Goal: Task Accomplishment & Management: Complete application form

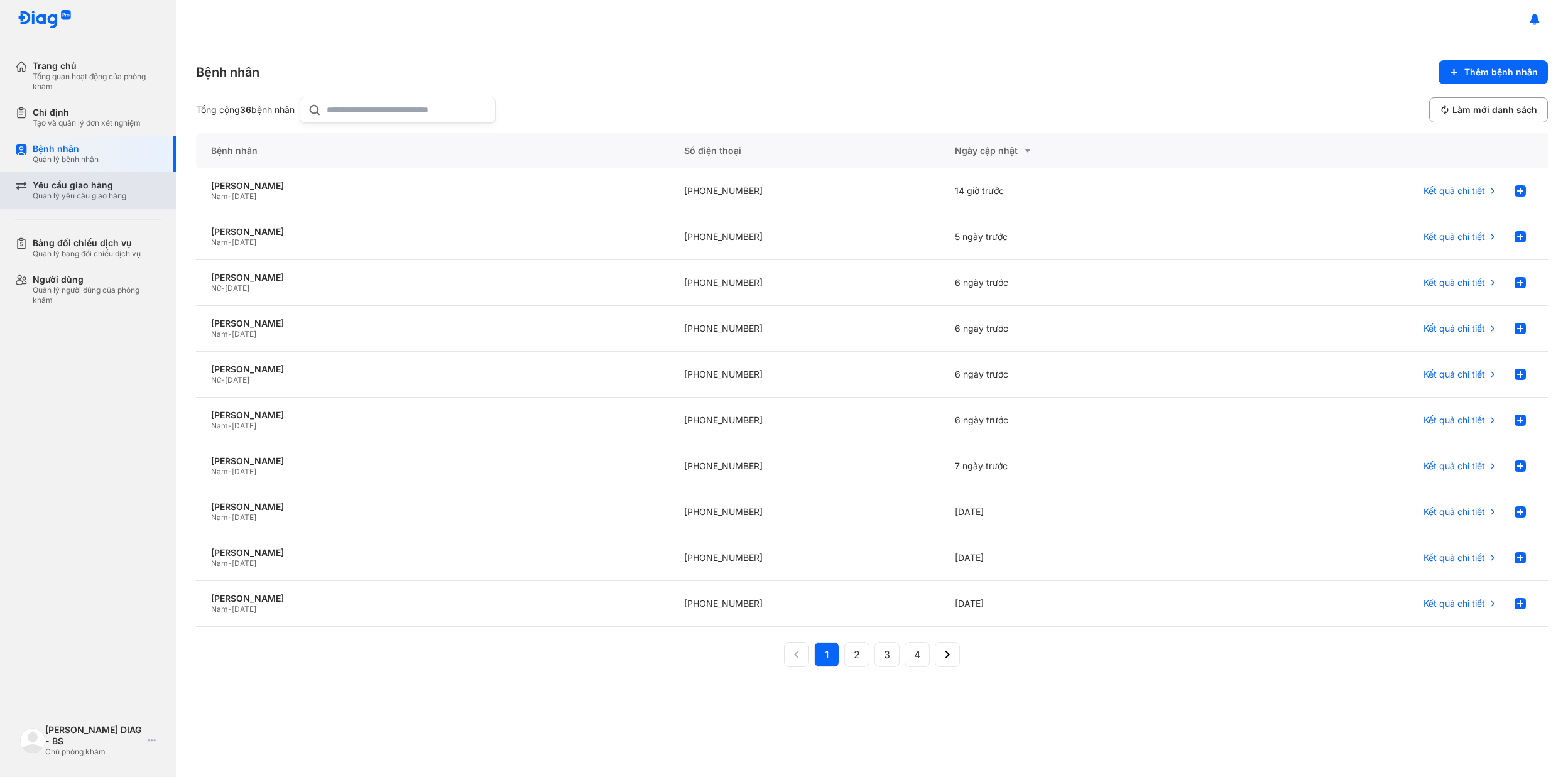
click at [91, 204] on div "Yêu cầu giao hàng Quản lý yêu cầu giao hàng" at bounding box center [95, 190] width 161 height 36
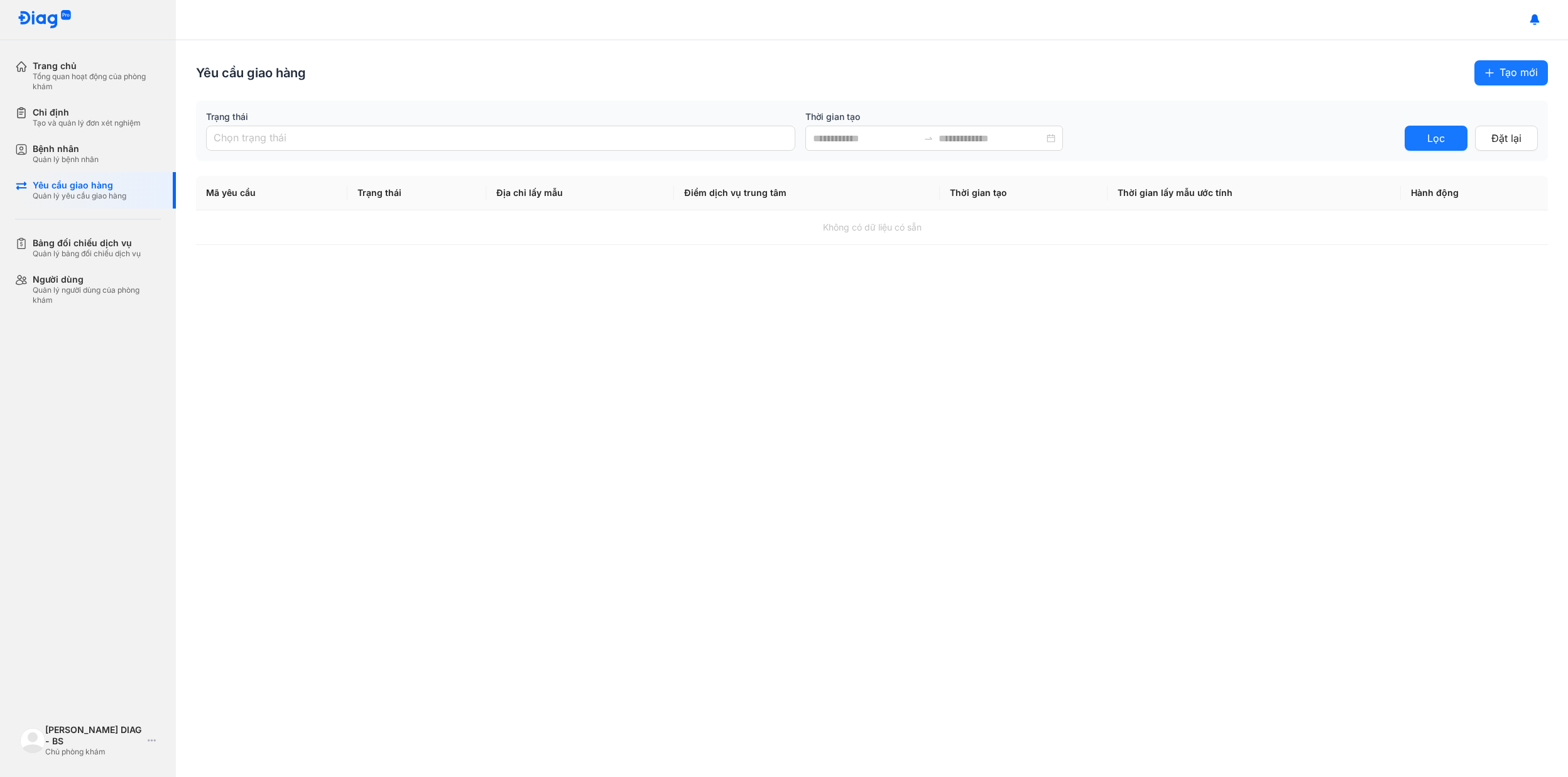
click at [1516, 73] on span "Tạo mới" at bounding box center [1518, 72] width 38 height 15
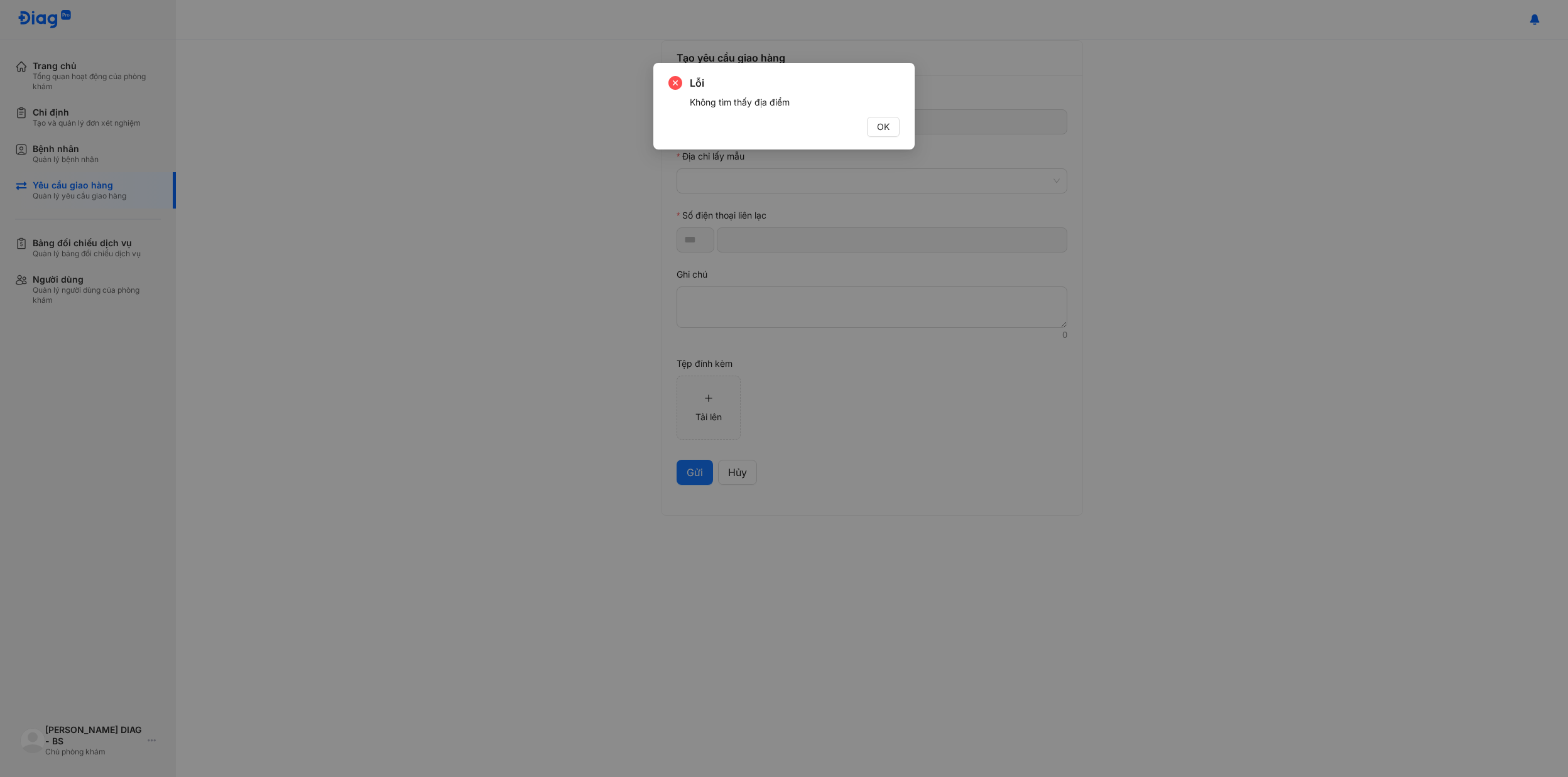
click at [879, 129] on span "OK" at bounding box center [883, 127] width 12 height 14
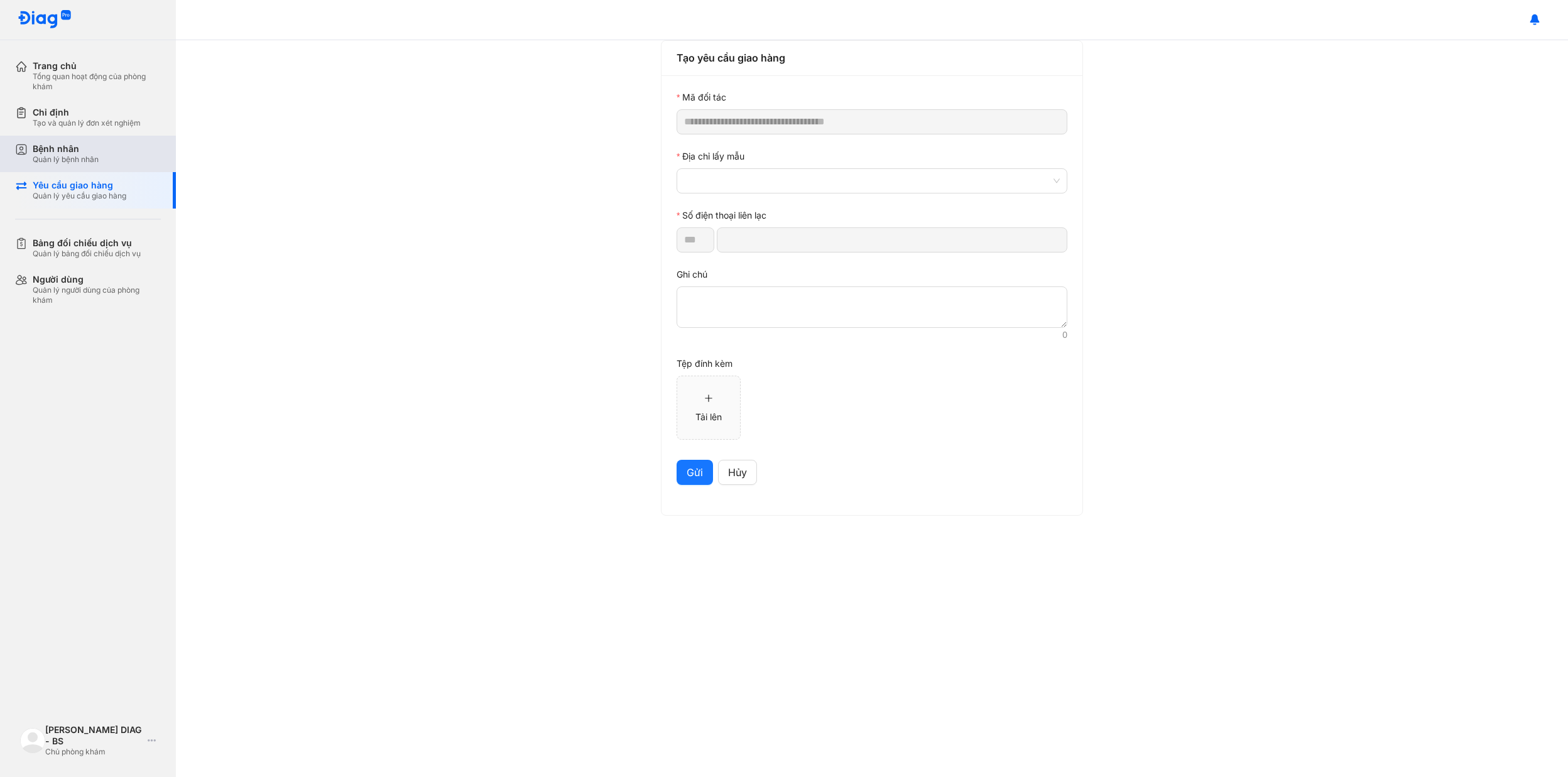
click at [71, 167] on div "Bệnh nhân Quản lý bệnh nhân" at bounding box center [95, 153] width 161 height 36
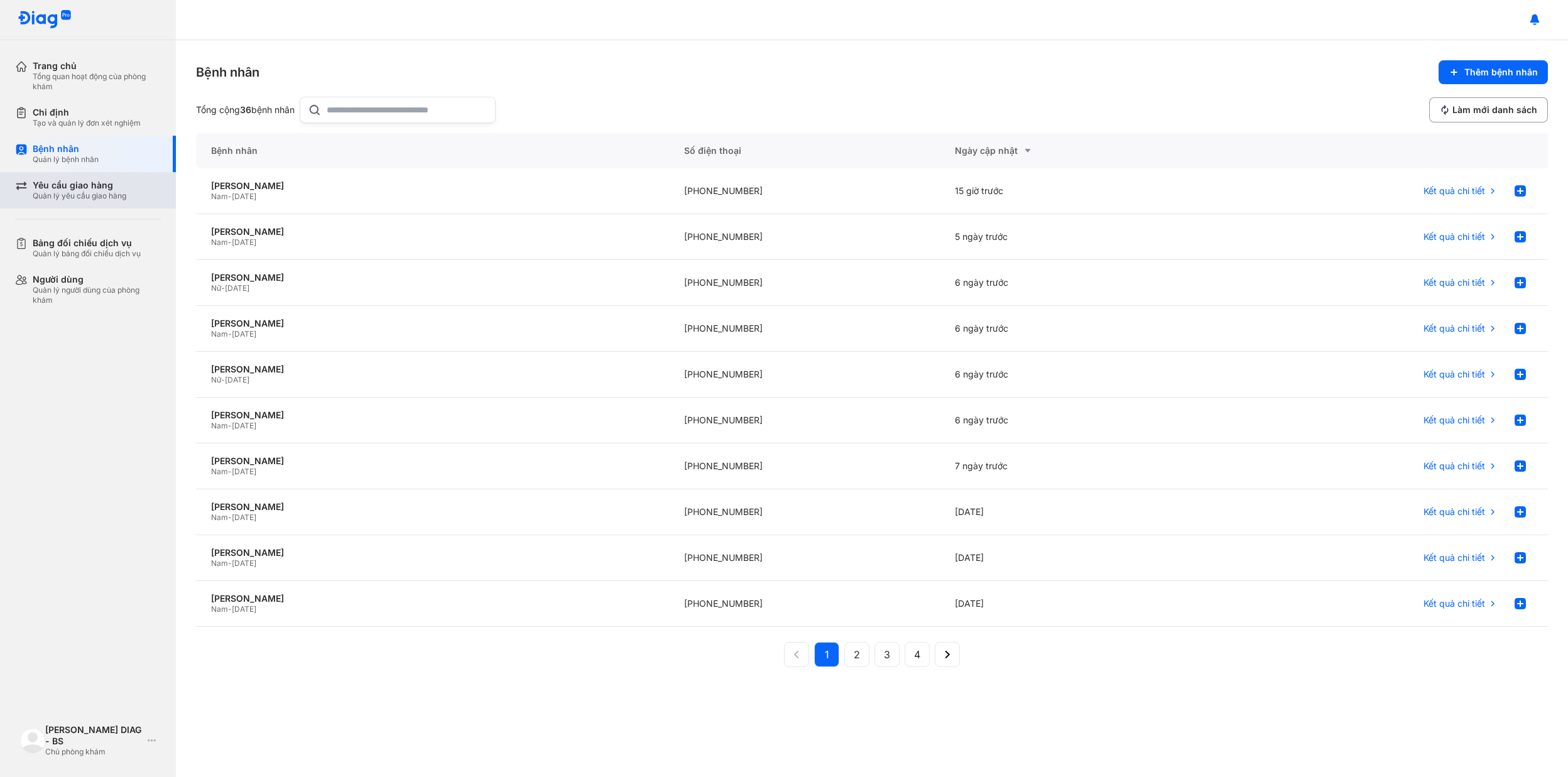
click at [71, 186] on div "Yêu cầu giao hàng" at bounding box center [79, 186] width 93 height 11
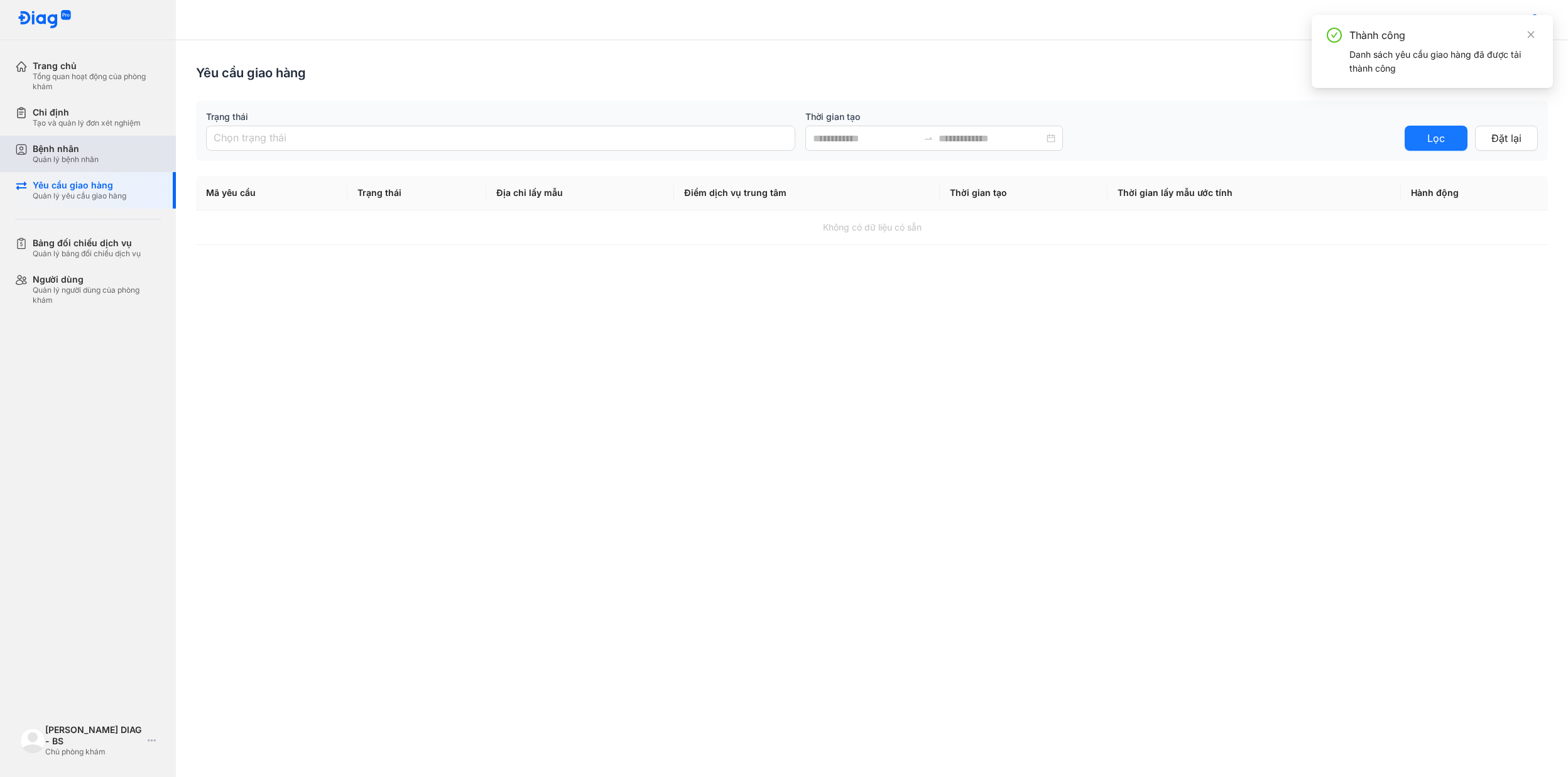
click at [78, 149] on div "Bệnh nhân" at bounding box center [65, 149] width 66 height 11
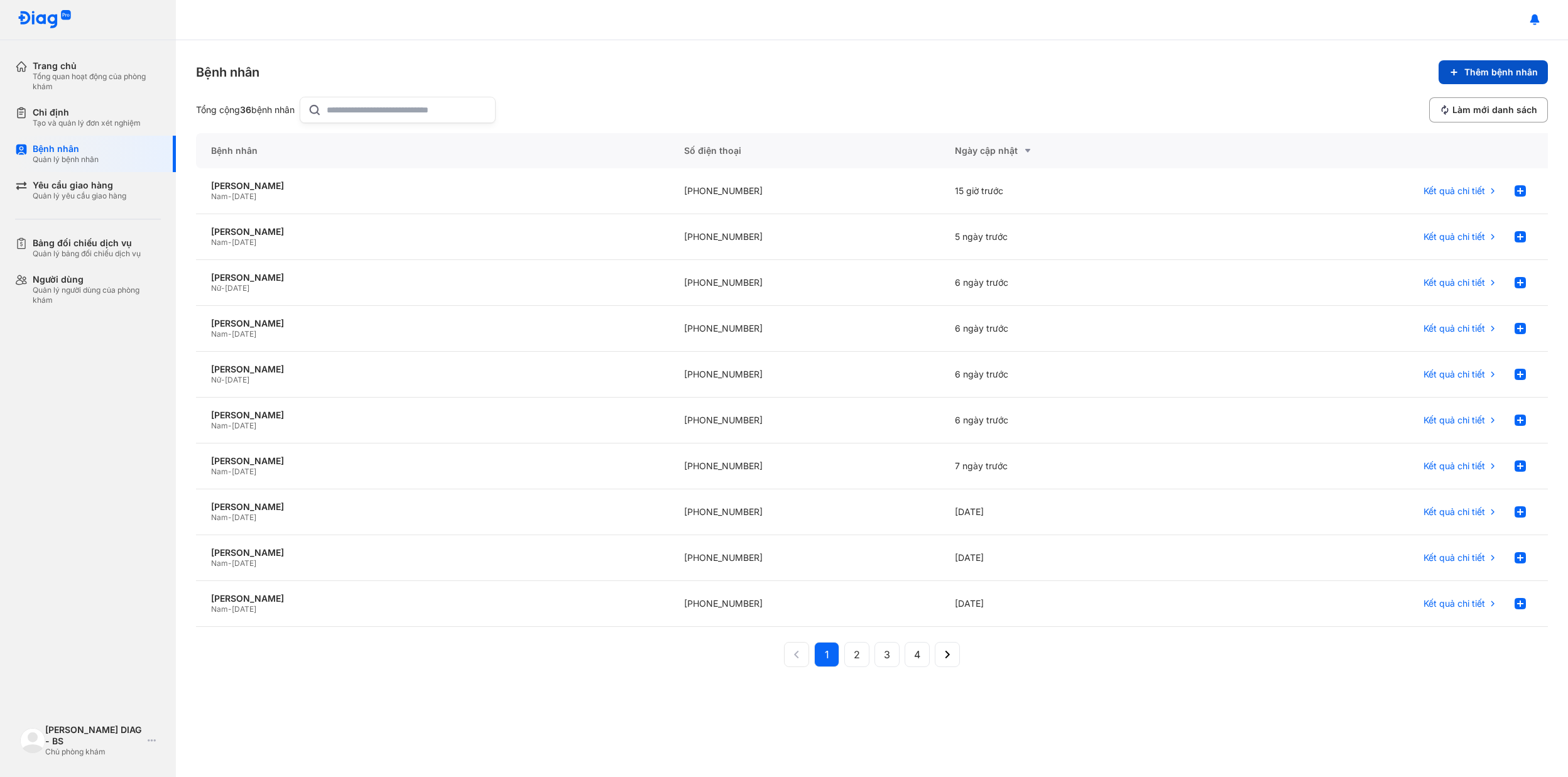
click at [1471, 78] on button "Thêm bệnh nhân" at bounding box center [1493, 71] width 110 height 24
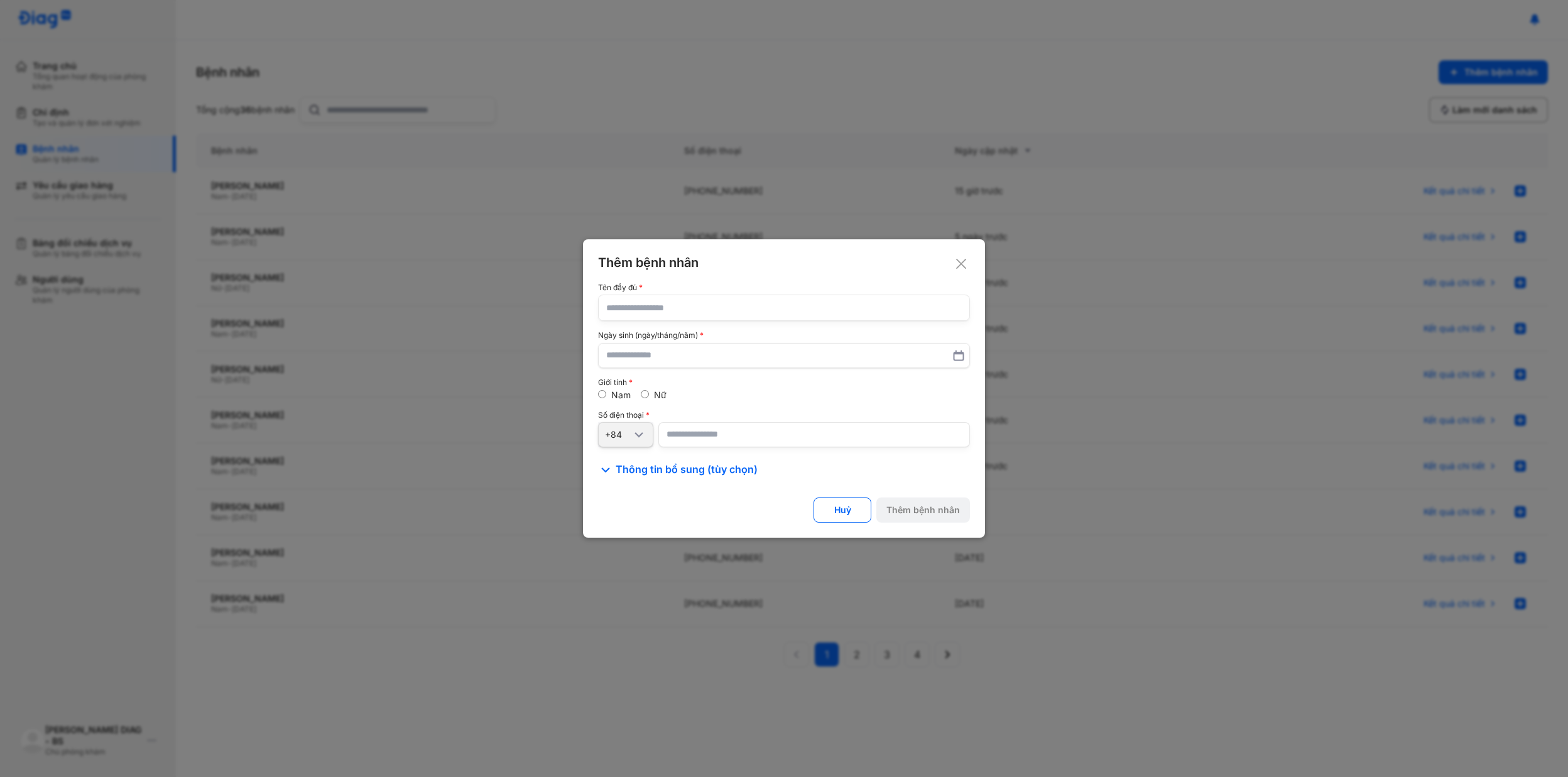
click at [691, 320] on input "text" at bounding box center [783, 308] width 355 height 25
click at [699, 314] on input "text" at bounding box center [783, 308] width 355 height 25
click at [661, 314] on input "text" at bounding box center [783, 308] width 355 height 25
type input "**********"
click at [710, 362] on input "text" at bounding box center [784, 355] width 354 height 23
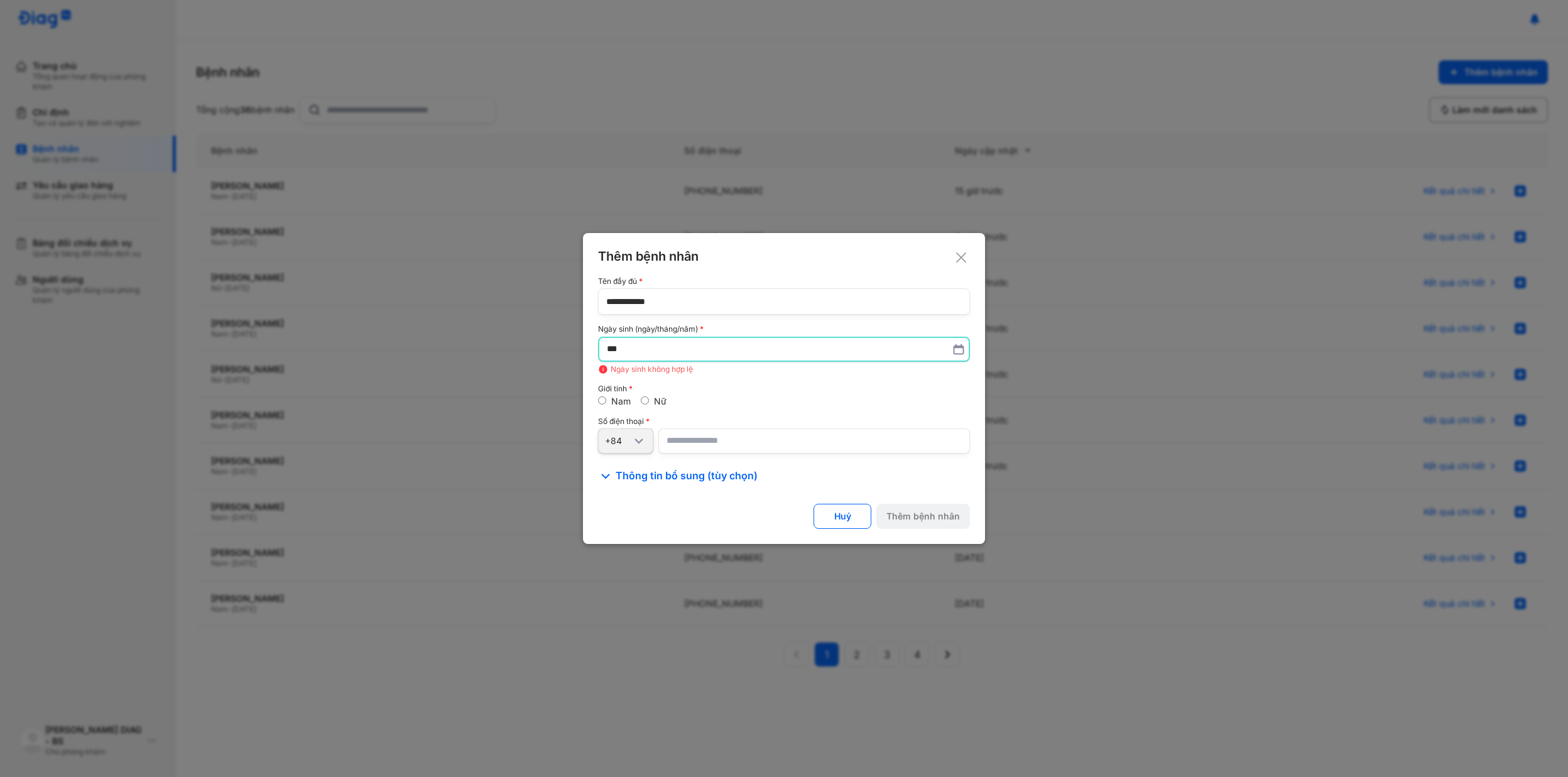
type input "*"
type input "**********"
click at [682, 440] on input "number" at bounding box center [814, 441] width 312 height 25
click at [698, 441] on input "number" at bounding box center [814, 441] width 312 height 25
paste input "**********"
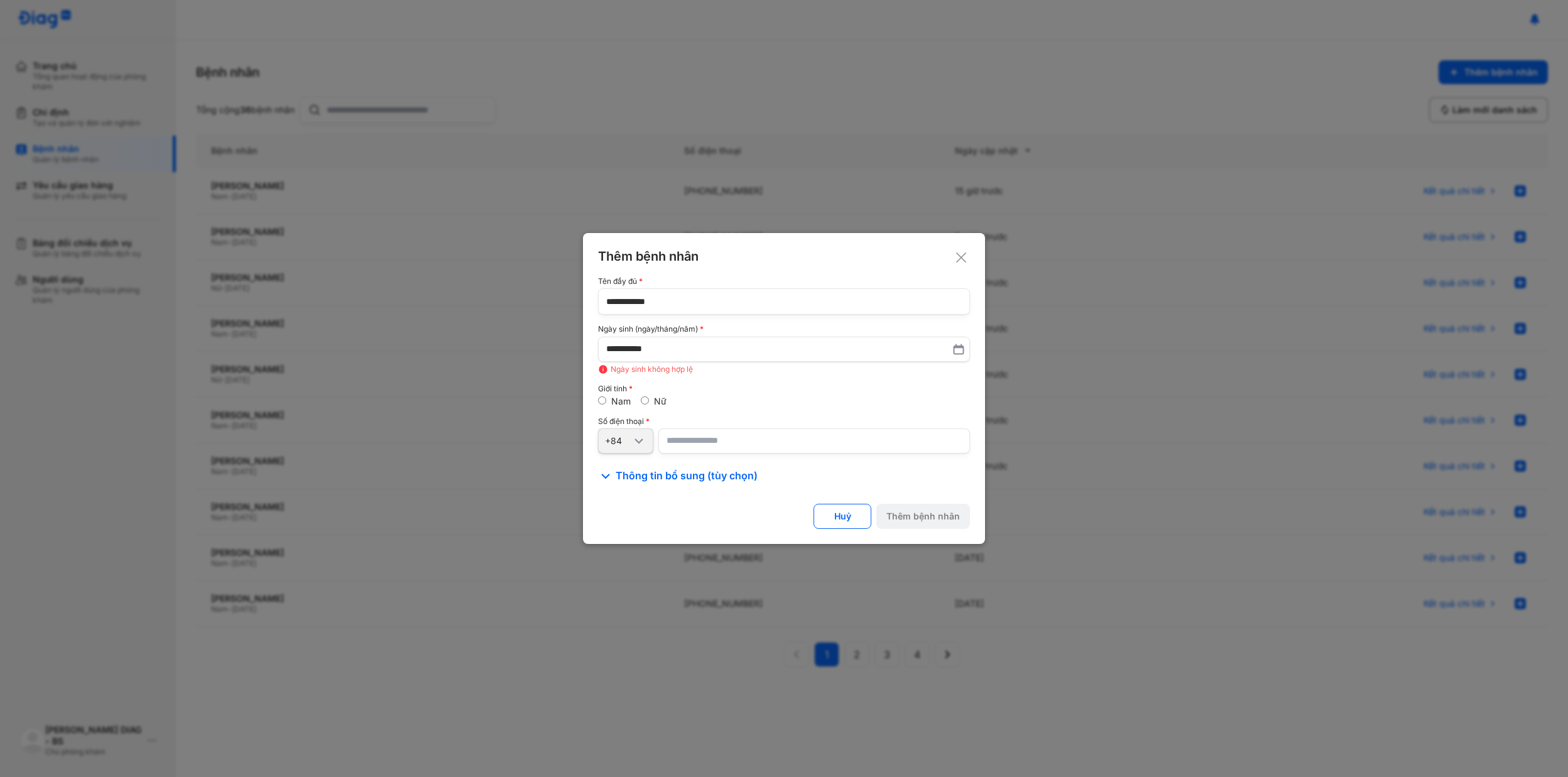
type input "**********"
click at [712, 346] on input "**********" at bounding box center [784, 349] width 354 height 23
click at [958, 348] on use at bounding box center [959, 349] width 10 height 10
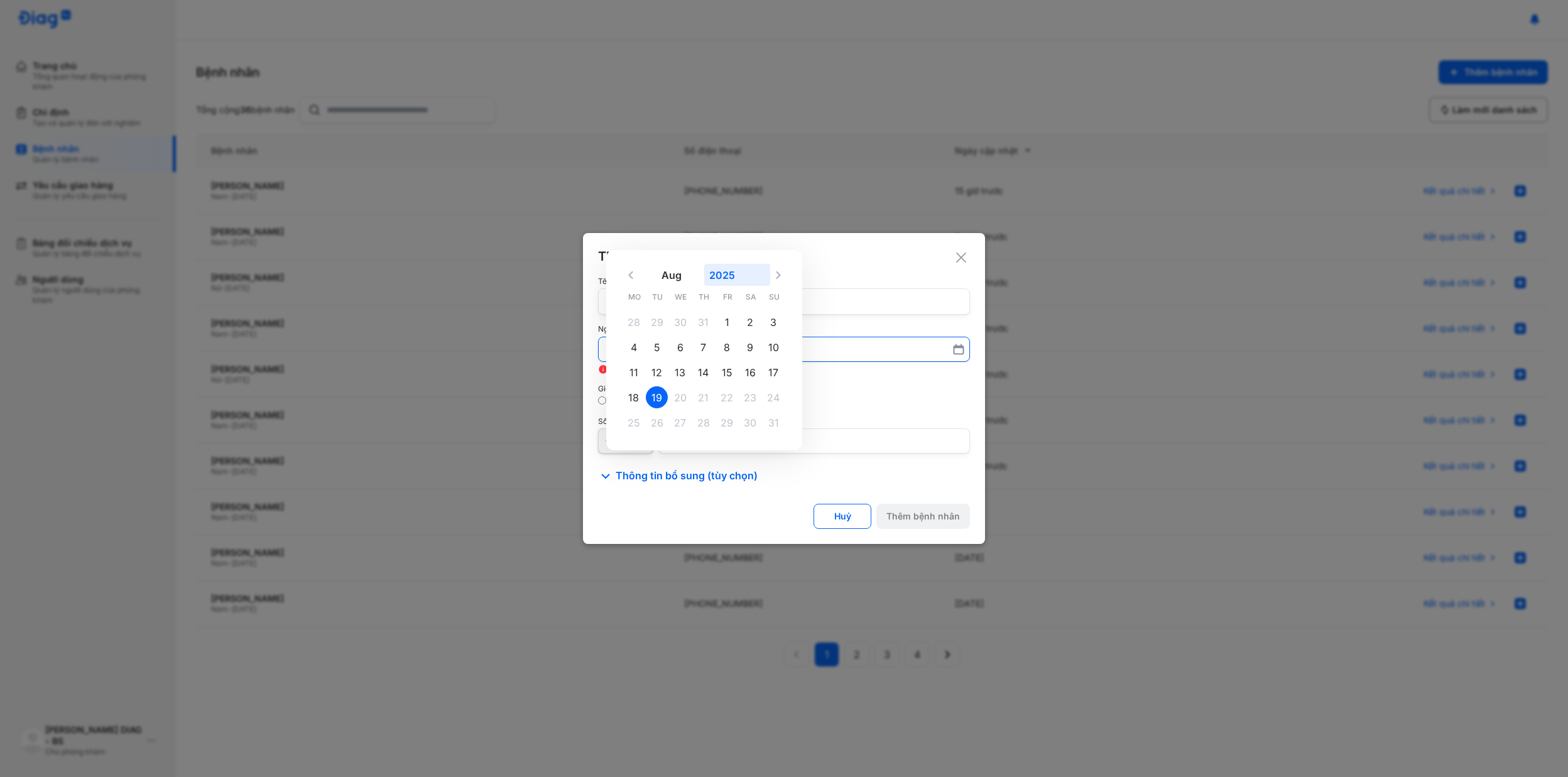
click at [717, 276] on button "2025" at bounding box center [736, 274] width 66 height 22
click at [710, 339] on div "1976" at bounding box center [703, 341] width 53 height 28
click at [710, 339] on input "**********" at bounding box center [783, 349] width 355 height 23
click at [667, 259] on button "Aug" at bounding box center [672, 262] width 66 height 22
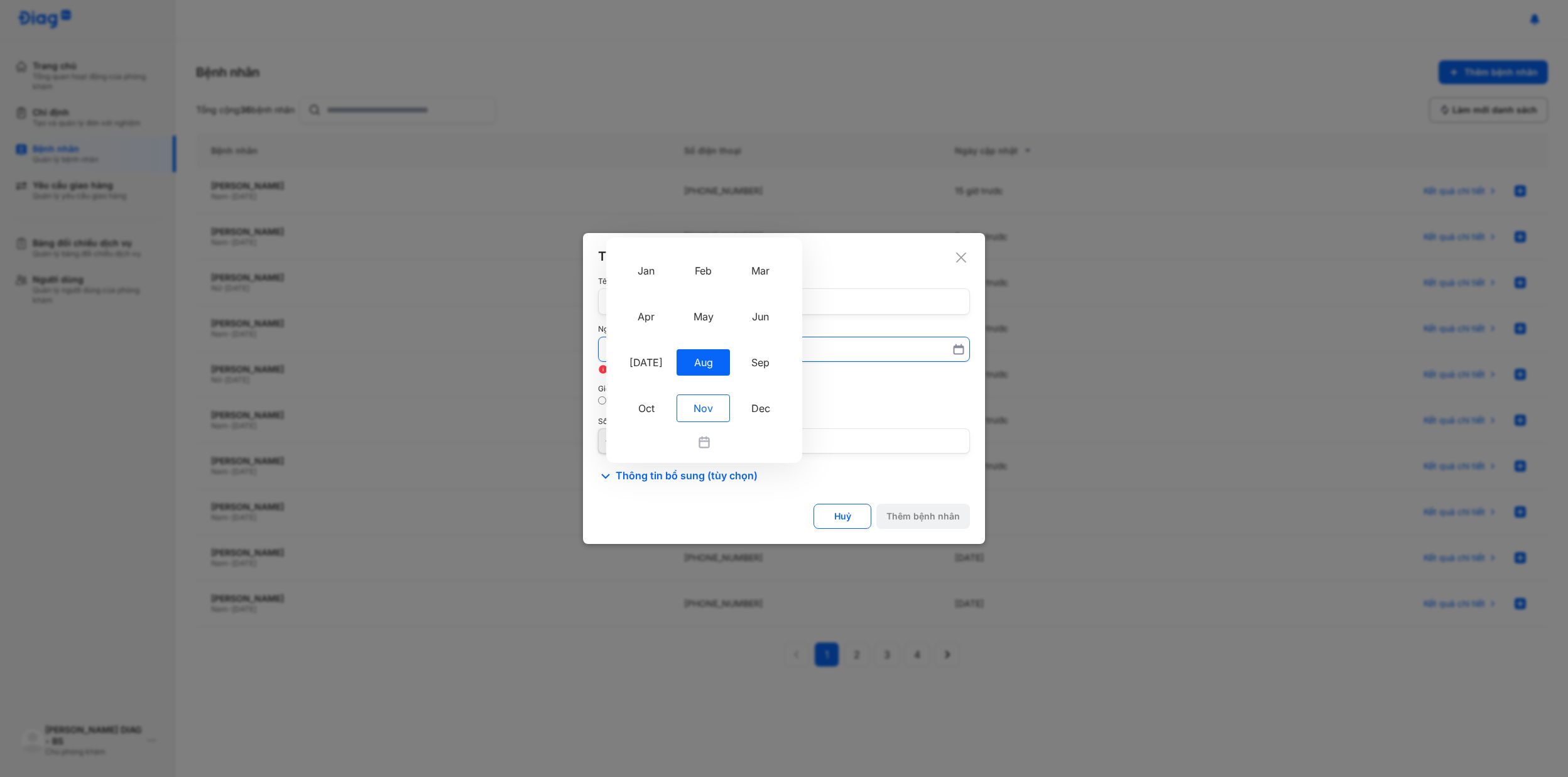
click at [702, 412] on div "Nov" at bounding box center [703, 408] width 53 height 28
click at [702, 361] on input "**********" at bounding box center [783, 349] width 355 height 23
click at [637, 325] on div "1" at bounding box center [633, 321] width 22 height 22
type input "**********"
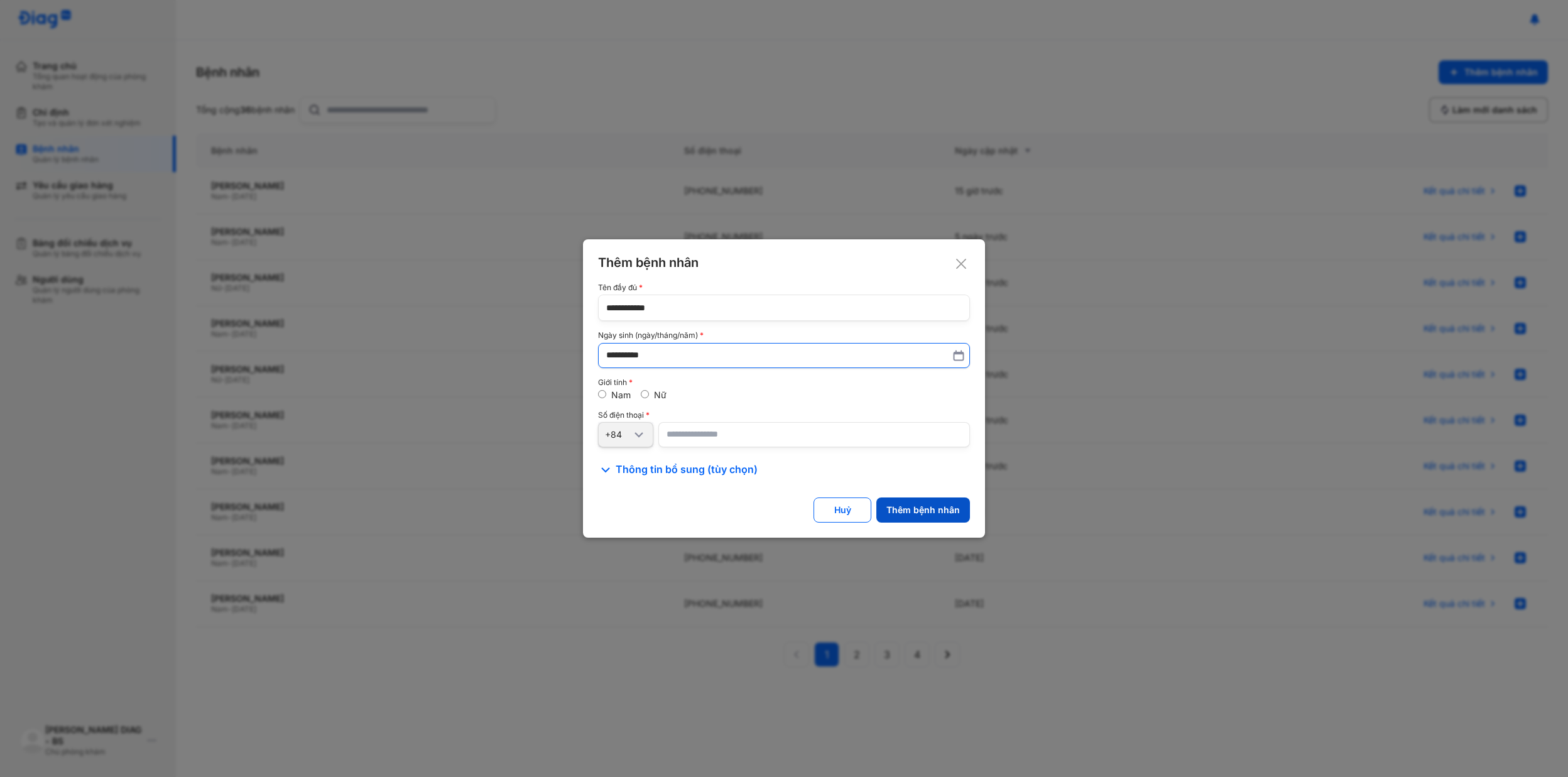
click at [903, 517] on button "Thêm bệnh nhân" at bounding box center [923, 509] width 93 height 25
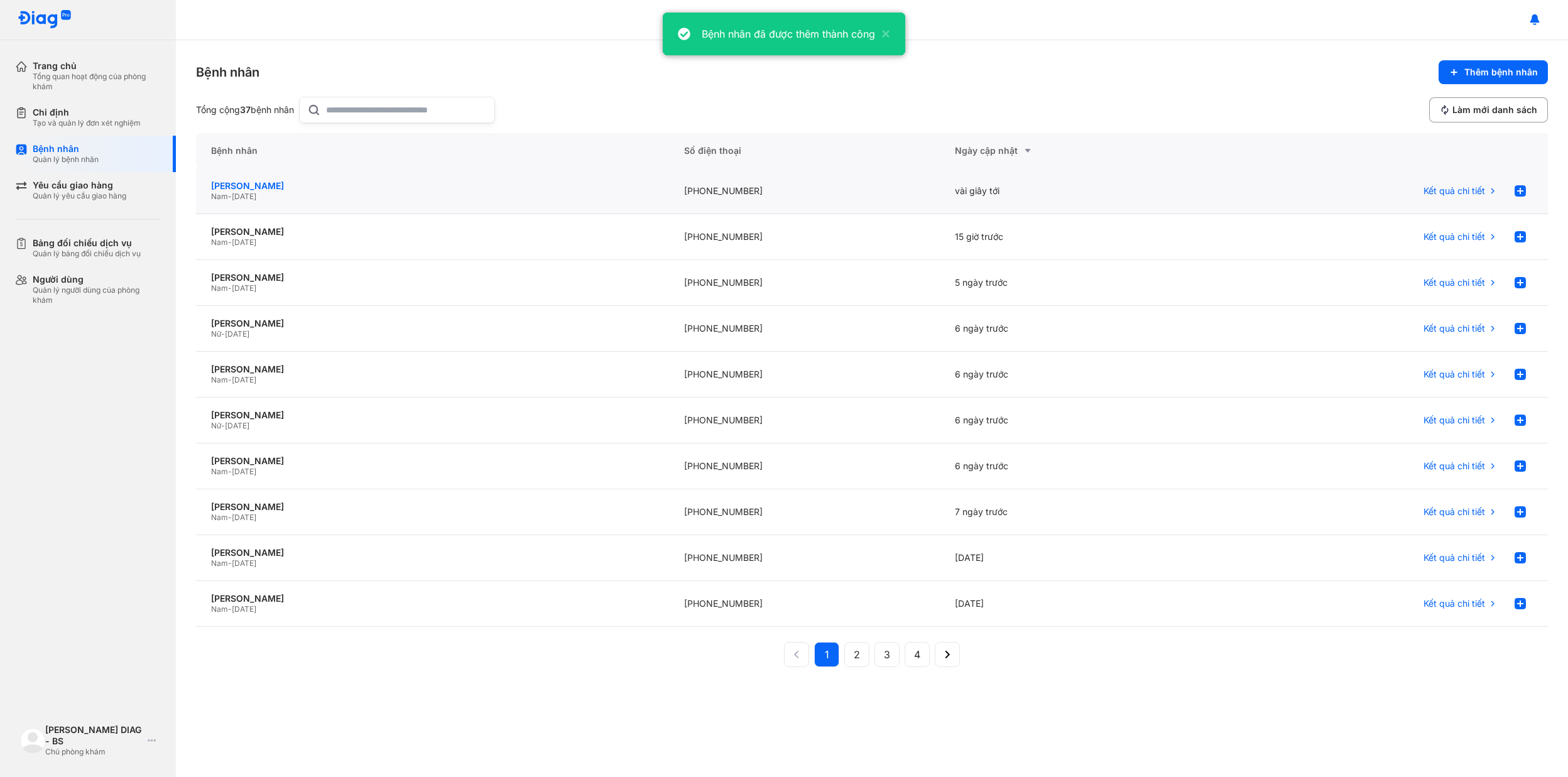
click at [247, 189] on div "[PERSON_NAME]" at bounding box center [432, 186] width 443 height 11
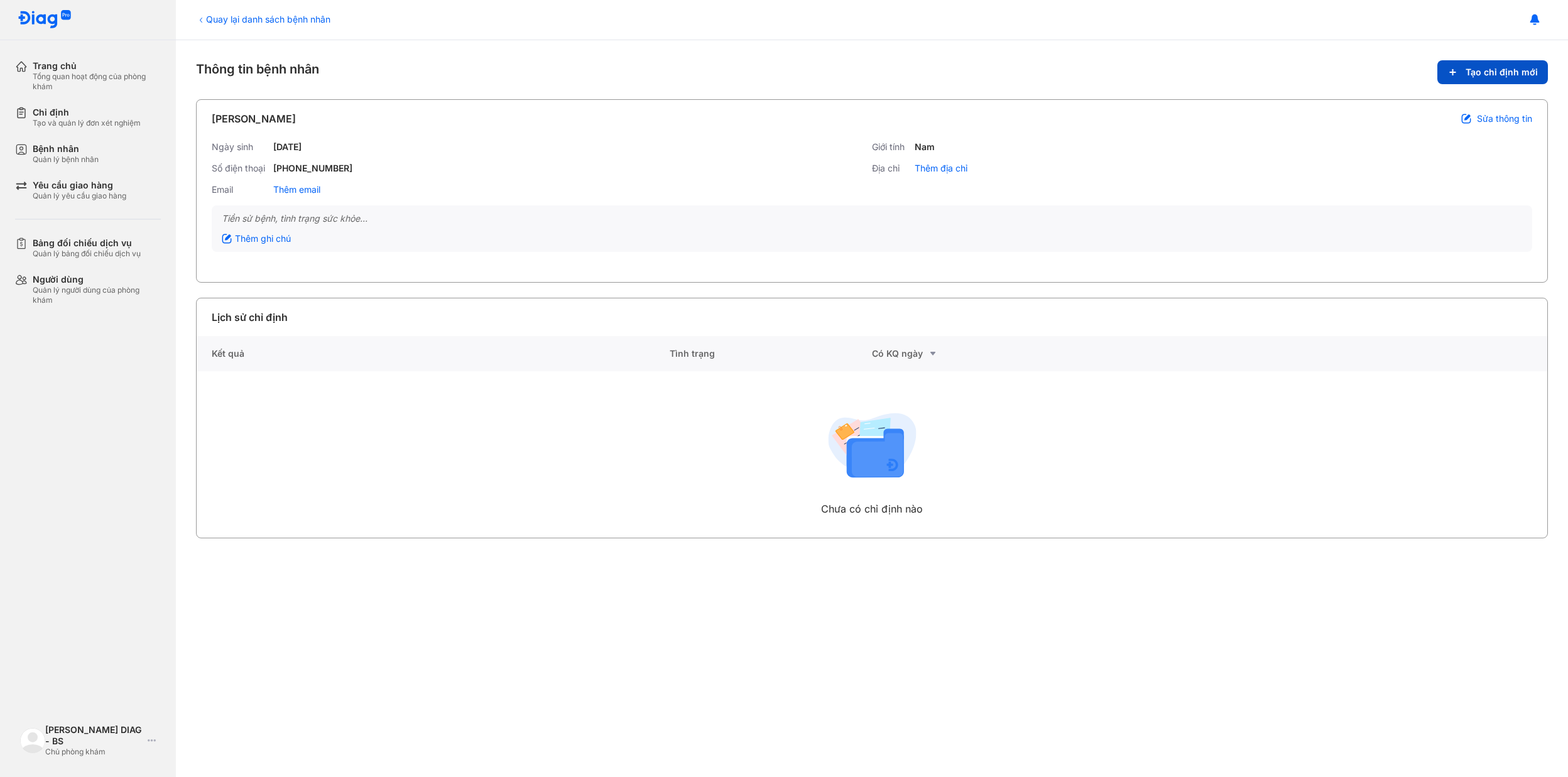
click at [1500, 73] on span "Tạo chỉ định mới" at bounding box center [1502, 72] width 72 height 11
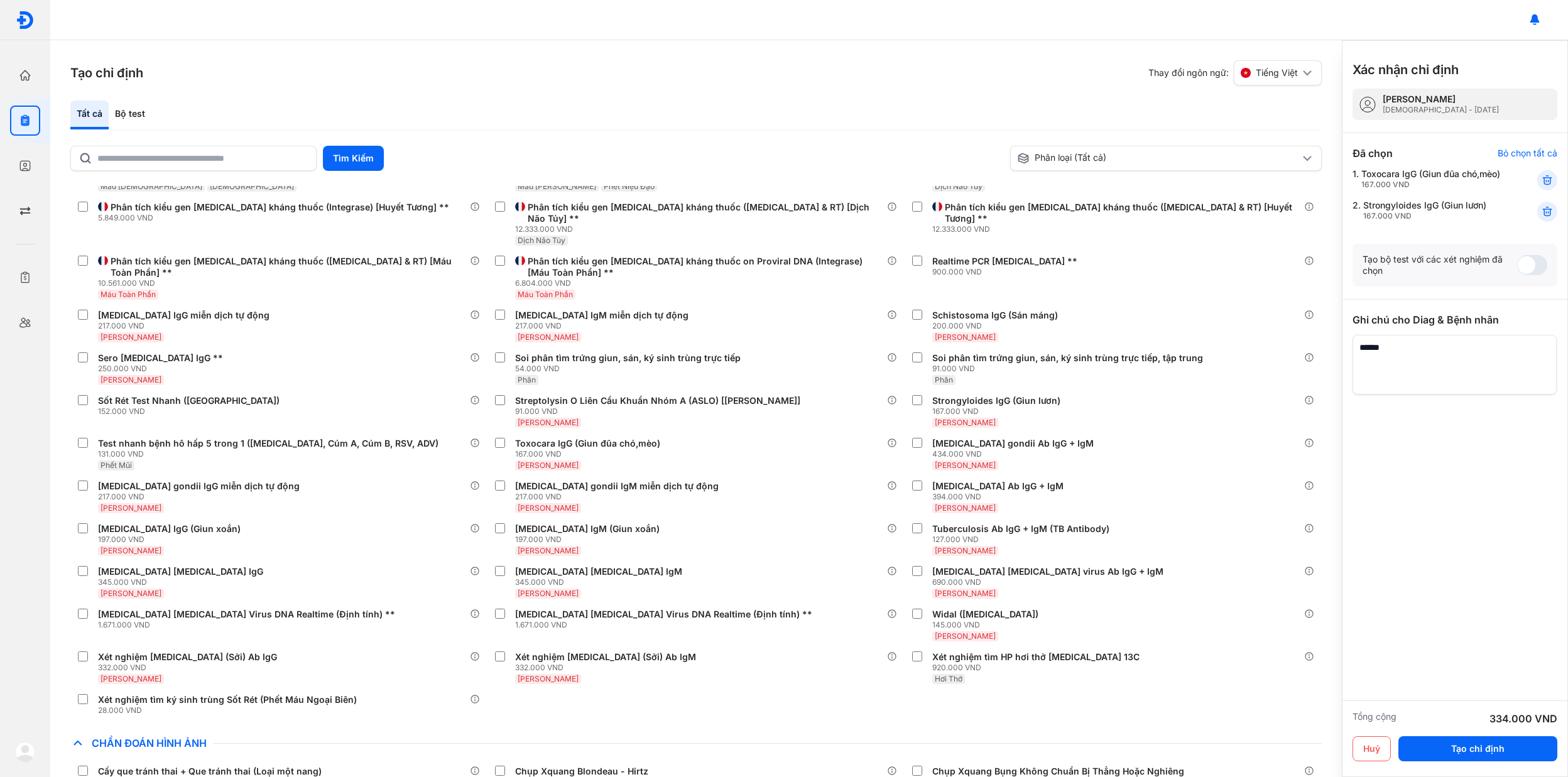
scroll to position [1423, 0]
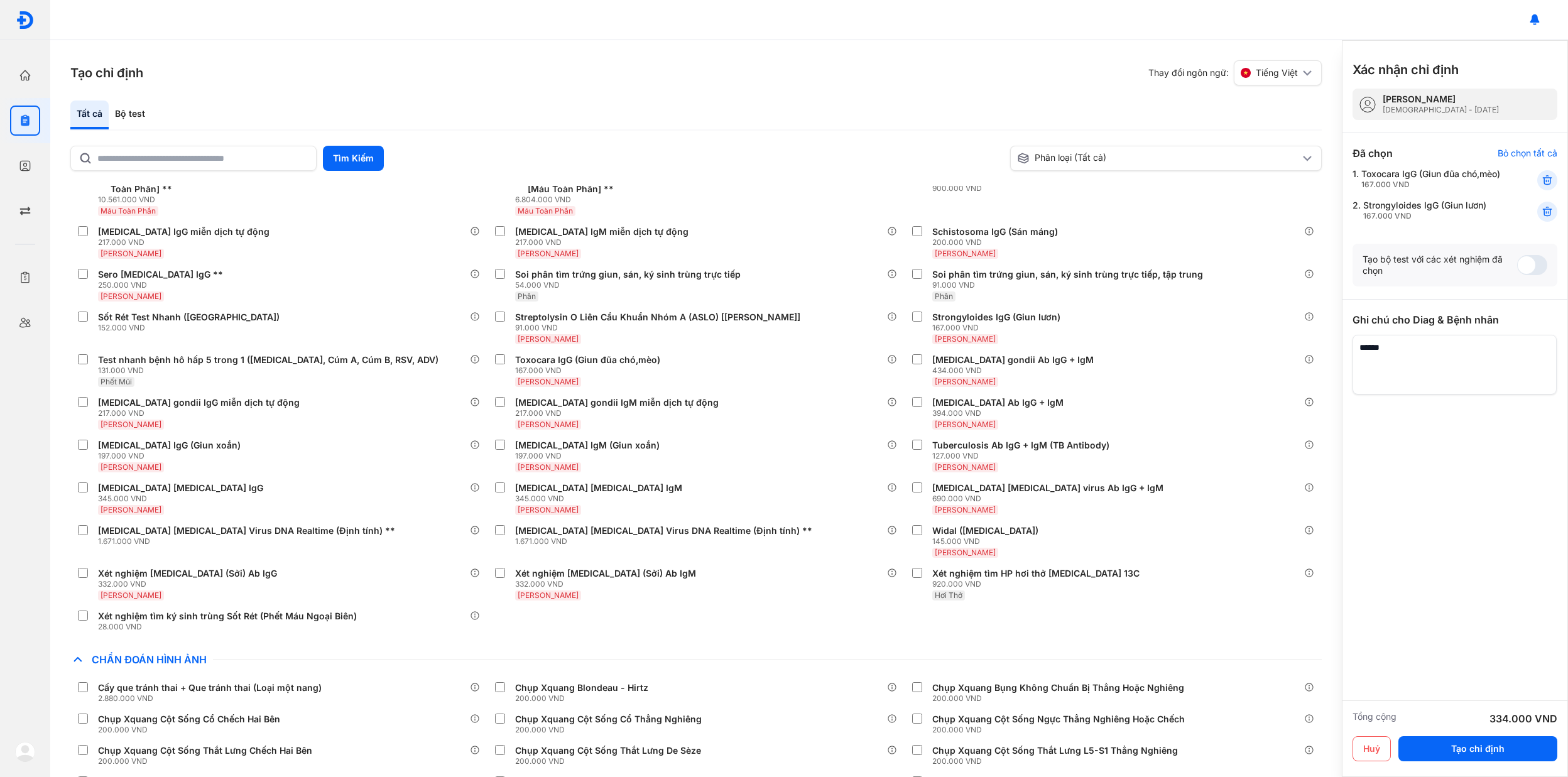
drag, startPoint x: 1365, startPoint y: 204, endPoint x: 1423, endPoint y: 204, distance: 58.0
click at [1423, 204] on div "Strongyloides IgG (Giun lươn) 167.000 VND" at bounding box center [1424, 210] width 123 height 21
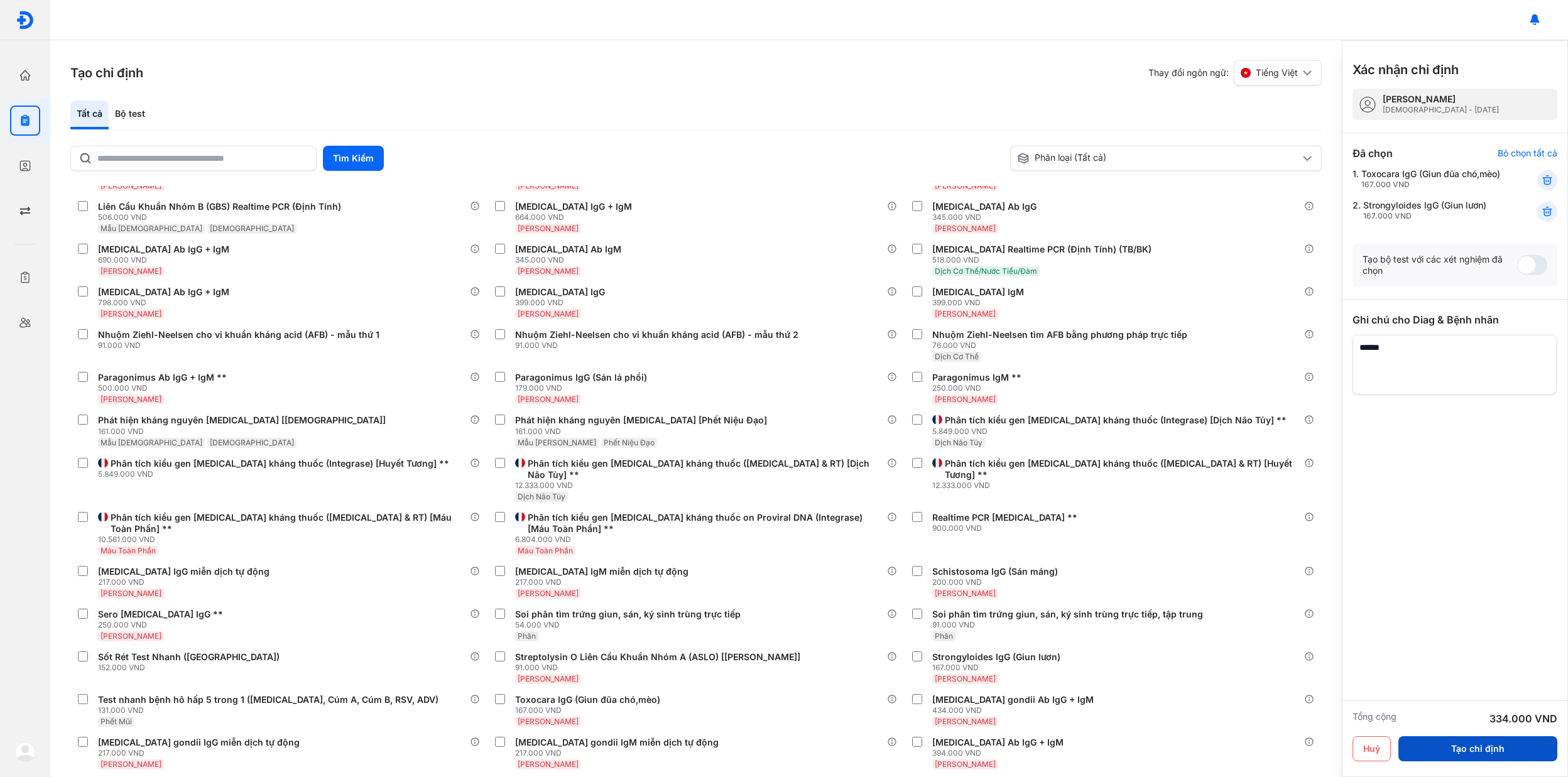
scroll to position [1005, 0]
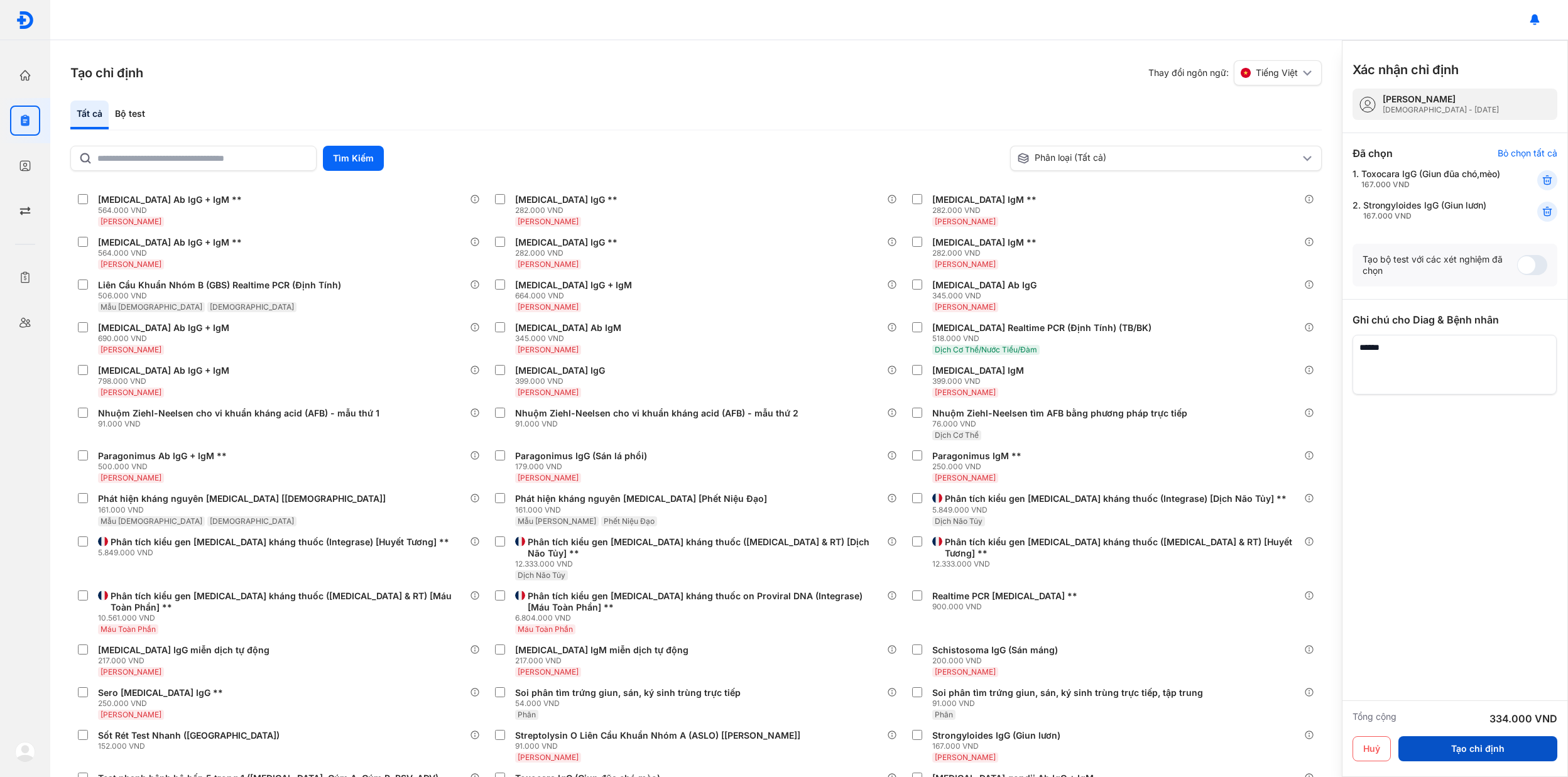
click at [1479, 756] on button "Tạo chỉ định" at bounding box center [1478, 748] width 159 height 25
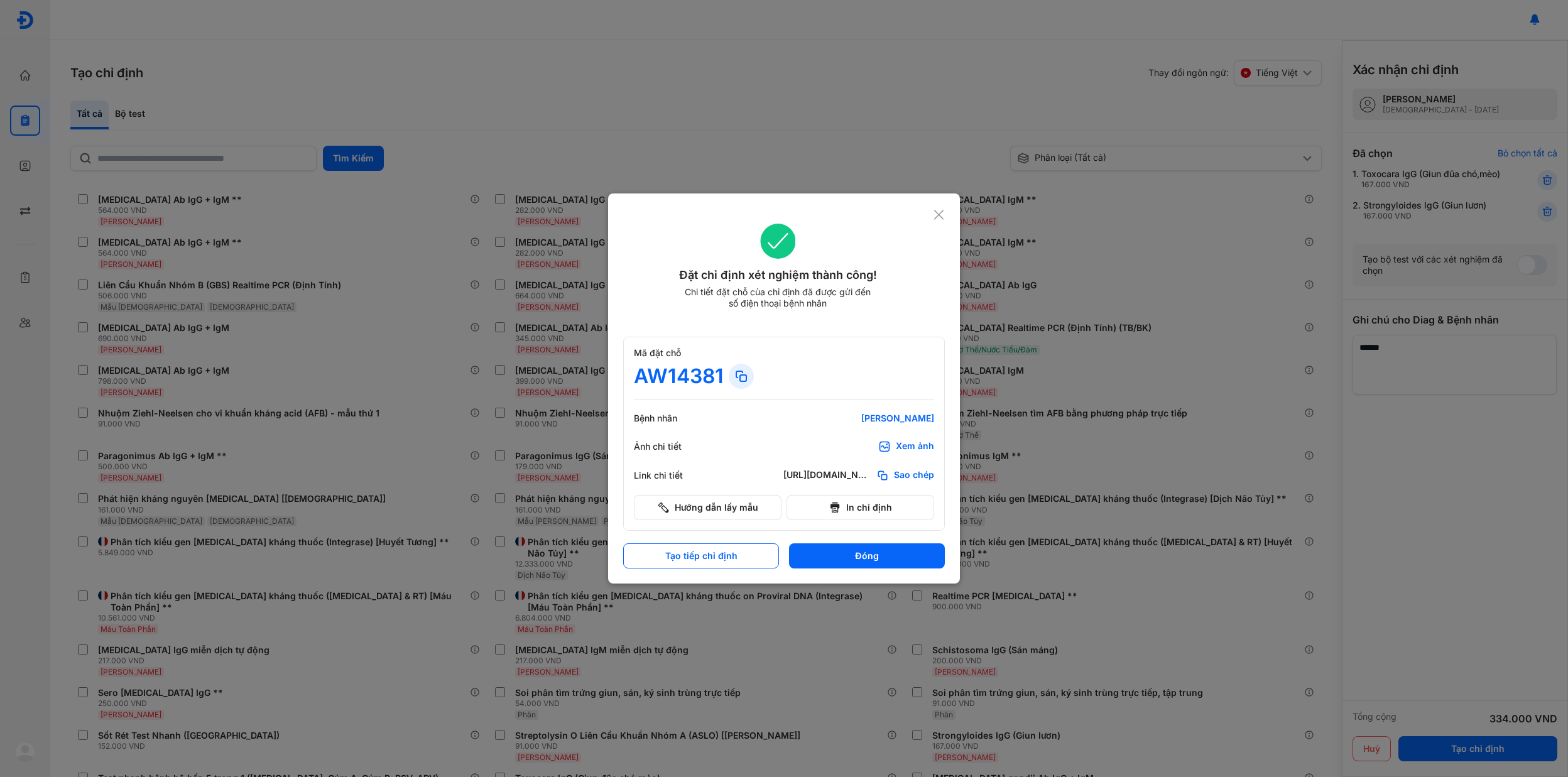
click at [563, 775] on div at bounding box center [784, 388] width 1568 height 777
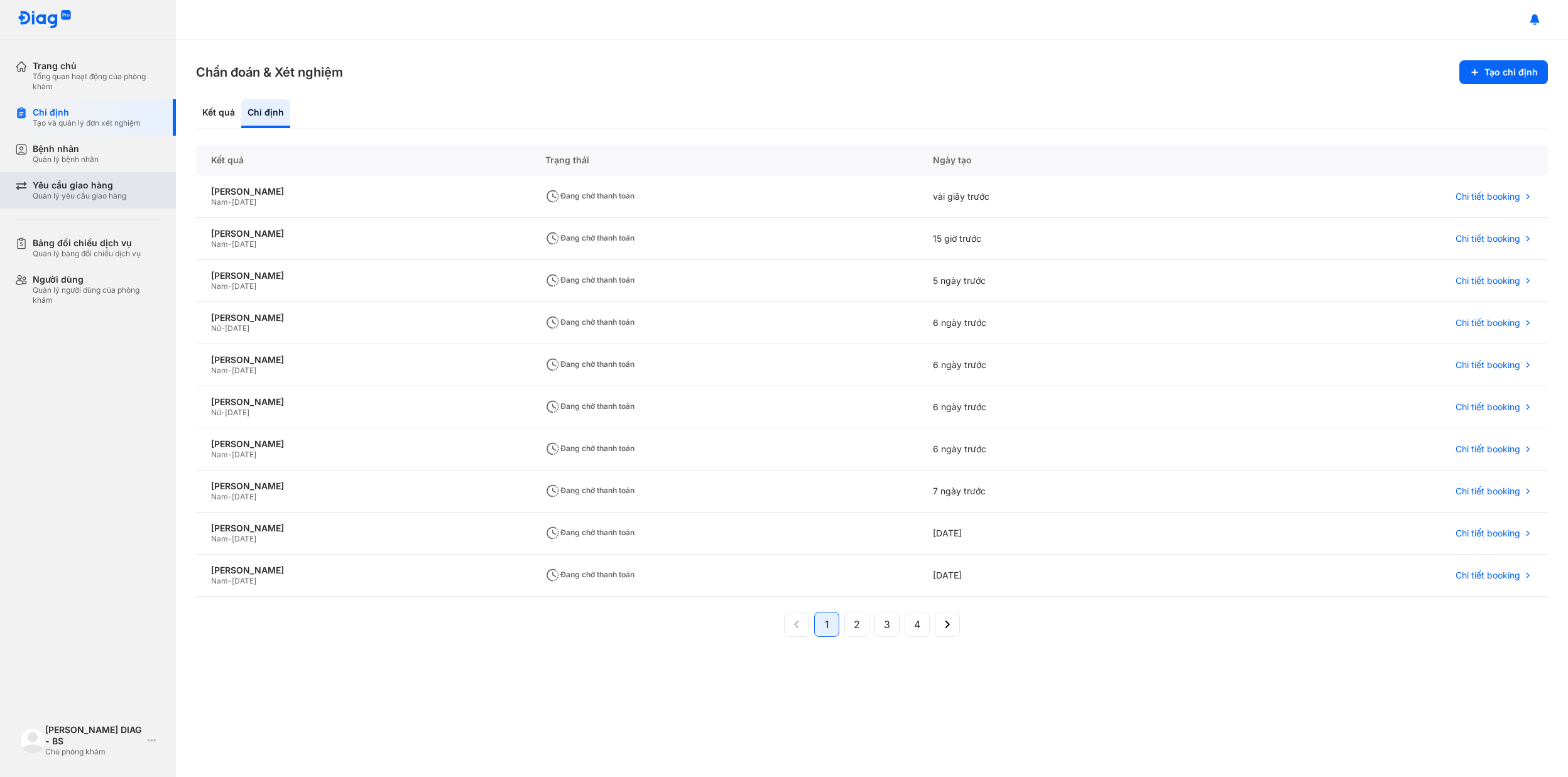
click at [104, 184] on div "Yêu cầu giao hàng" at bounding box center [79, 186] width 93 height 11
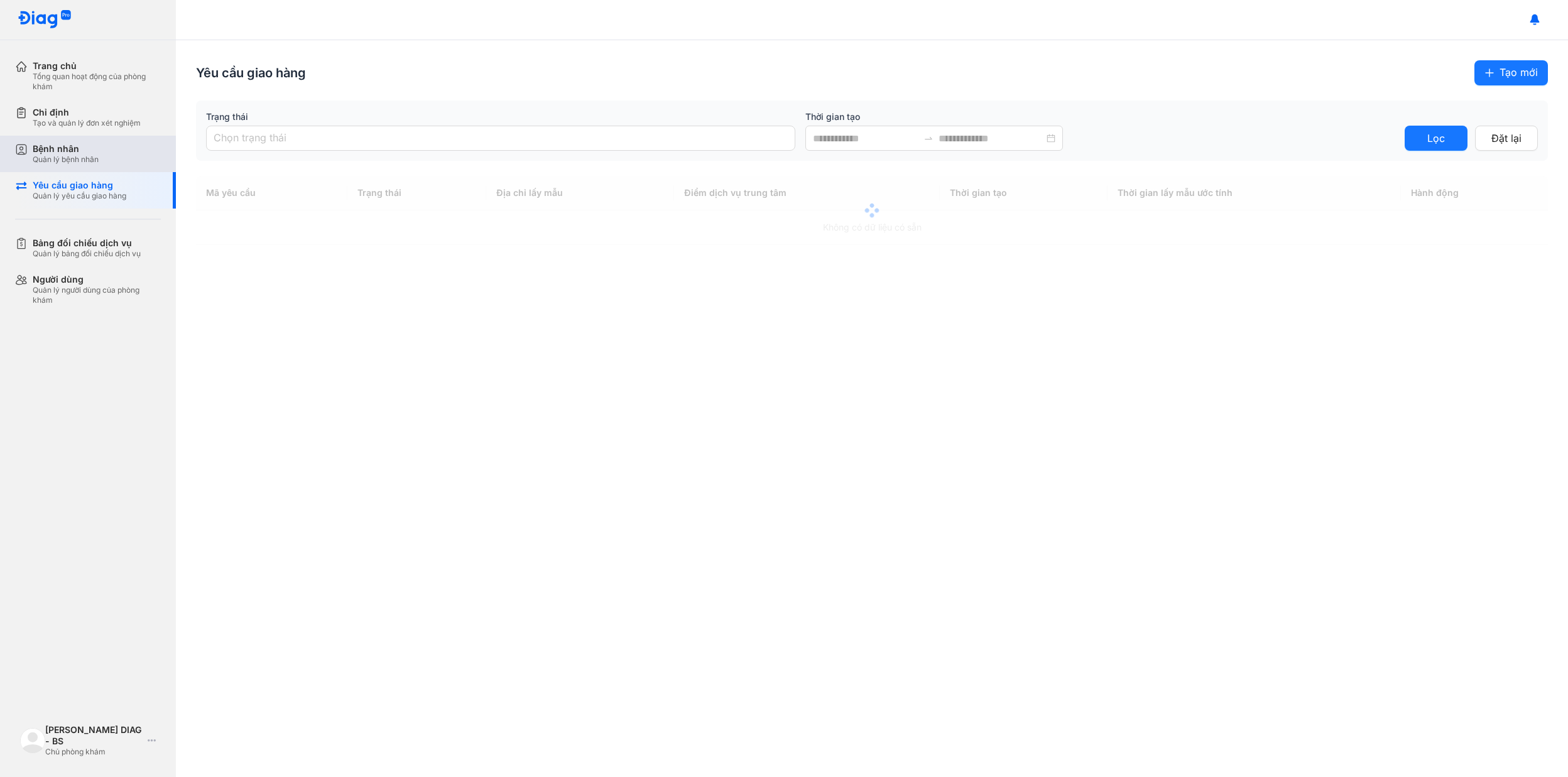
click at [99, 161] on div "Bệnh nhân Quản lý bệnh nhân" at bounding box center [96, 153] width 129 height 21
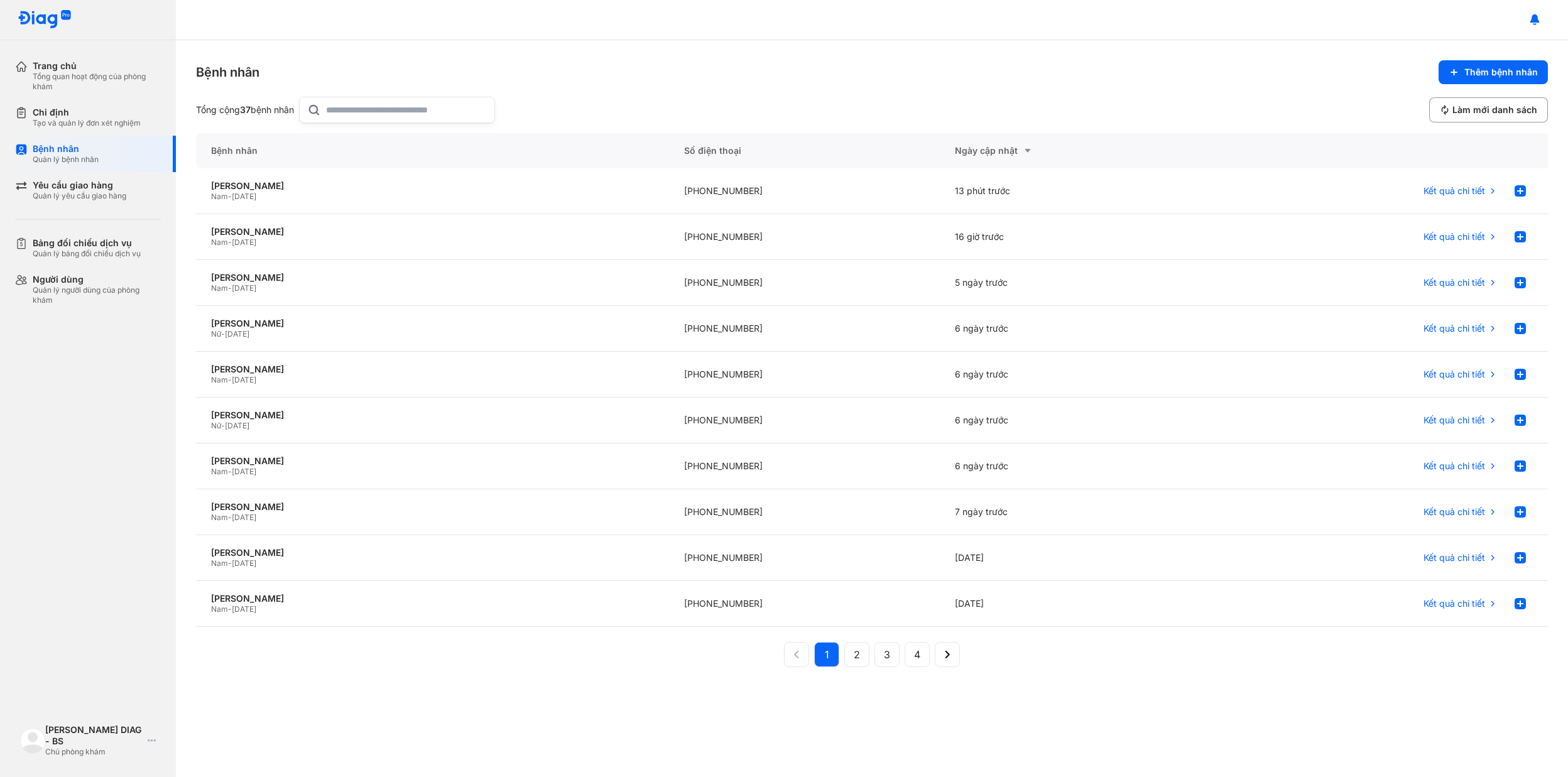
click at [398, 106] on input "text" at bounding box center [406, 110] width 161 height 25
type input "*"
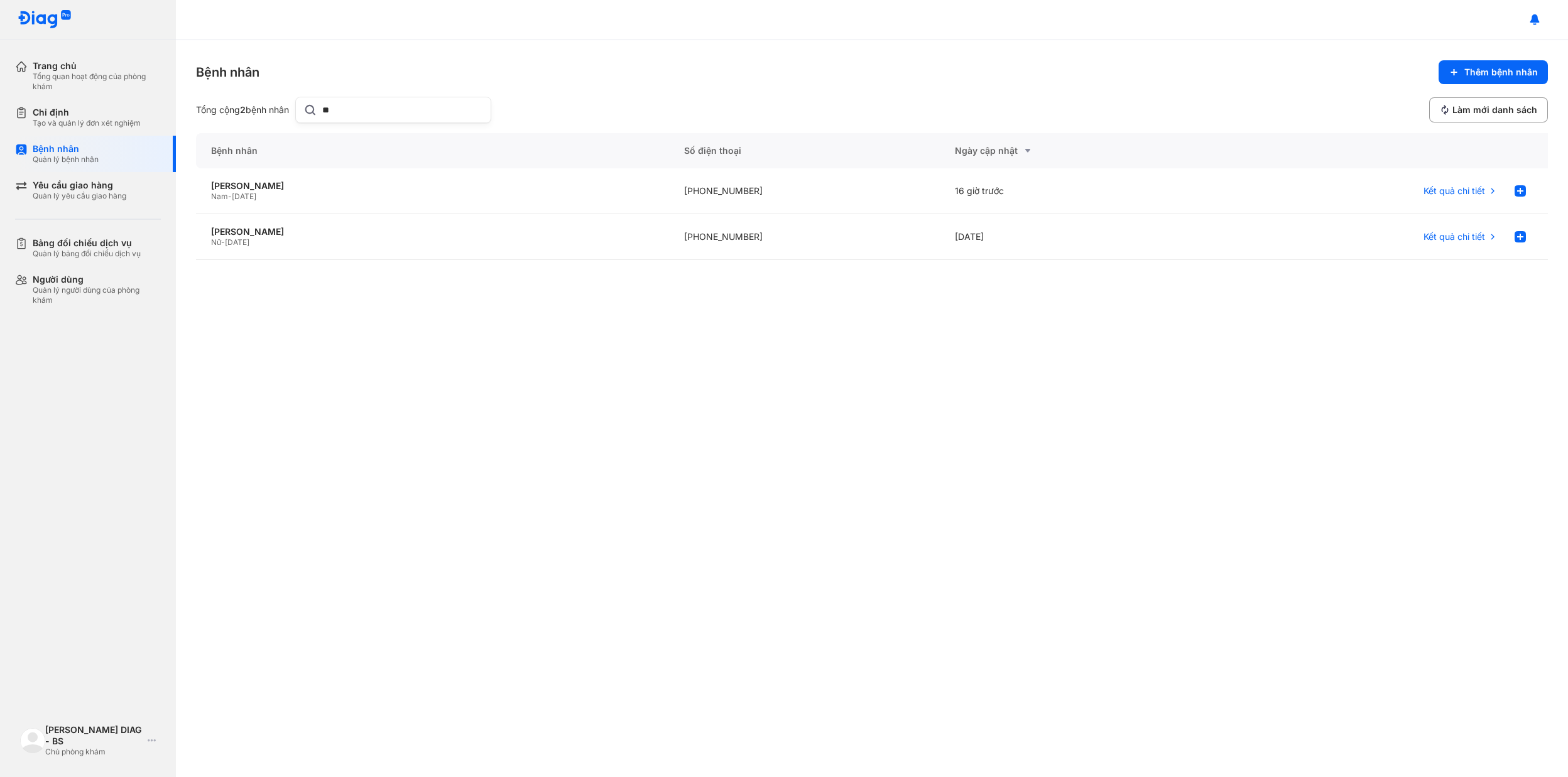
type input "*"
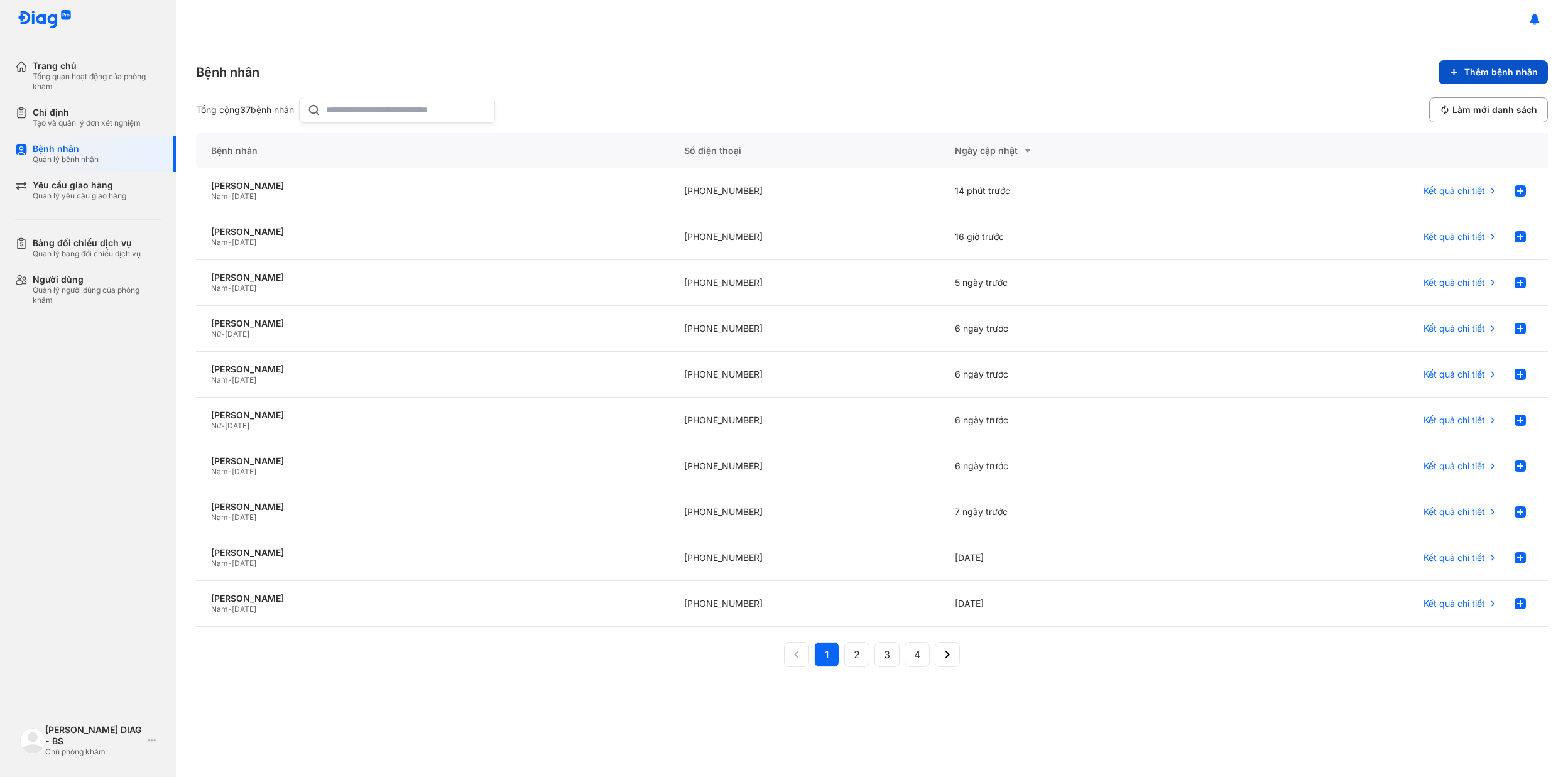
click at [1485, 69] on span "Thêm bệnh nhân" at bounding box center [1500, 72] width 73 height 11
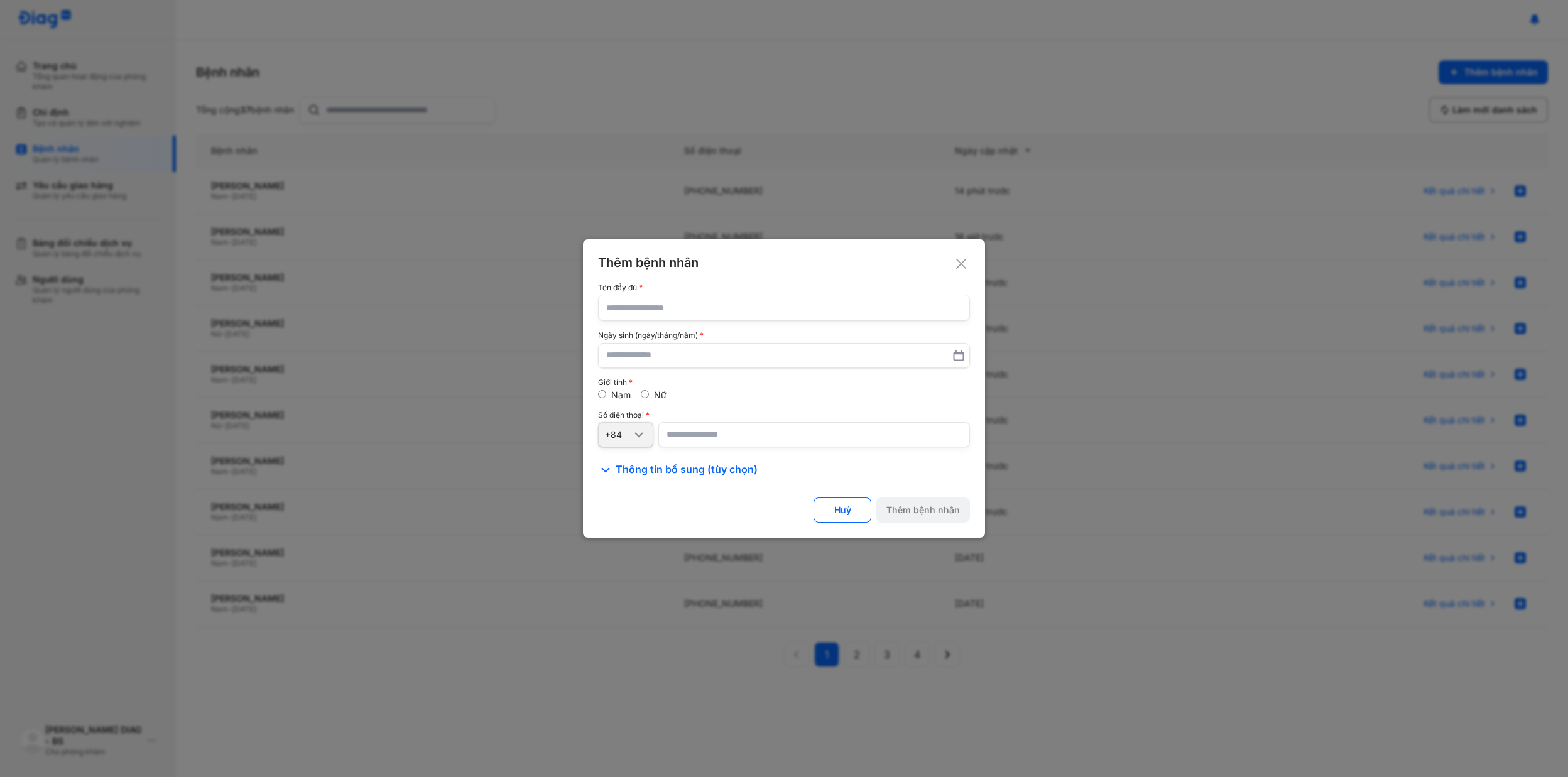
click at [649, 302] on input "text" at bounding box center [783, 308] width 355 height 25
type input "*"
type input "**********"
click at [741, 354] on input "text" at bounding box center [784, 355] width 354 height 23
click at [966, 359] on label at bounding box center [784, 355] width 372 height 25
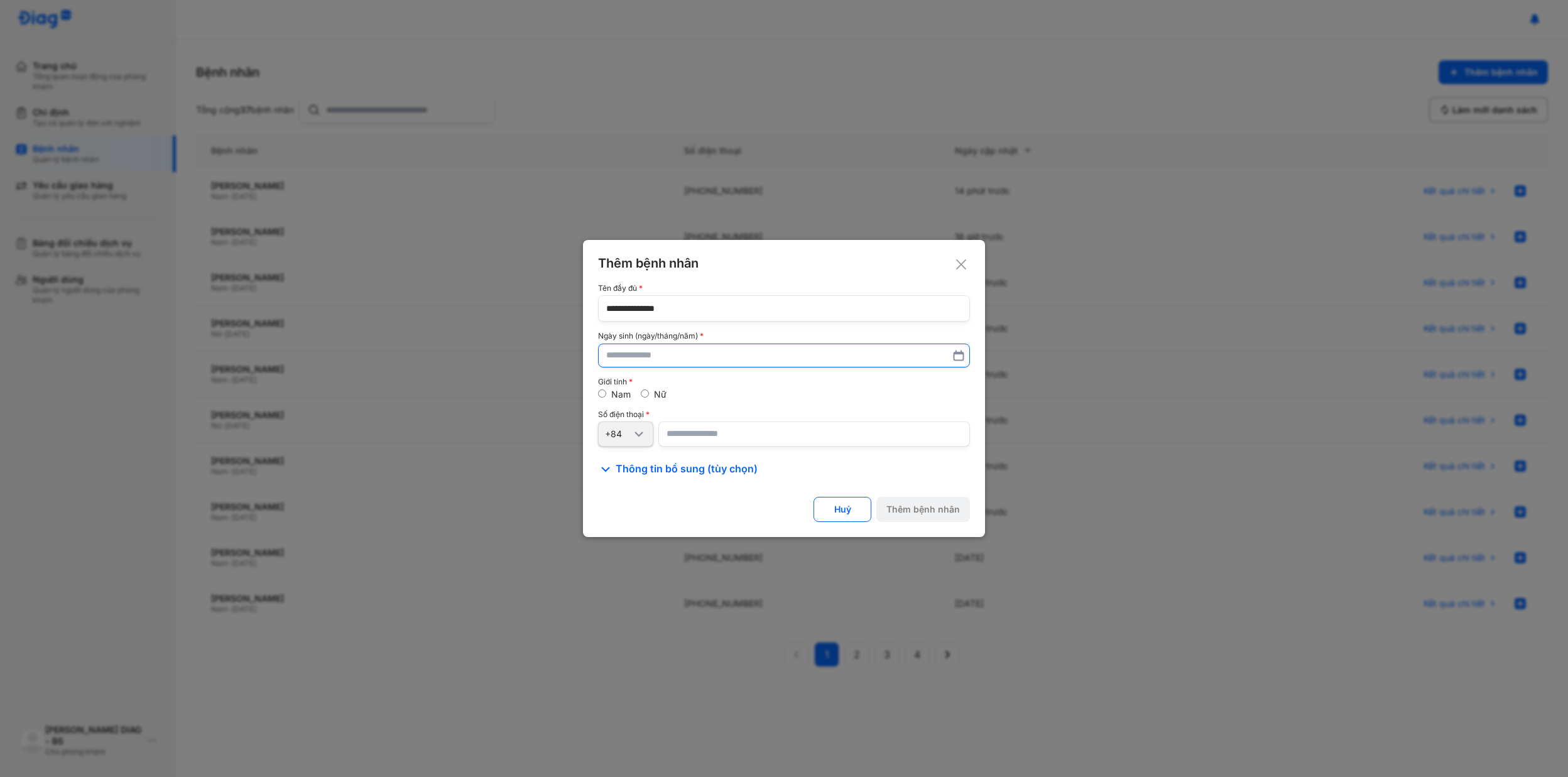
click at [962, 359] on input "text" at bounding box center [783, 355] width 355 height 23
click at [962, 355] on icon at bounding box center [958, 355] width 12 height 12
click at [741, 279] on button "2025" at bounding box center [736, 281] width 66 height 22
click at [652, 328] on div "1987" at bounding box center [646, 328] width 53 height 28
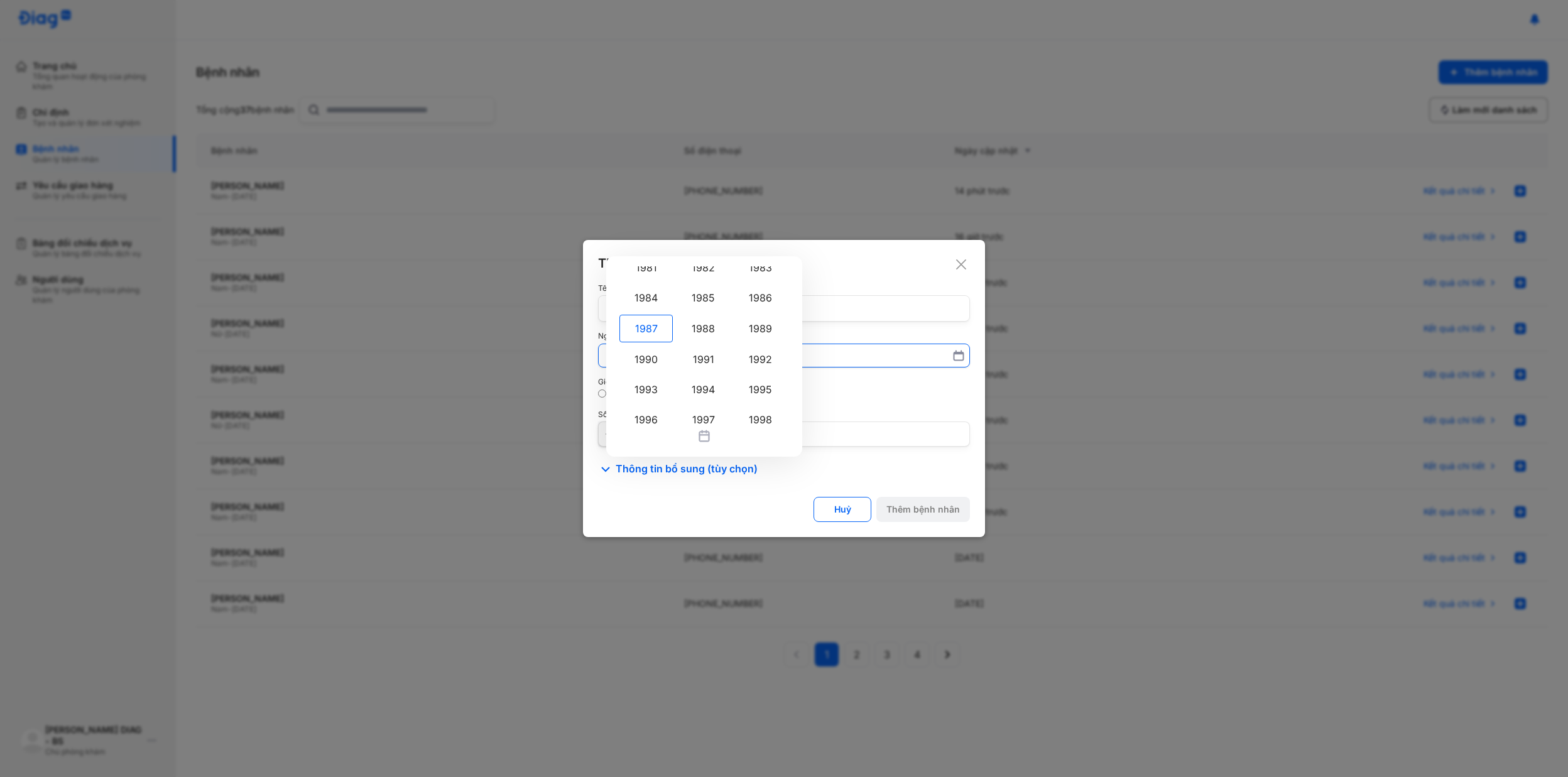
click at [652, 344] on input "[DATE] 1900 1901 1902 1903 1904 1905 1906 1907 1908 1909 1910 1911 1912 1913 19…" at bounding box center [783, 355] width 355 height 23
click at [708, 344] on div "6" at bounding box center [703, 340] width 22 height 22
type input "**********"
click at [650, 395] on div "Nữ" at bounding box center [653, 395] width 26 height 11
click at [687, 435] on input "number" at bounding box center [814, 434] width 312 height 25
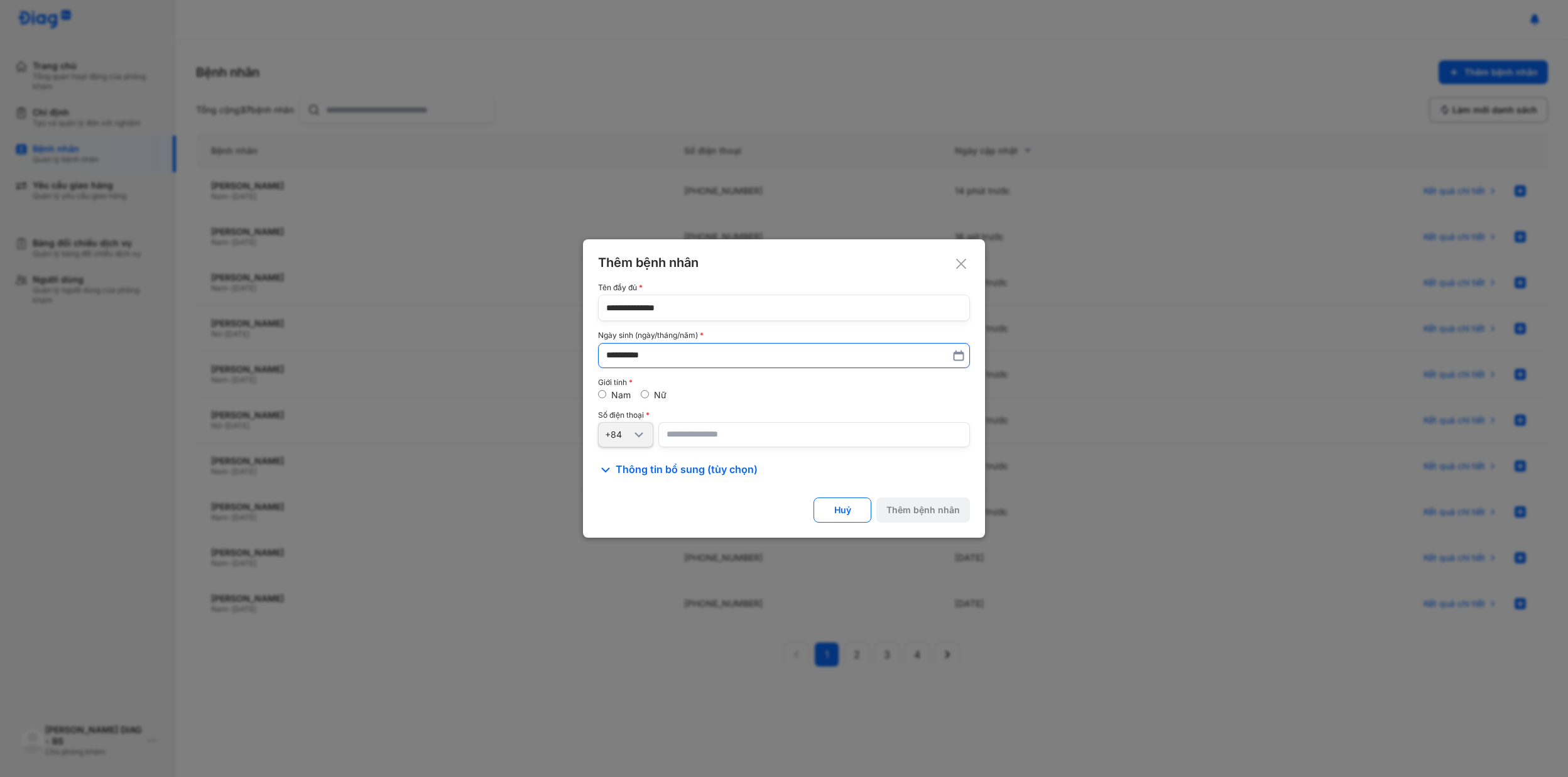
click at [690, 428] on input "number" at bounding box center [814, 434] width 312 height 25
paste input "**********"
type input "**********"
click at [922, 508] on div "Thêm bệnh nhân" at bounding box center [923, 510] width 73 height 11
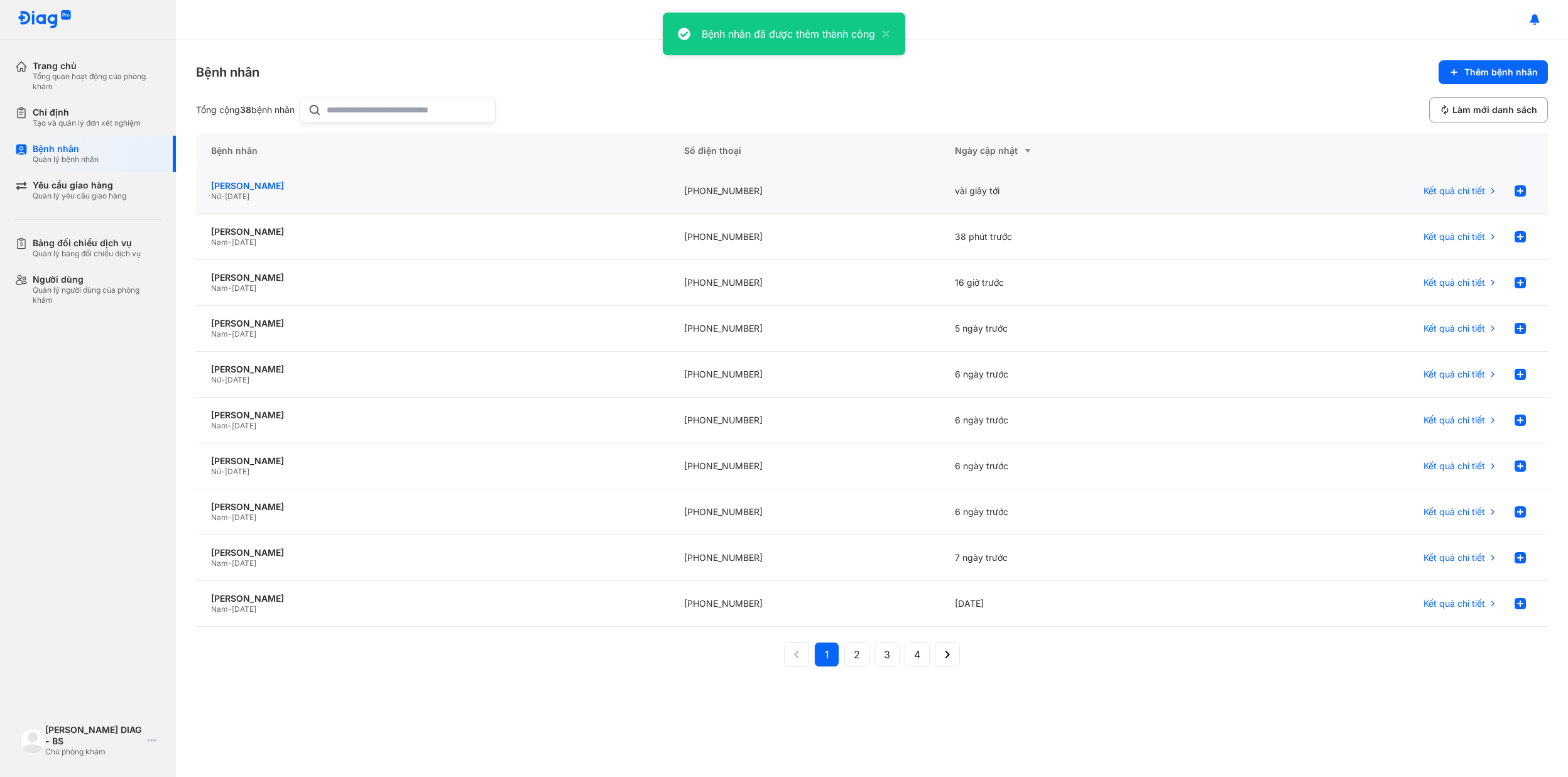
click at [291, 184] on div "Nguyễn Thị Thơm" at bounding box center [432, 186] width 443 height 11
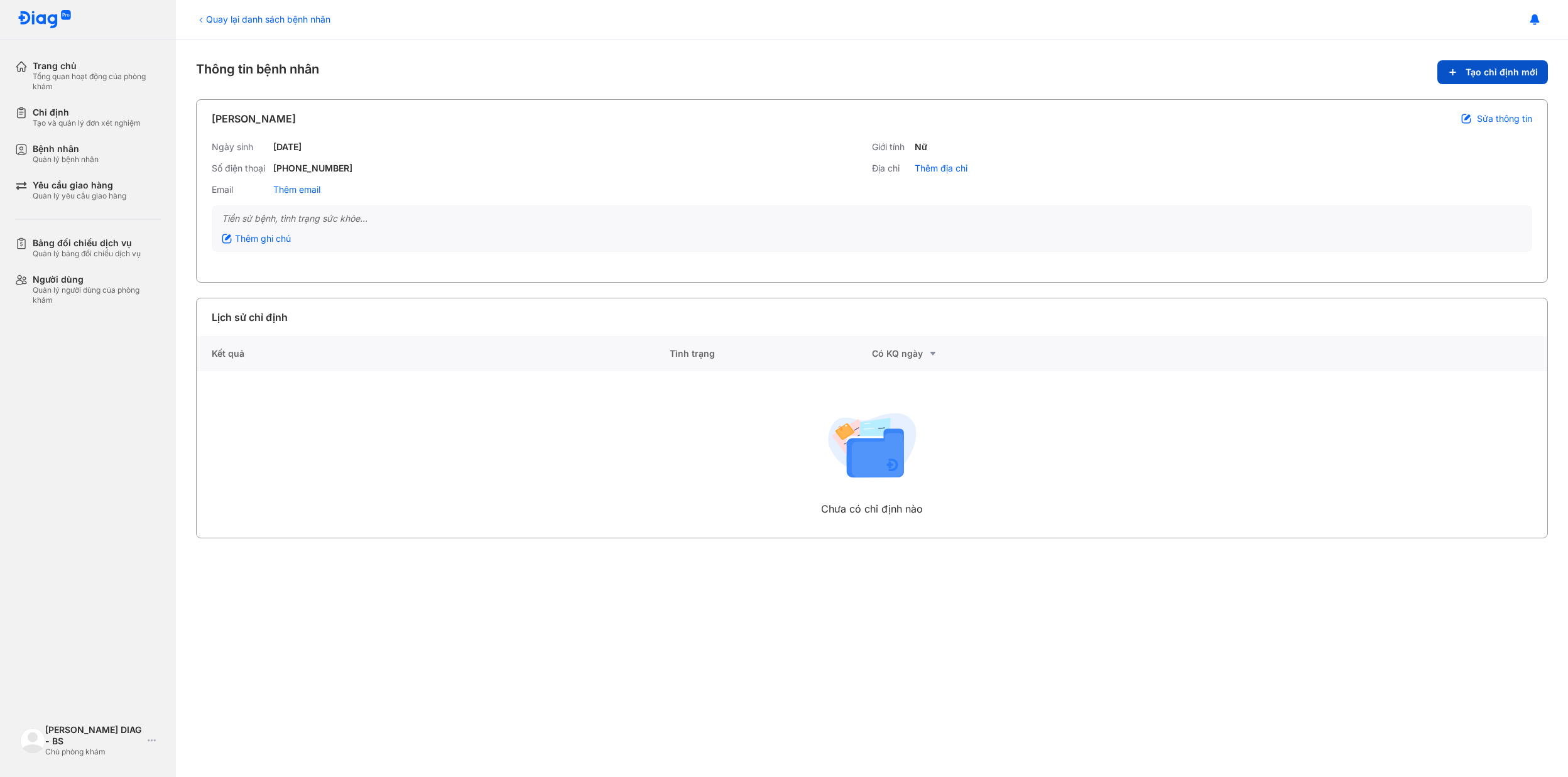
click at [1488, 78] on button "Tạo chỉ định mới" at bounding box center [1493, 71] width 111 height 24
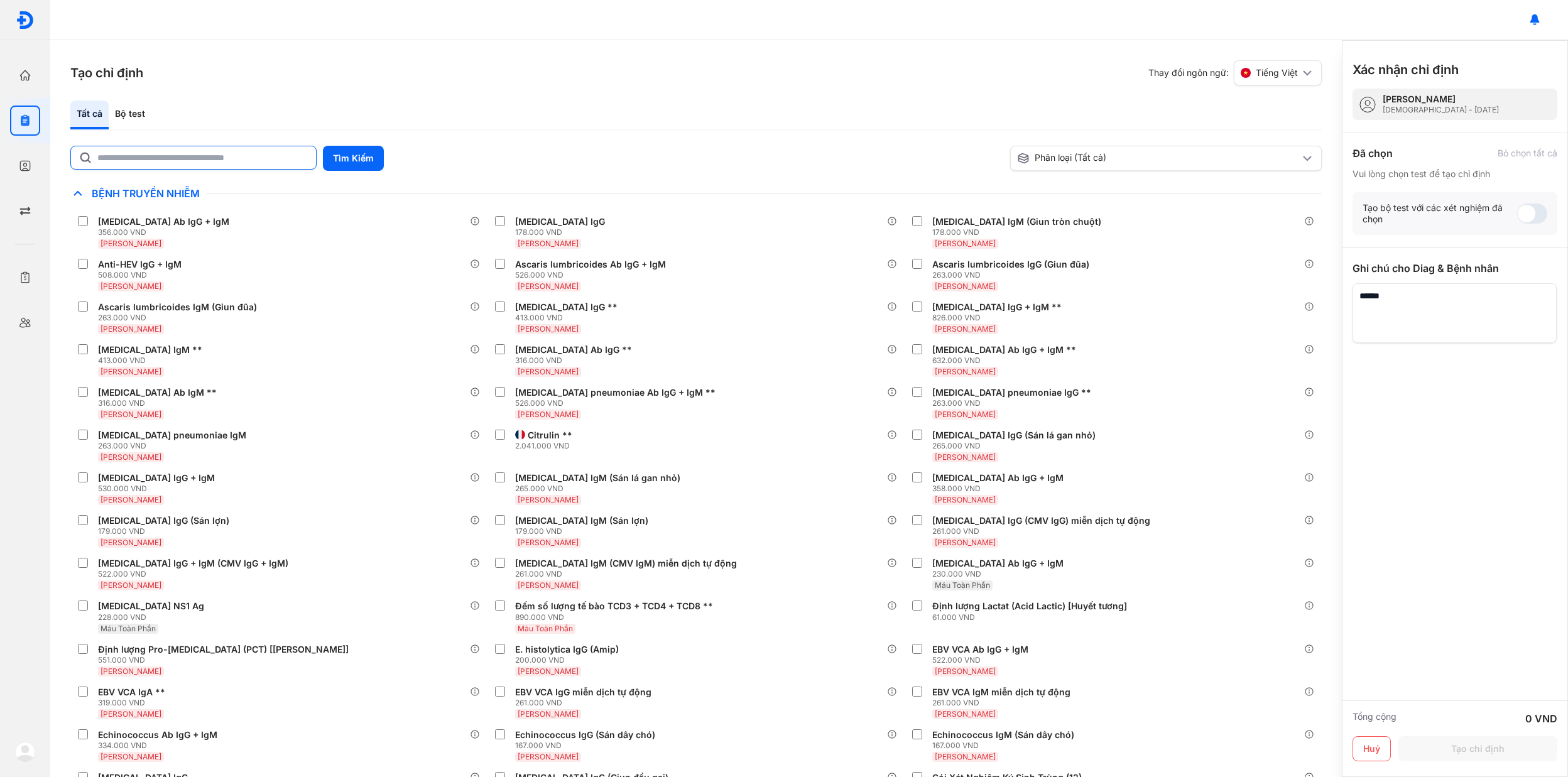
click at [214, 154] on input "text" at bounding box center [203, 158] width 211 height 23
type input "*****"
click at [345, 153] on button "Tìm Kiếm" at bounding box center [353, 158] width 61 height 25
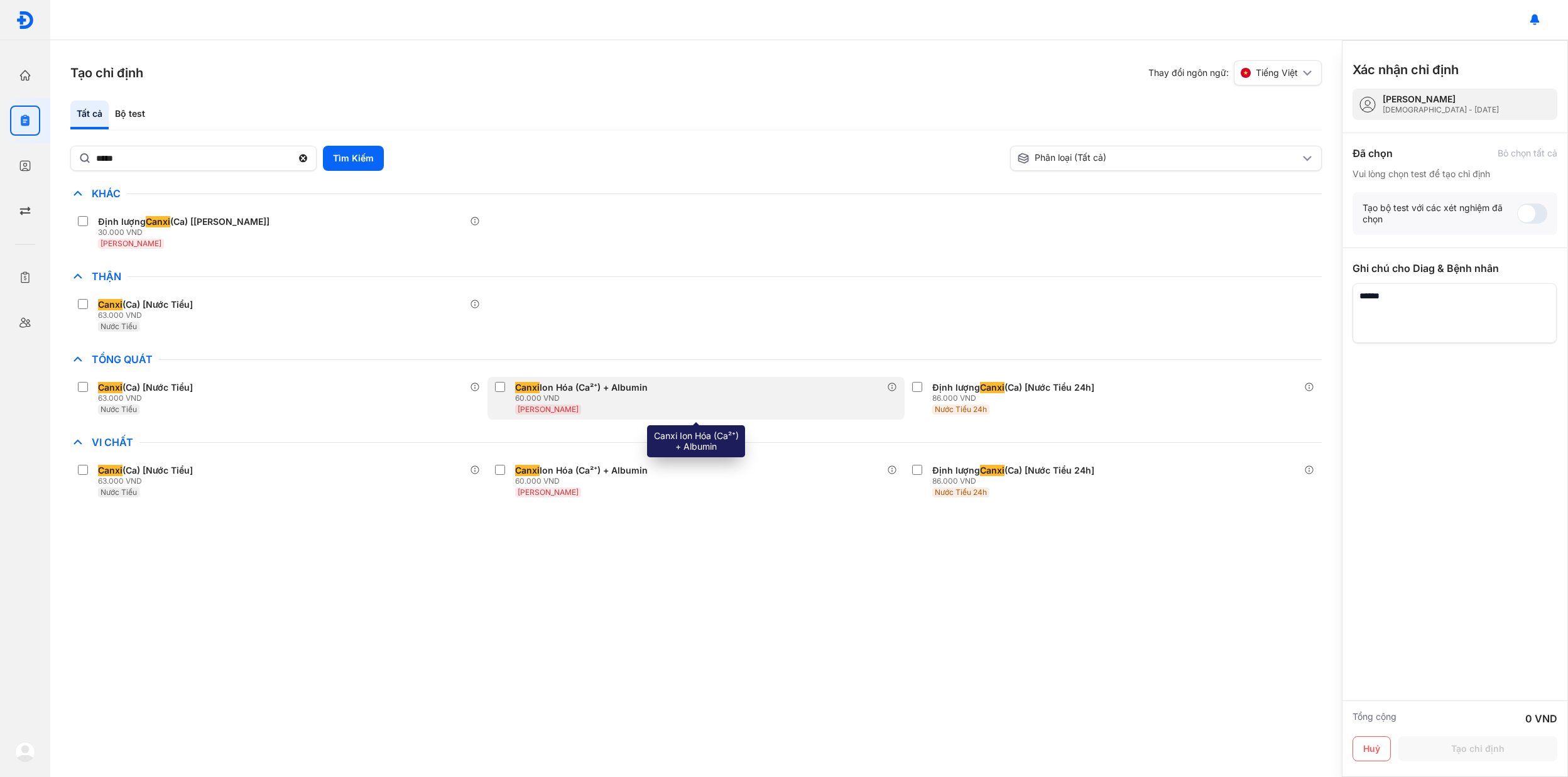
click at [518, 393] on div "60.000 VND" at bounding box center [584, 398] width 137 height 10
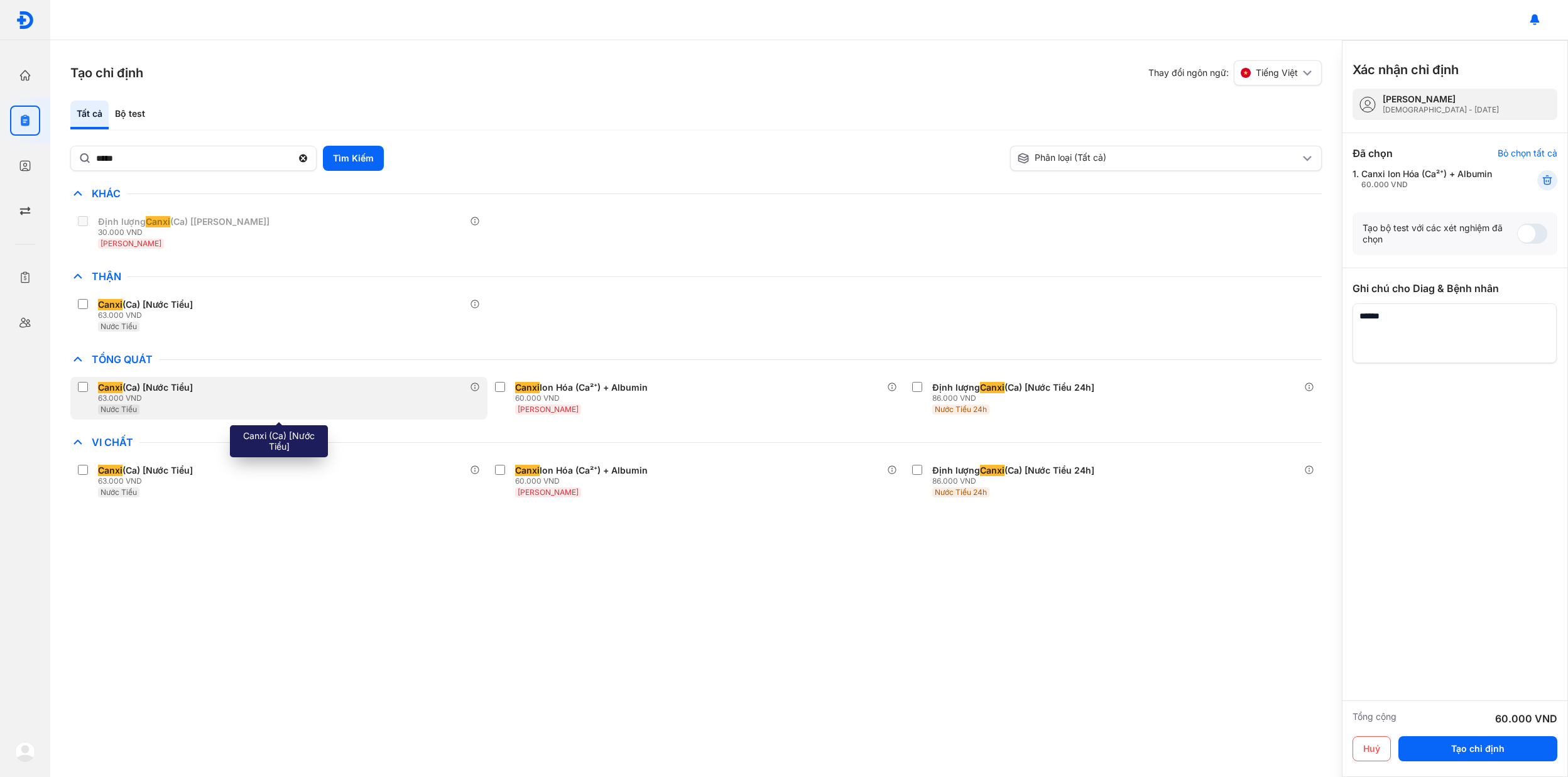
click at [191, 394] on div "63.000 VND" at bounding box center [148, 398] width 100 height 10
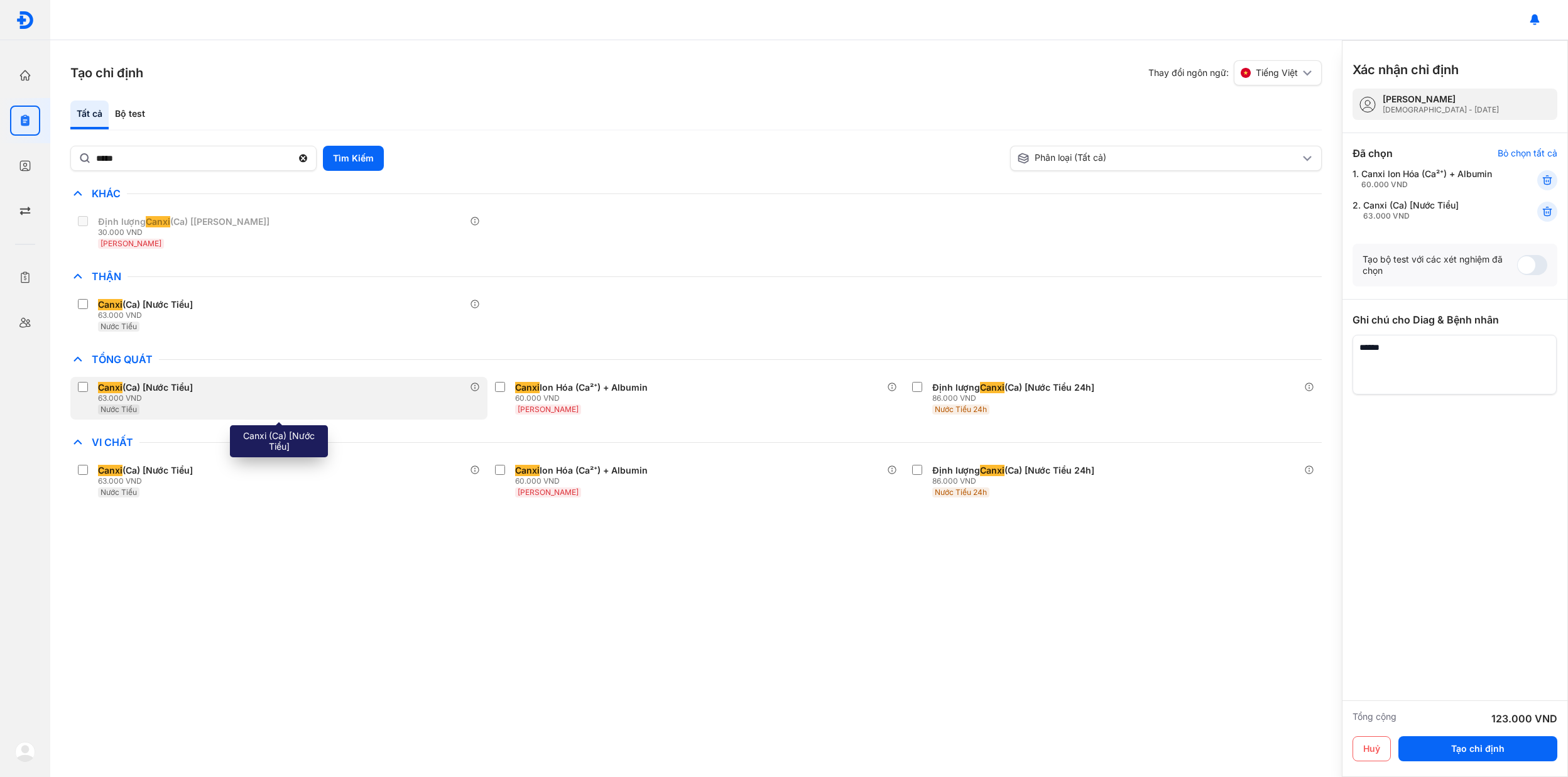
click at [191, 393] on div "63.000 VND" at bounding box center [148, 398] width 100 height 10
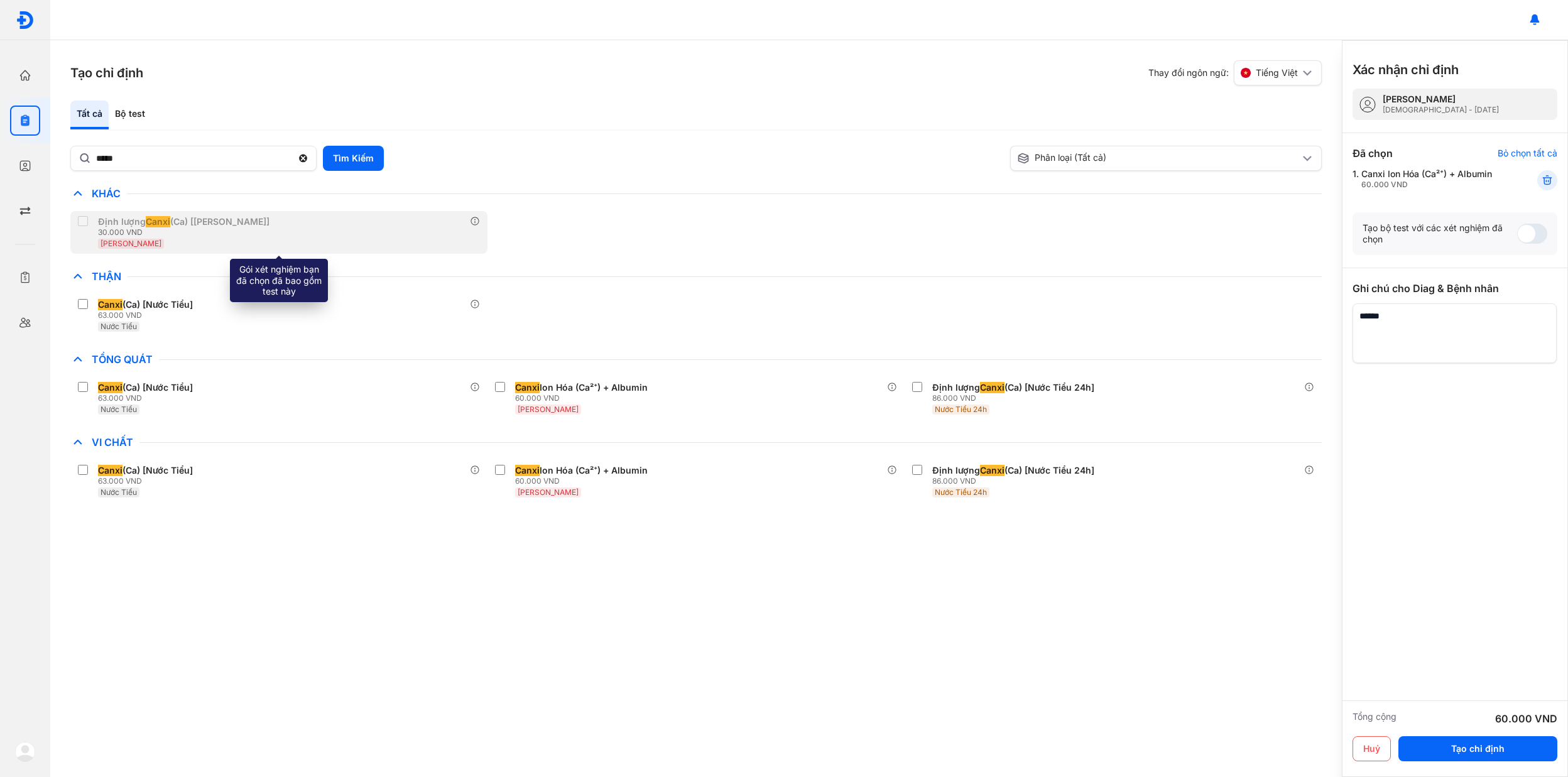
click at [96, 225] on div "Định lượng Canxi (Ca) [Huyết Thanh] 30.000 VND Huyết Thanh" at bounding box center [176, 232] width 196 height 32
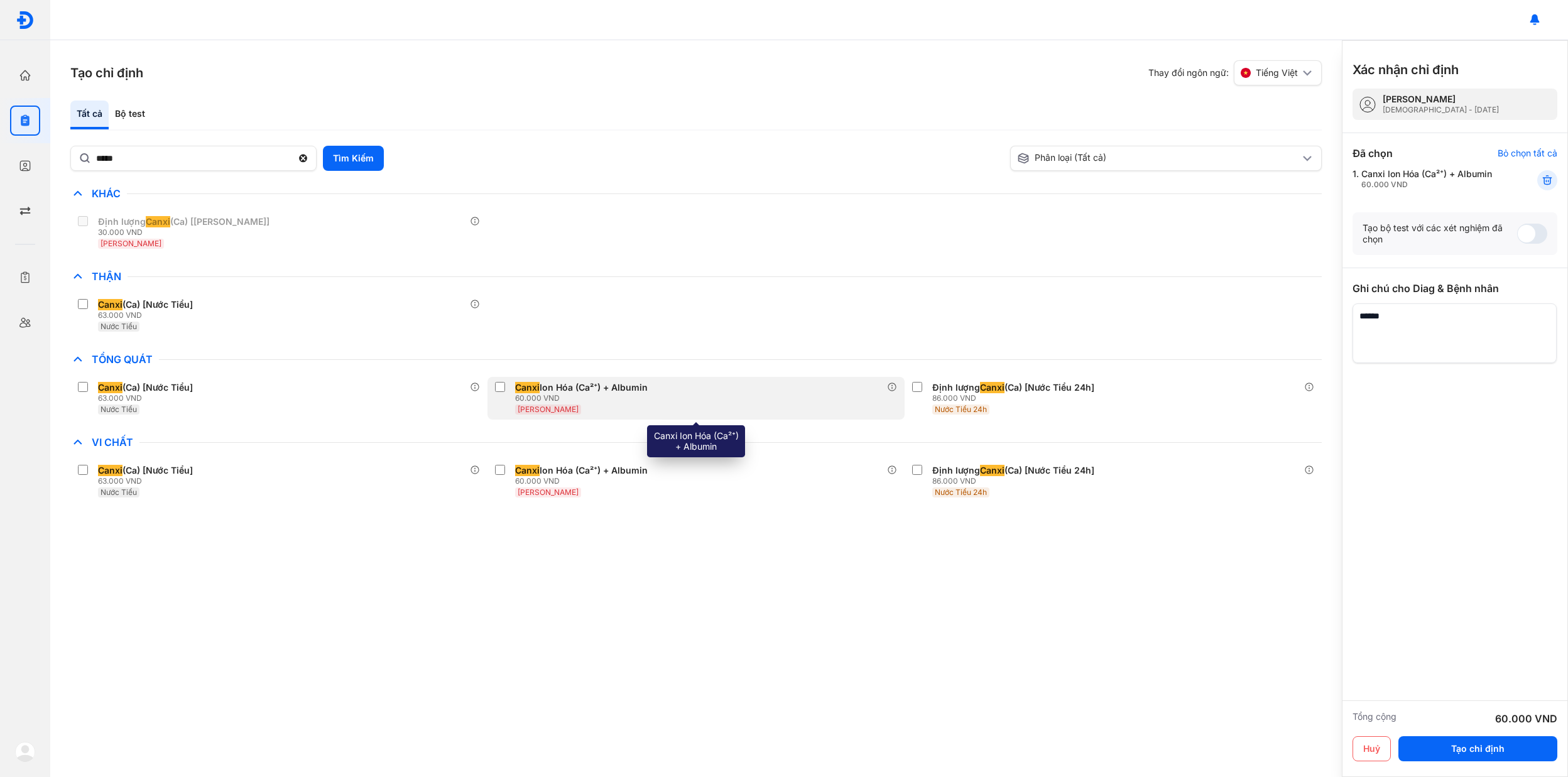
click at [499, 395] on div "Canxi Ion Hóa (Ca²⁺) + Albumin 60.000 VND Huyết Thanh" at bounding box center [574, 398] width 158 height 32
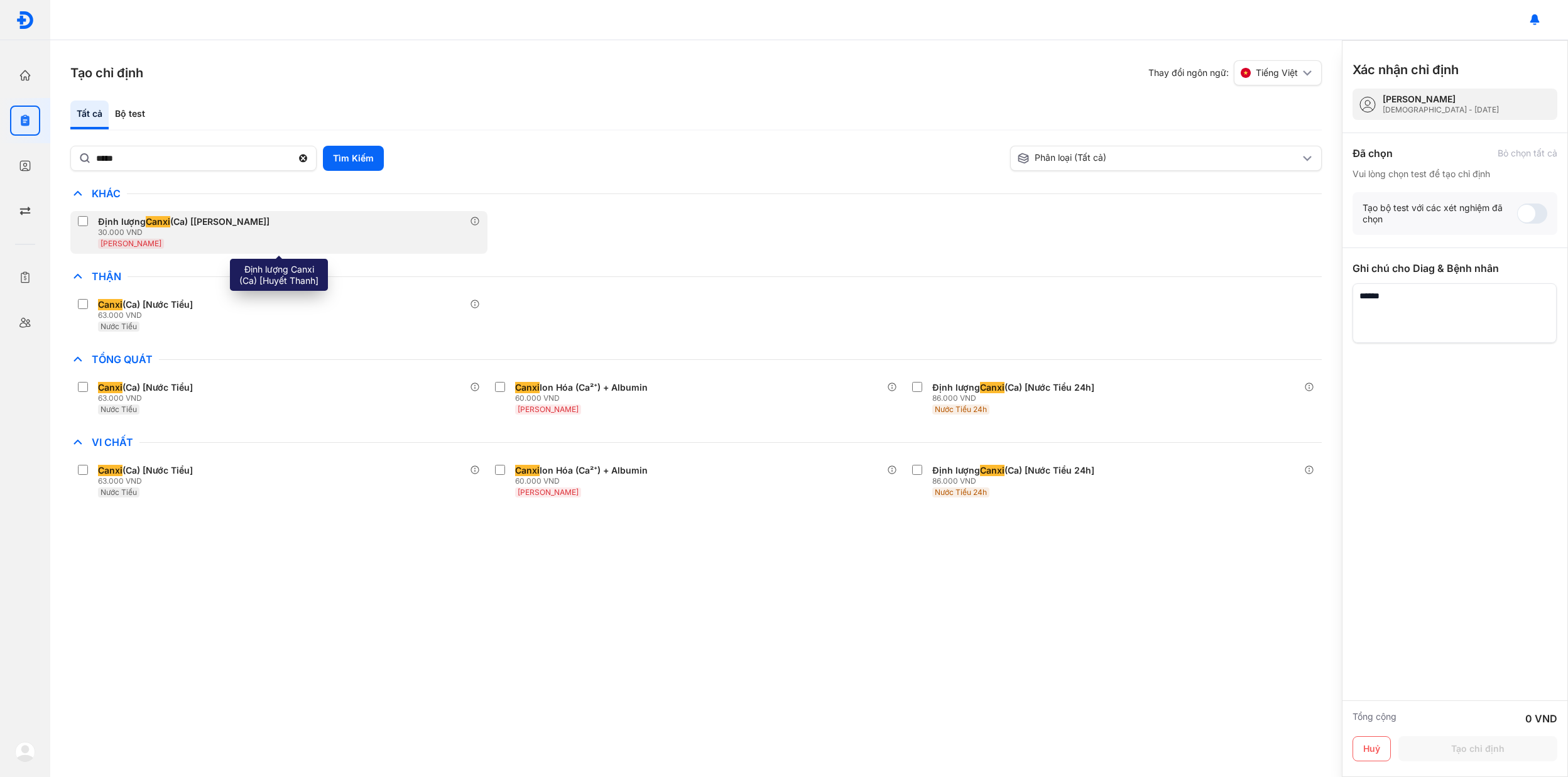
click at [101, 219] on div "Định lượng Canxi (Ca) [Huyết Thanh]" at bounding box center [184, 222] width 171 height 11
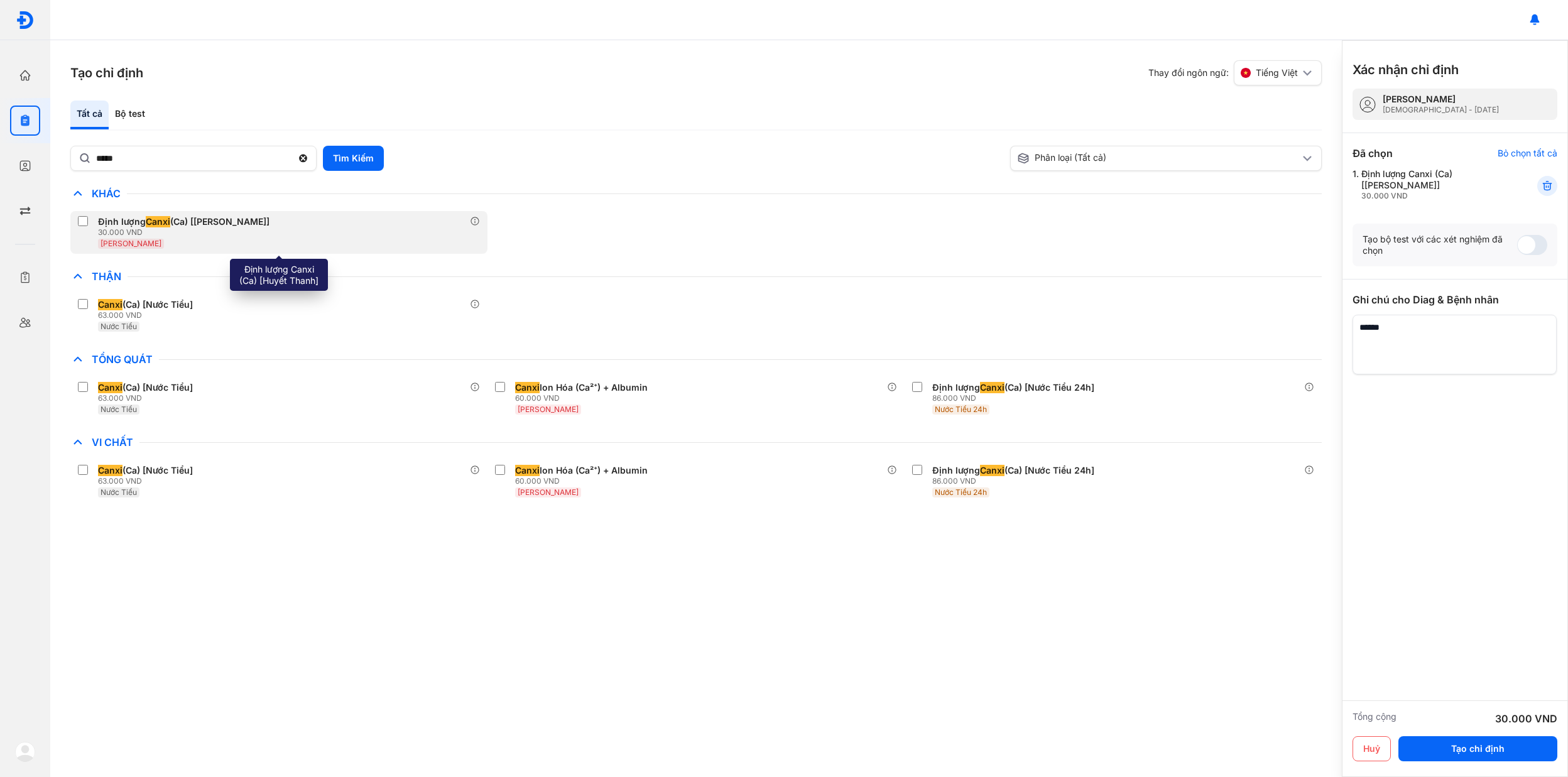
click at [101, 219] on div "Định lượng Canxi (Ca) [Huyết Thanh]" at bounding box center [184, 222] width 171 height 11
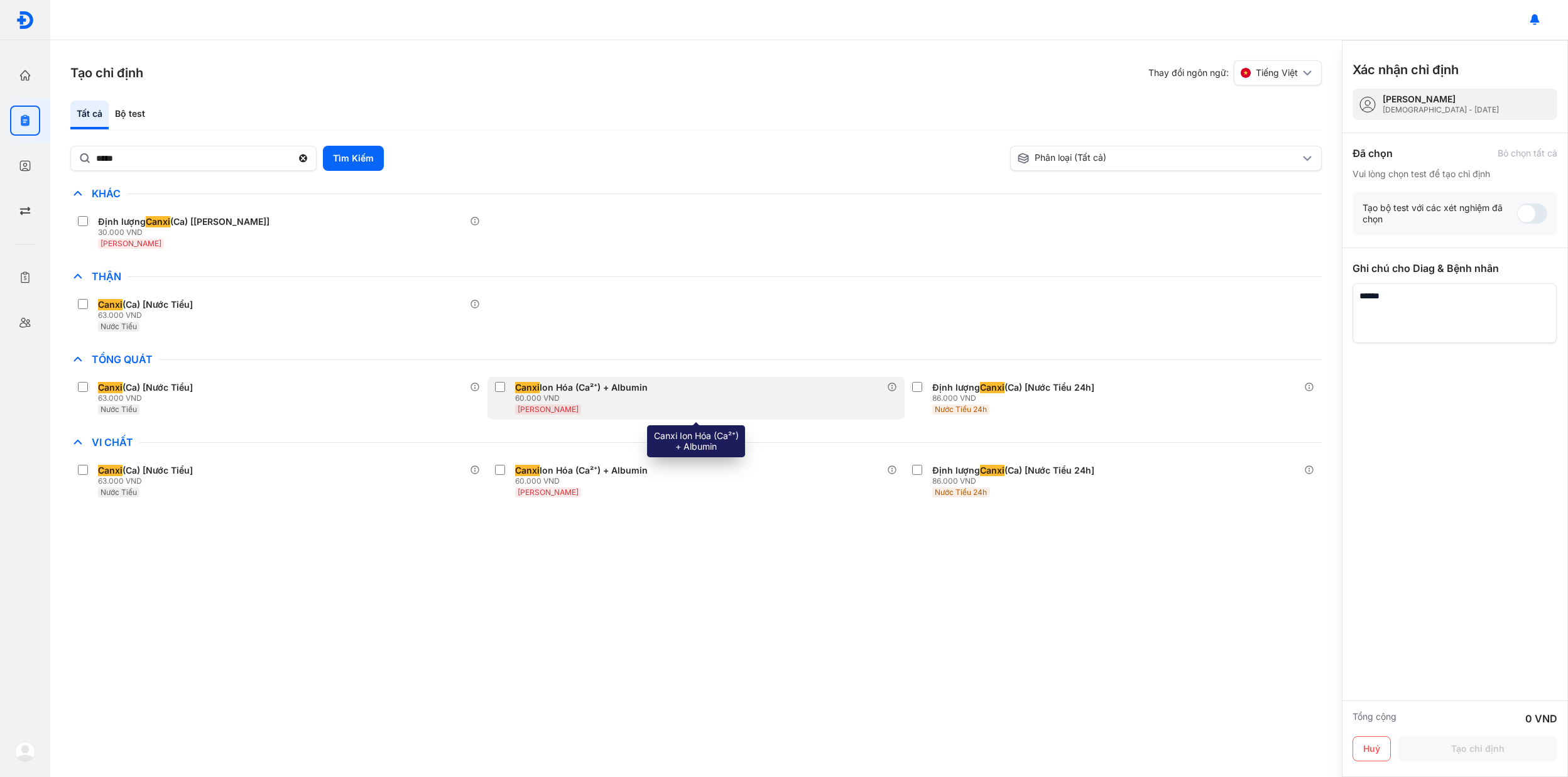
click at [506, 388] on label at bounding box center [503, 388] width 15 height 12
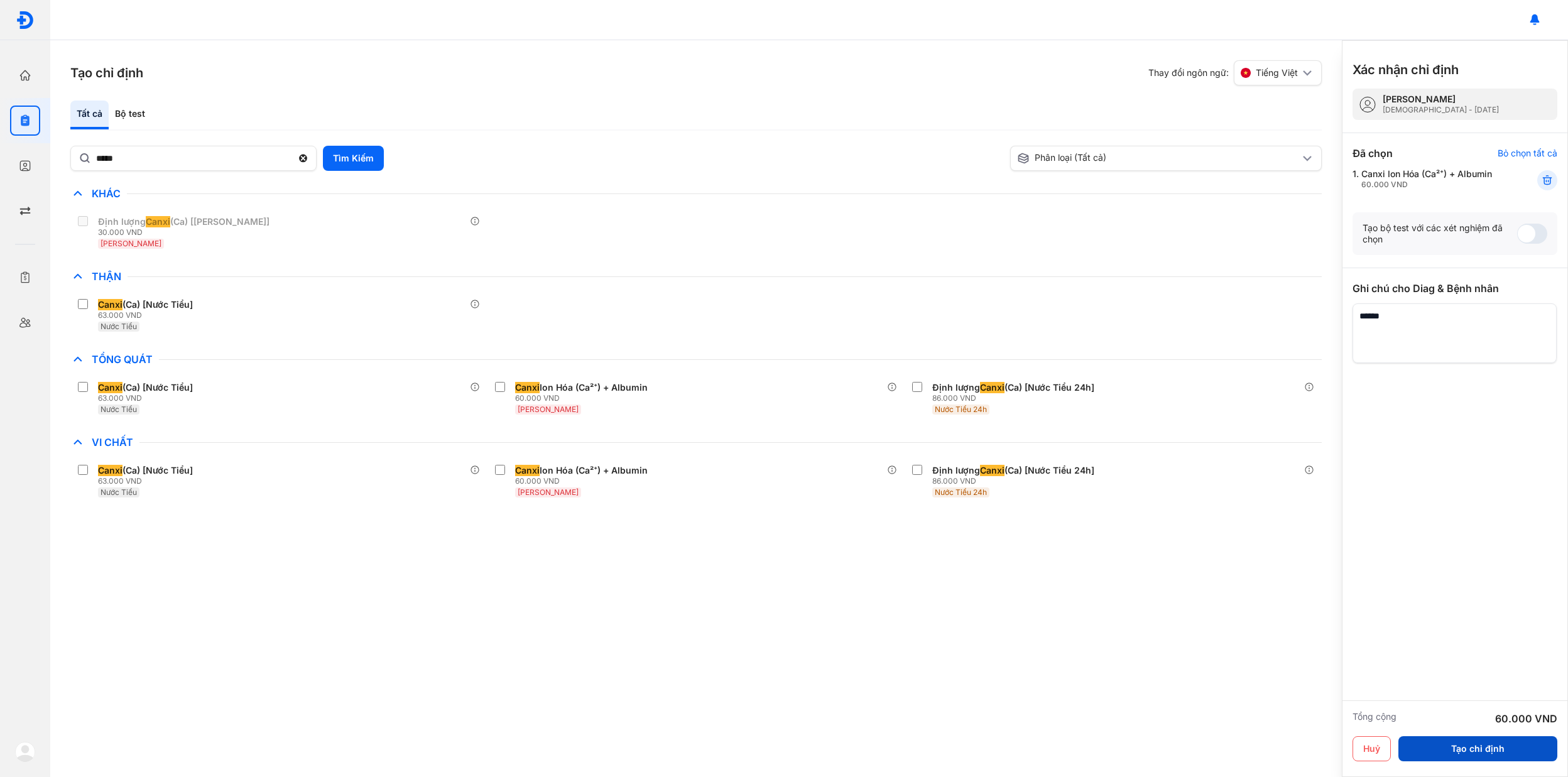
click at [1503, 752] on button "Tạo chỉ định" at bounding box center [1478, 748] width 159 height 25
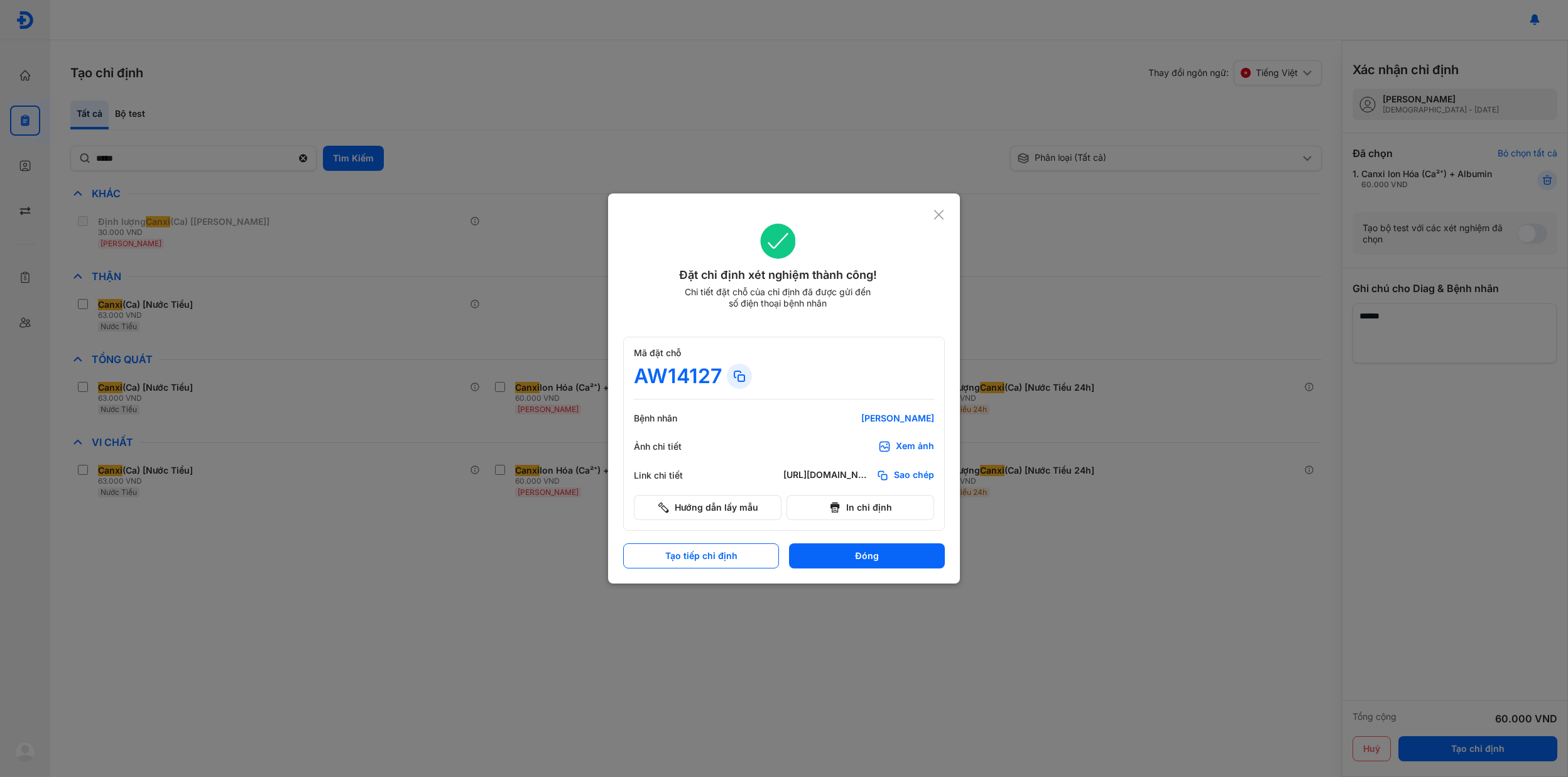
click at [903, 443] on div "Xem ảnh" at bounding box center [915, 446] width 38 height 12
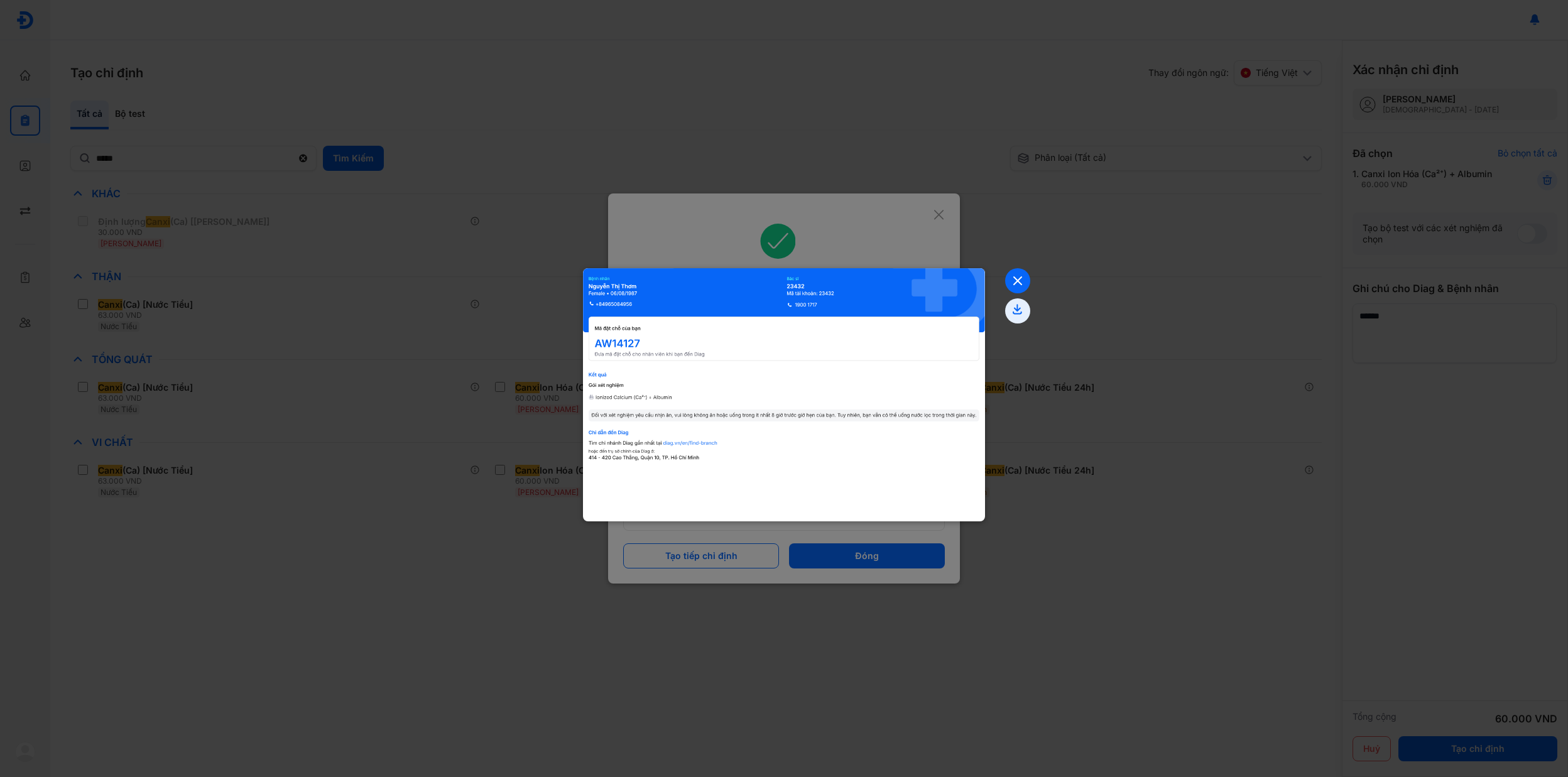
click at [1014, 278] on use at bounding box center [1017, 281] width 8 height 8
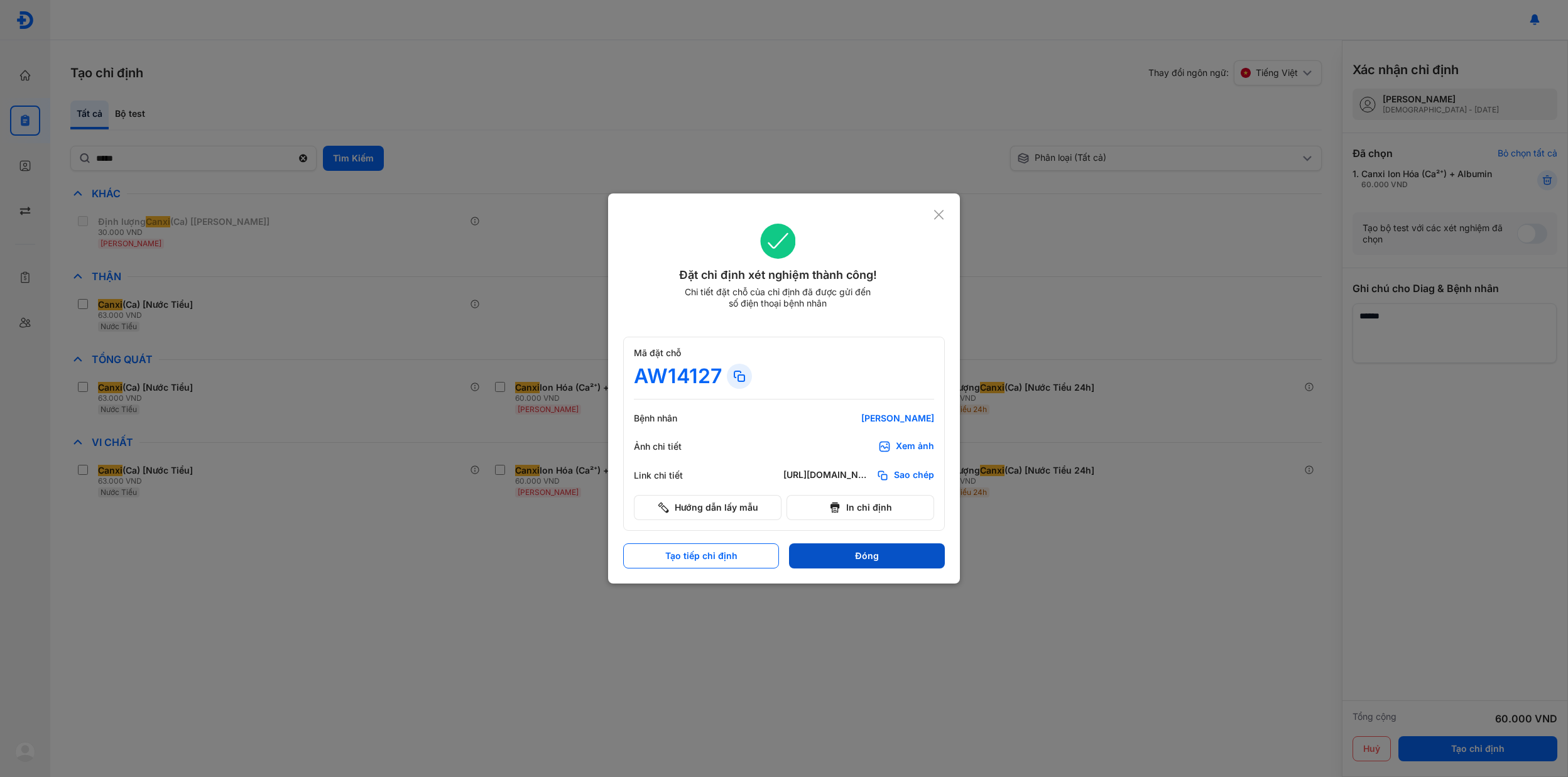
click at [879, 562] on button "Đóng" at bounding box center [867, 555] width 156 height 25
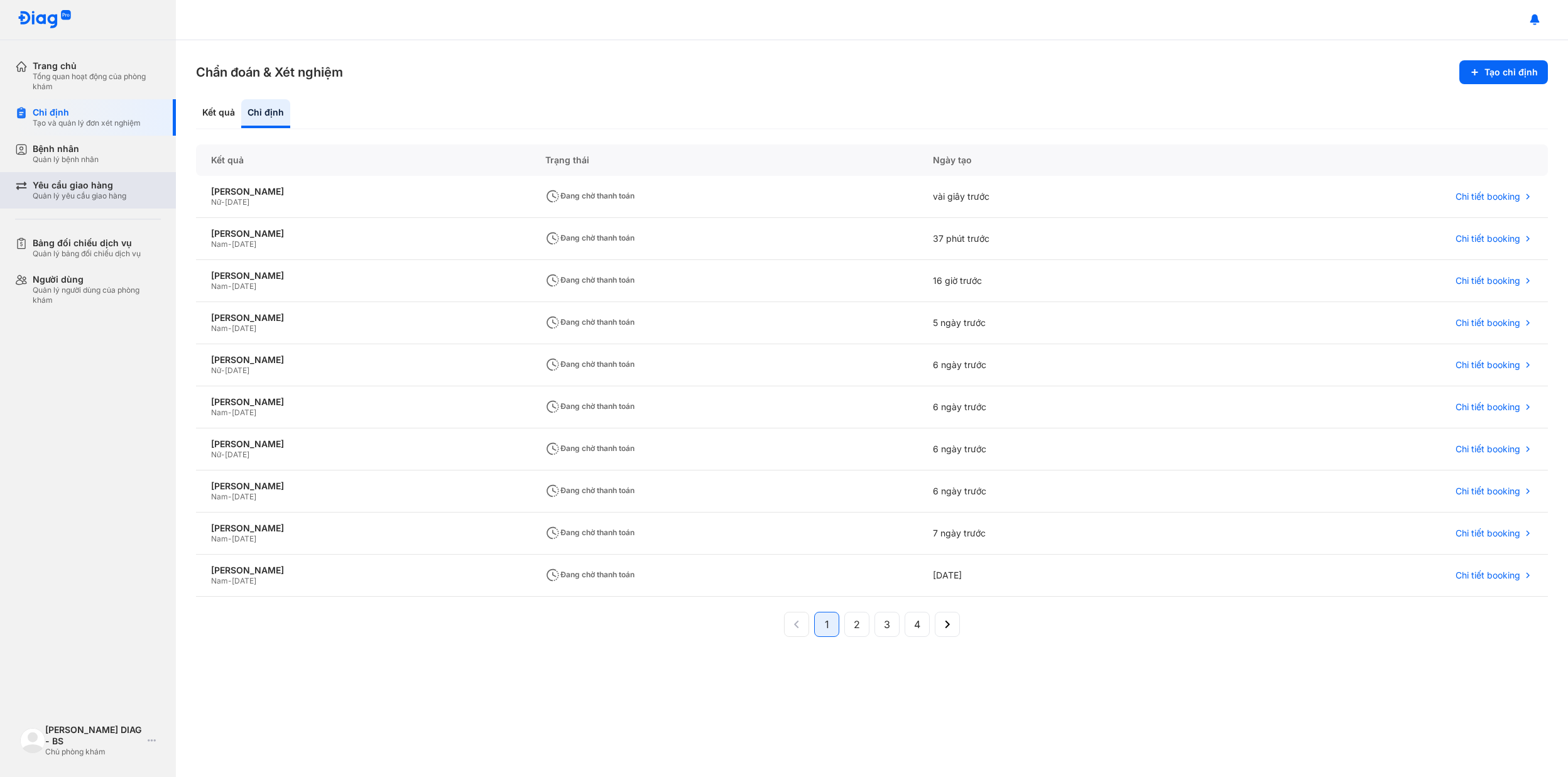
click at [74, 184] on div "Yêu cầu giao hàng" at bounding box center [79, 186] width 93 height 11
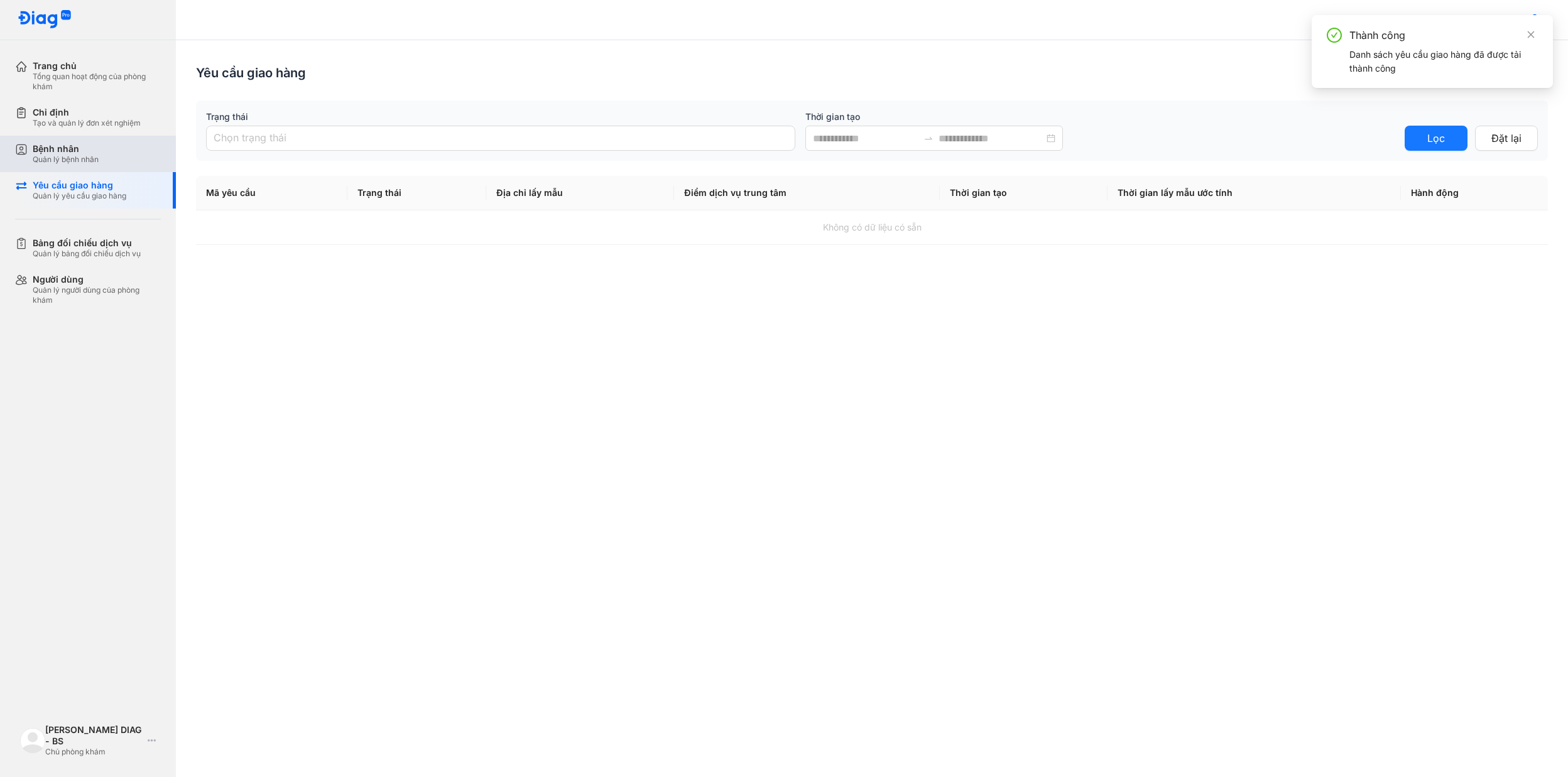
click at [64, 154] on div "Quản lý bệnh nhân" at bounding box center [65, 159] width 66 height 10
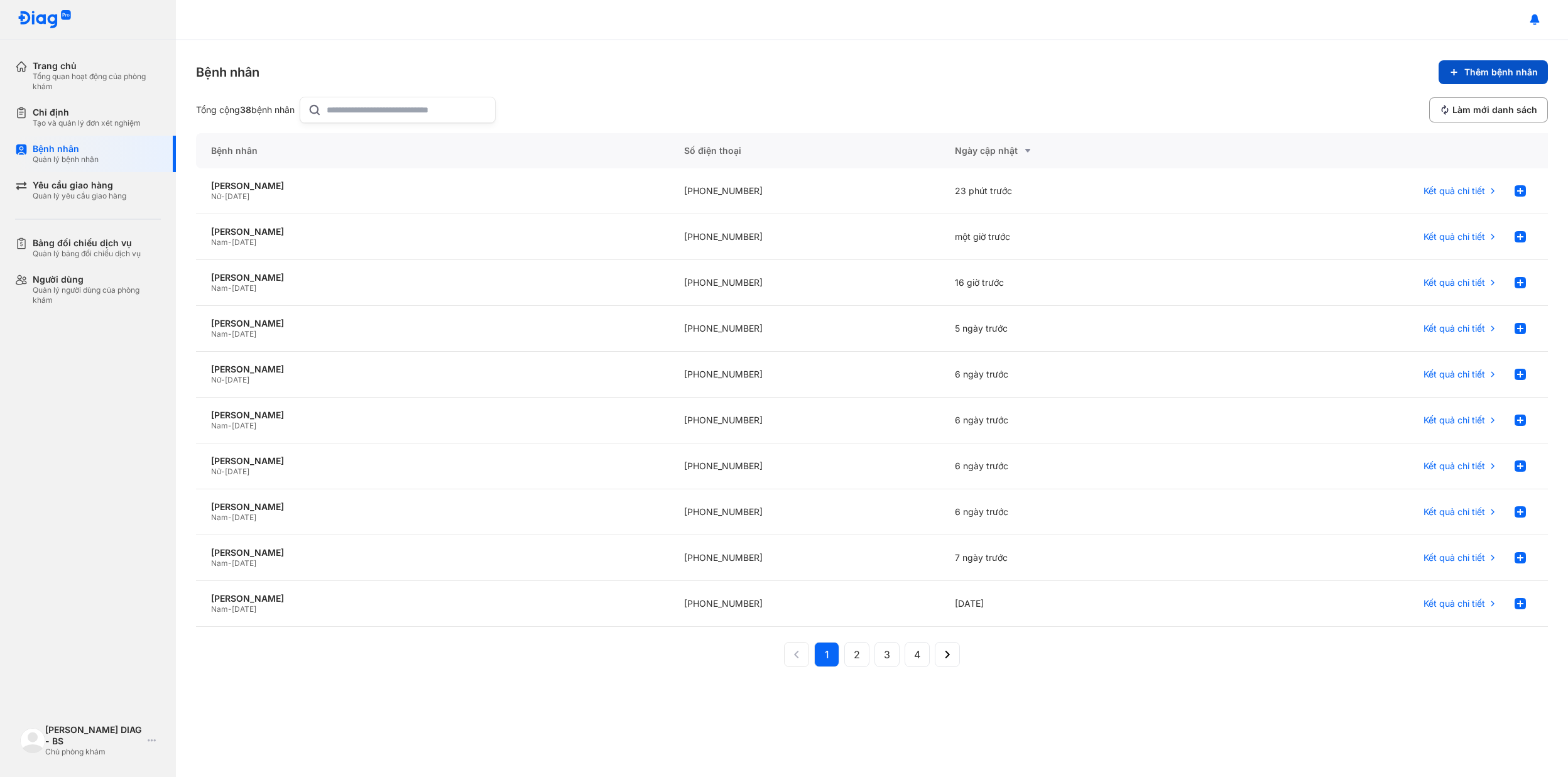
click at [1471, 66] on button "Thêm bệnh nhân" at bounding box center [1493, 71] width 110 height 24
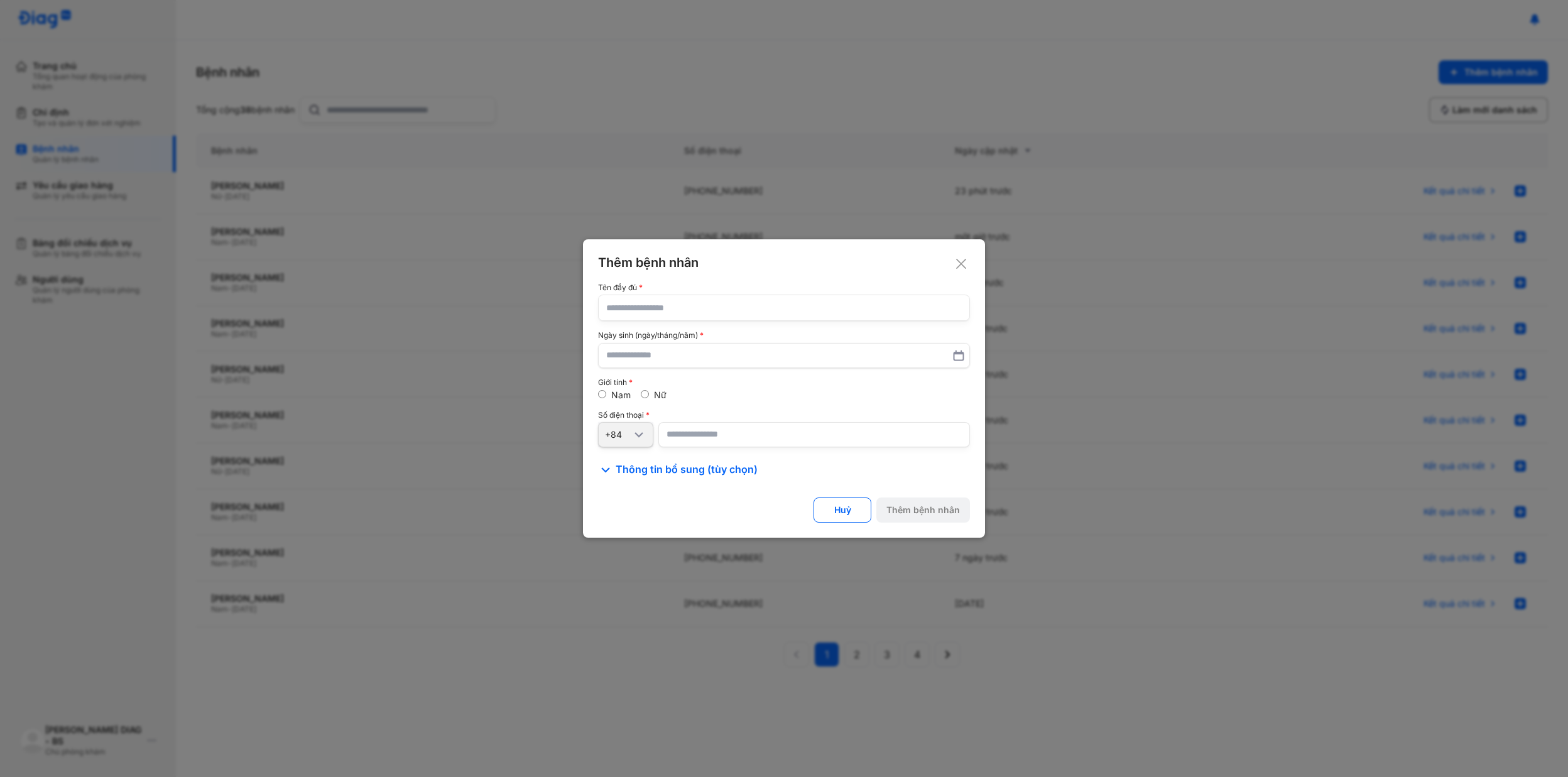
click at [710, 303] on input "text" at bounding box center [783, 308] width 355 height 25
type input "**********"
click at [673, 354] on input "text" at bounding box center [784, 355] width 354 height 23
click at [956, 357] on icon at bounding box center [958, 355] width 12 height 12
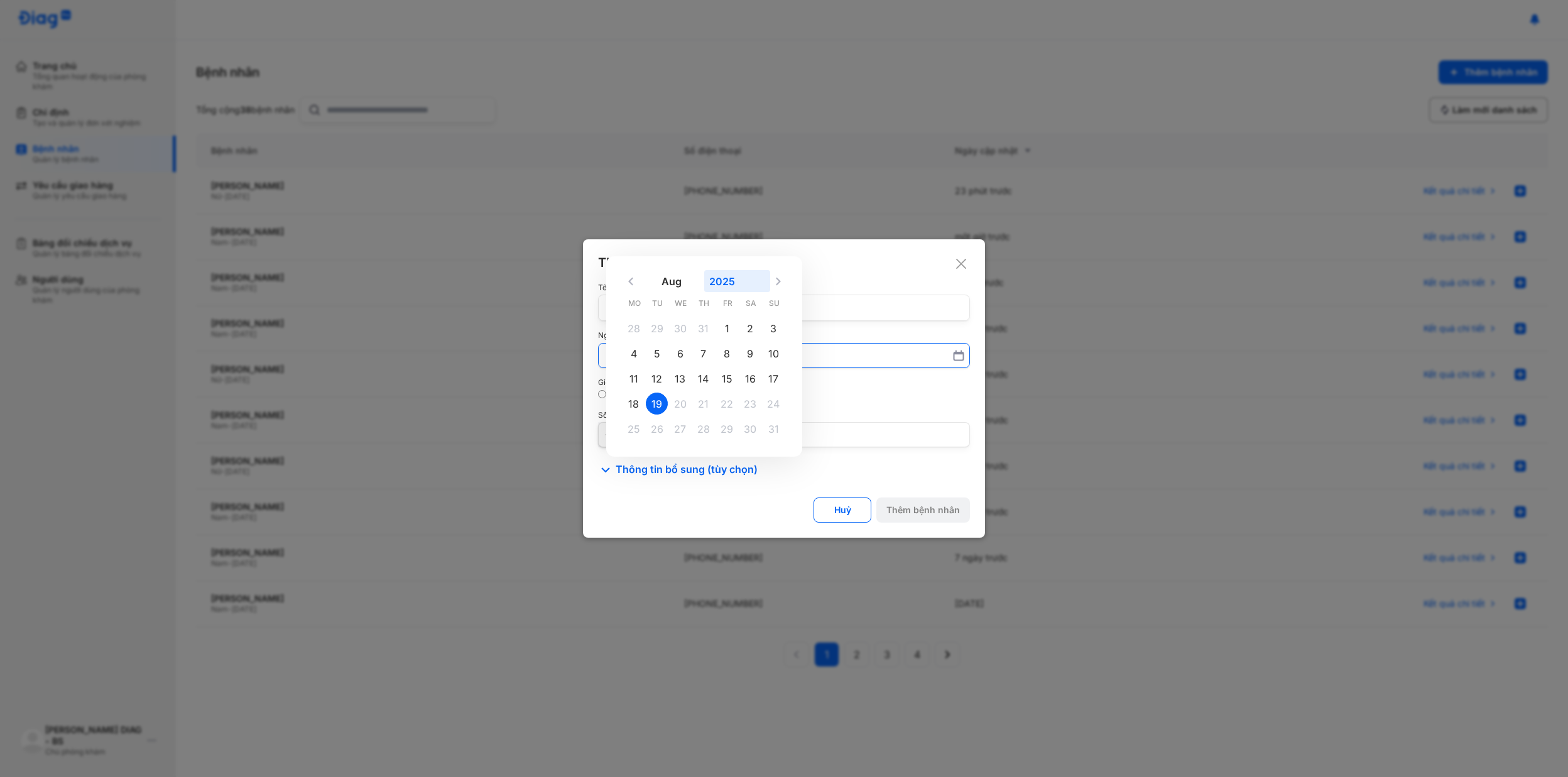
click at [717, 279] on button "2025" at bounding box center [736, 281] width 66 height 22
click at [651, 395] on div "1978" at bounding box center [646, 404] width 53 height 28
click at [651, 367] on input "Aug 2025 1900 1901 1902 1903 1904 1905 1906 1907 1908 1909 1910 1911 1912 1913 …" at bounding box center [783, 355] width 355 height 23
click at [724, 335] on div "4" at bounding box center [728, 328] width 22 height 22
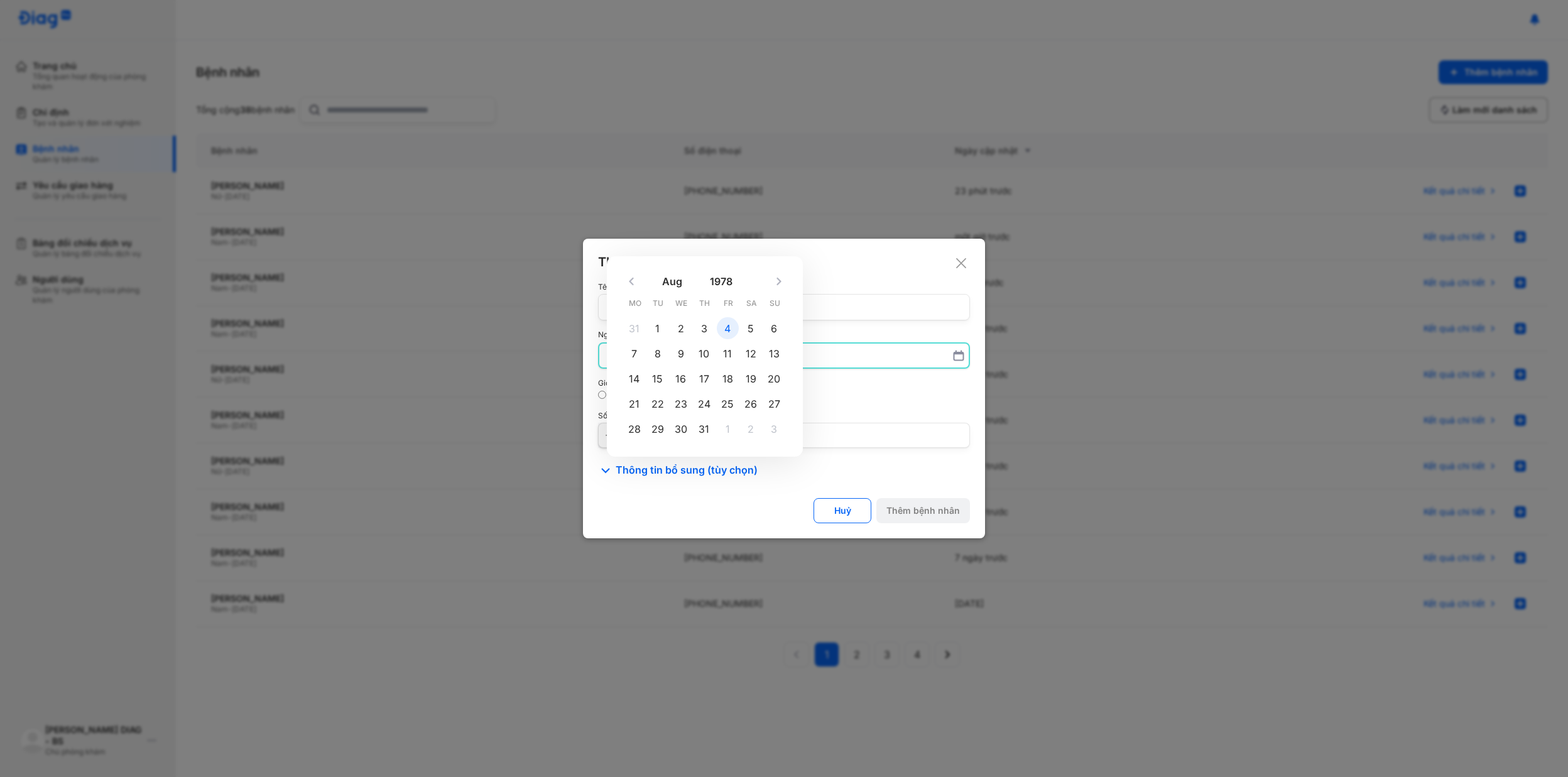
type input "**********"
click at [608, 468] on use at bounding box center [605, 469] width 9 height 5
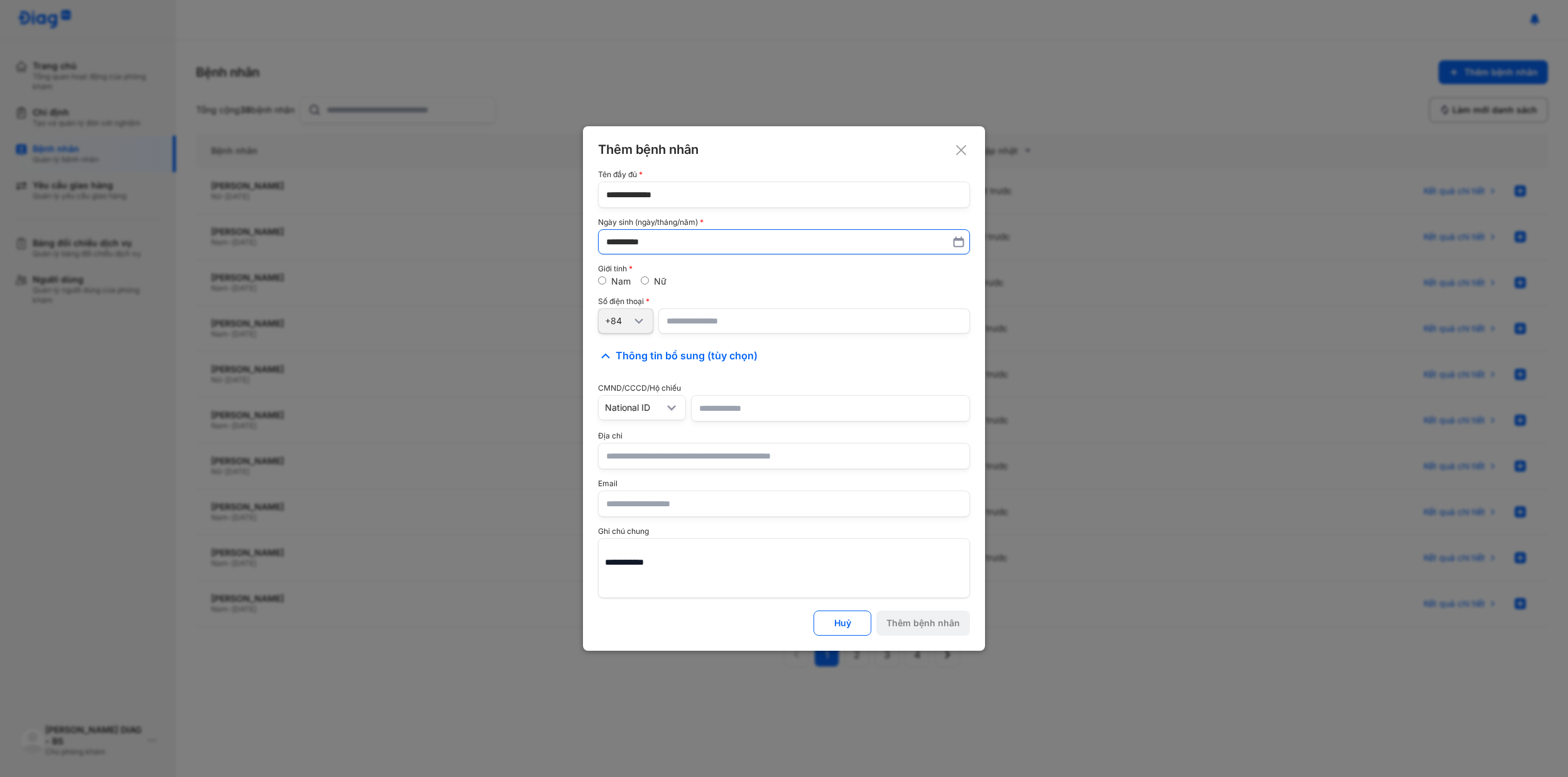
click at [641, 328] on icon at bounding box center [639, 321] width 15 height 15
click at [641, 322] on use at bounding box center [638, 321] width 9 height 6
click at [609, 354] on icon at bounding box center [606, 356] width 15 height 15
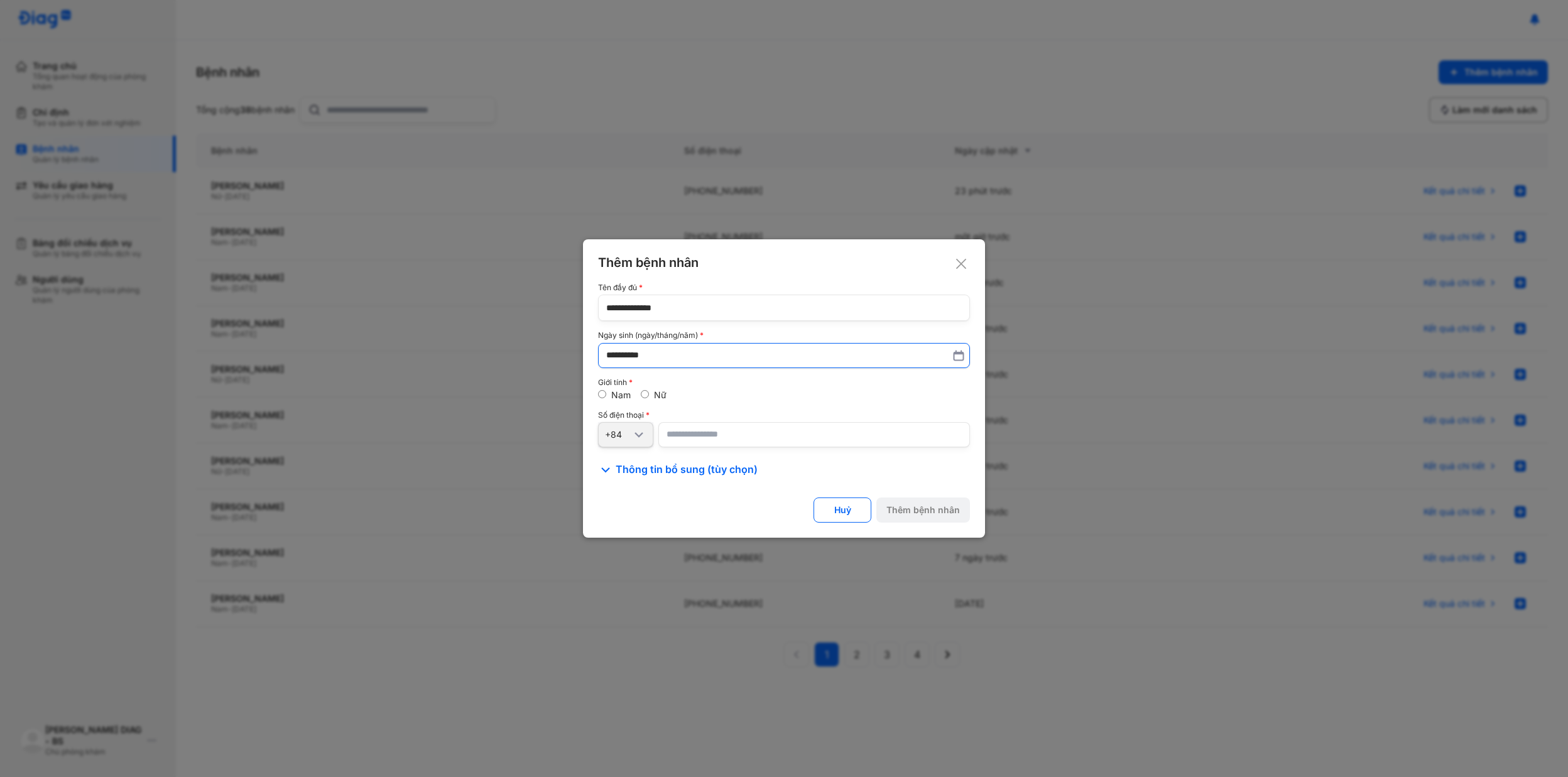
click at [694, 438] on input "number" at bounding box center [814, 434] width 312 height 25
click at [687, 433] on input "number" at bounding box center [814, 434] width 312 height 25
paste input "**********"
type input "**********"
click at [911, 515] on div "Thêm bệnh nhân" at bounding box center [923, 510] width 73 height 11
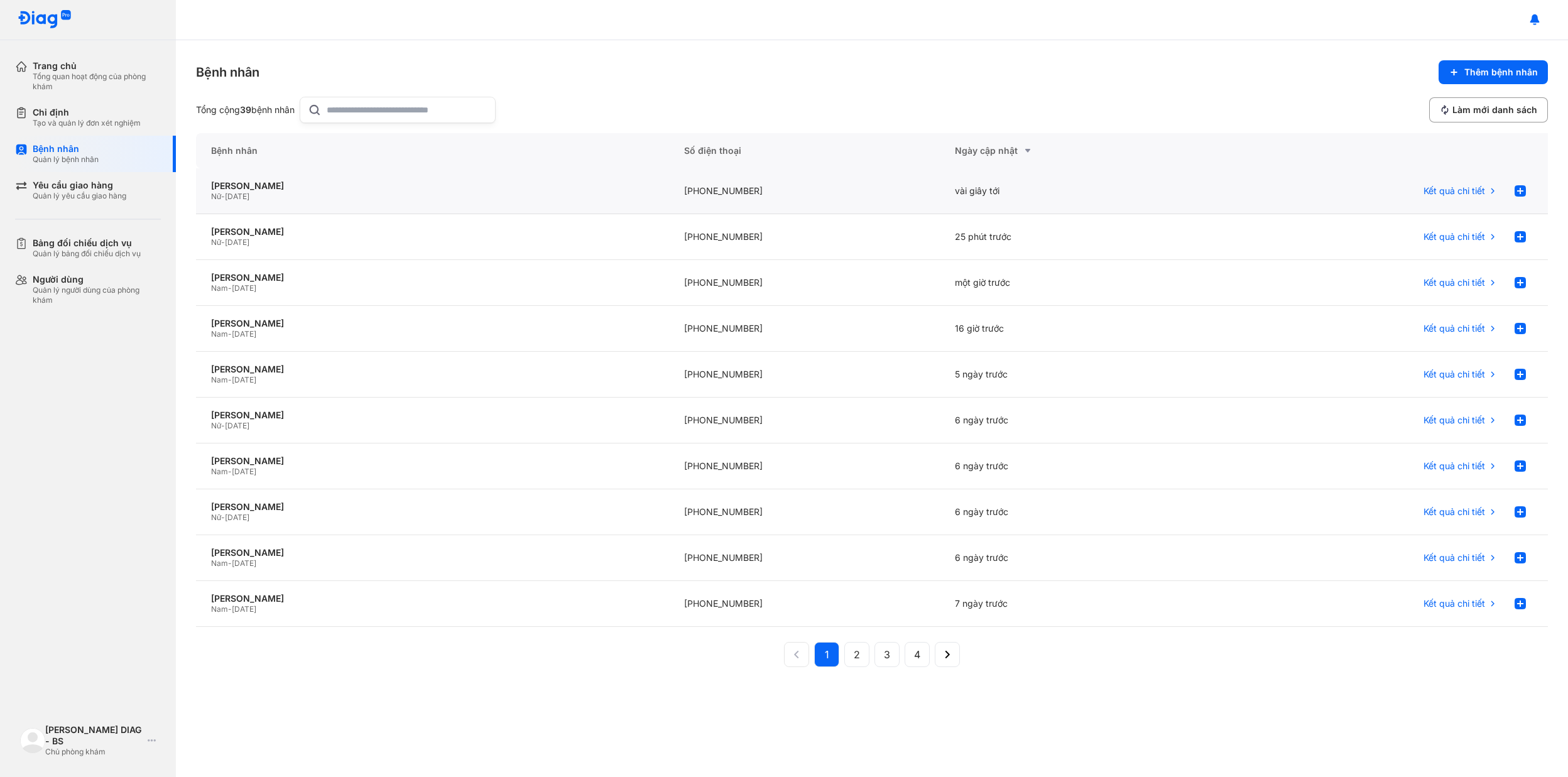
click at [285, 192] on div "Nữ - 04/08/1978" at bounding box center [432, 196] width 443 height 10
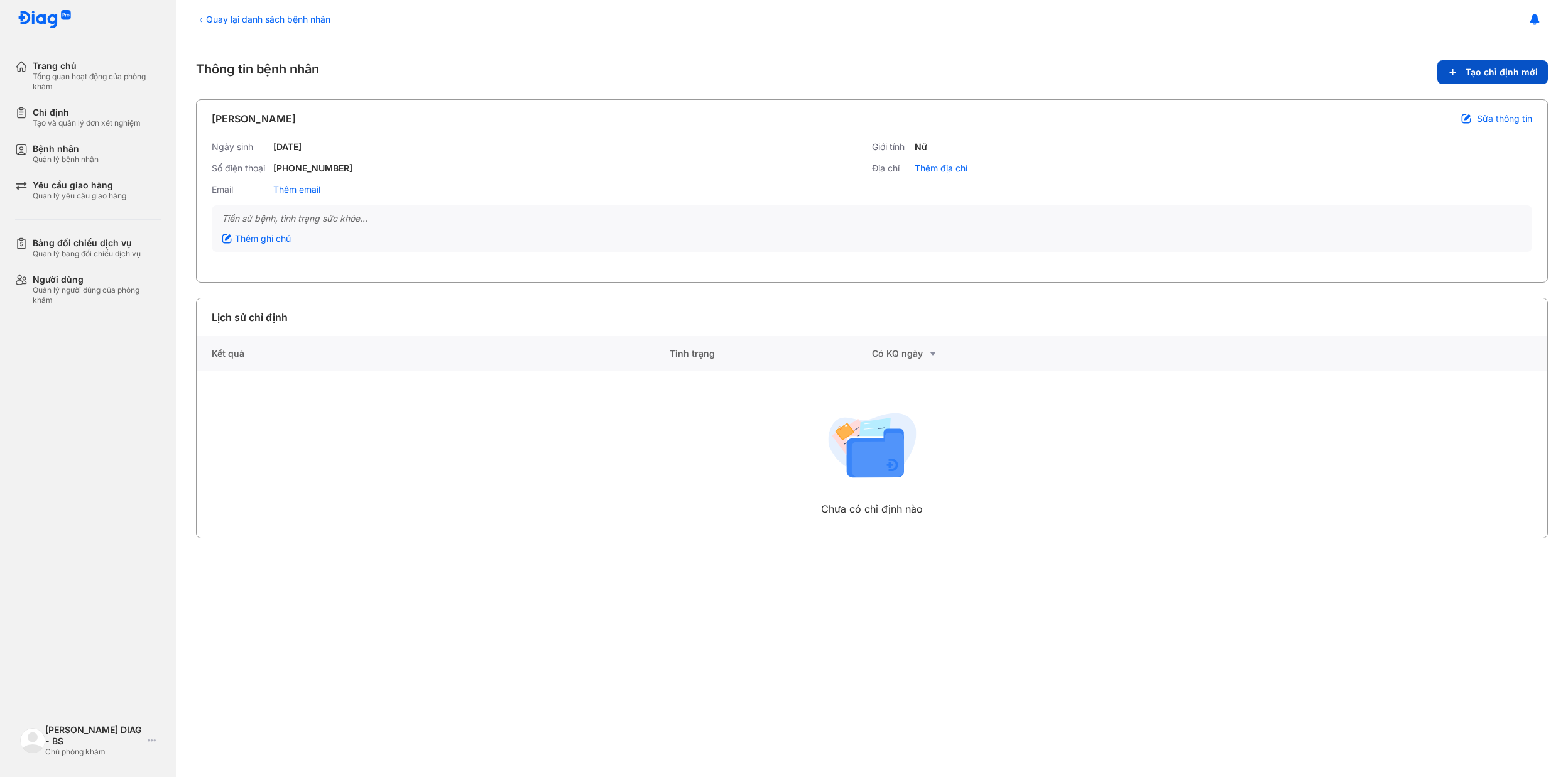
click at [1474, 73] on span "Tạo chỉ định mới" at bounding box center [1502, 72] width 72 height 11
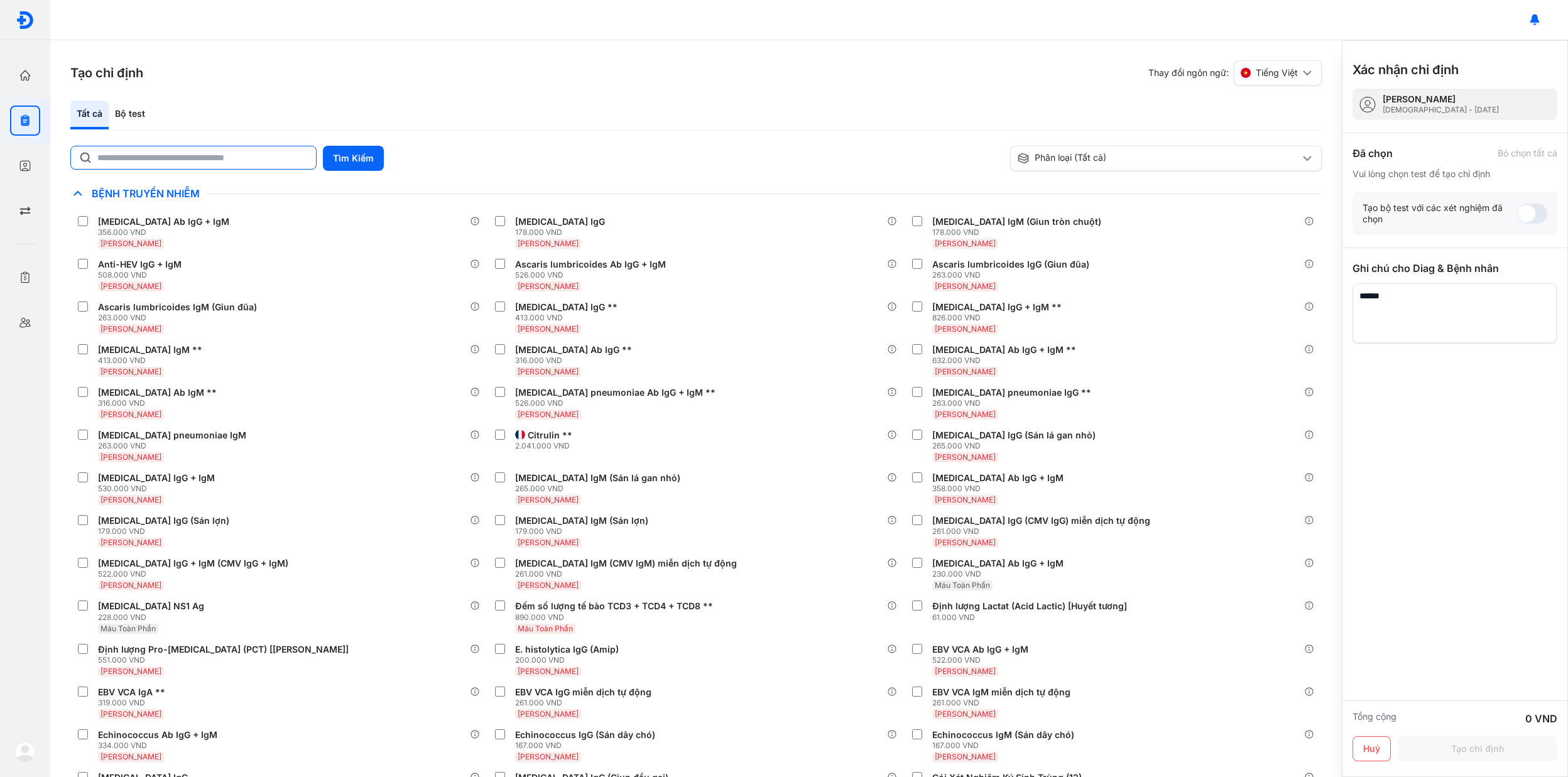
click at [162, 158] on input "text" at bounding box center [203, 158] width 211 height 23
click at [207, 154] on input "text" at bounding box center [203, 158] width 210 height 23
click at [363, 158] on button "Tìm Kiếm" at bounding box center [353, 158] width 61 height 25
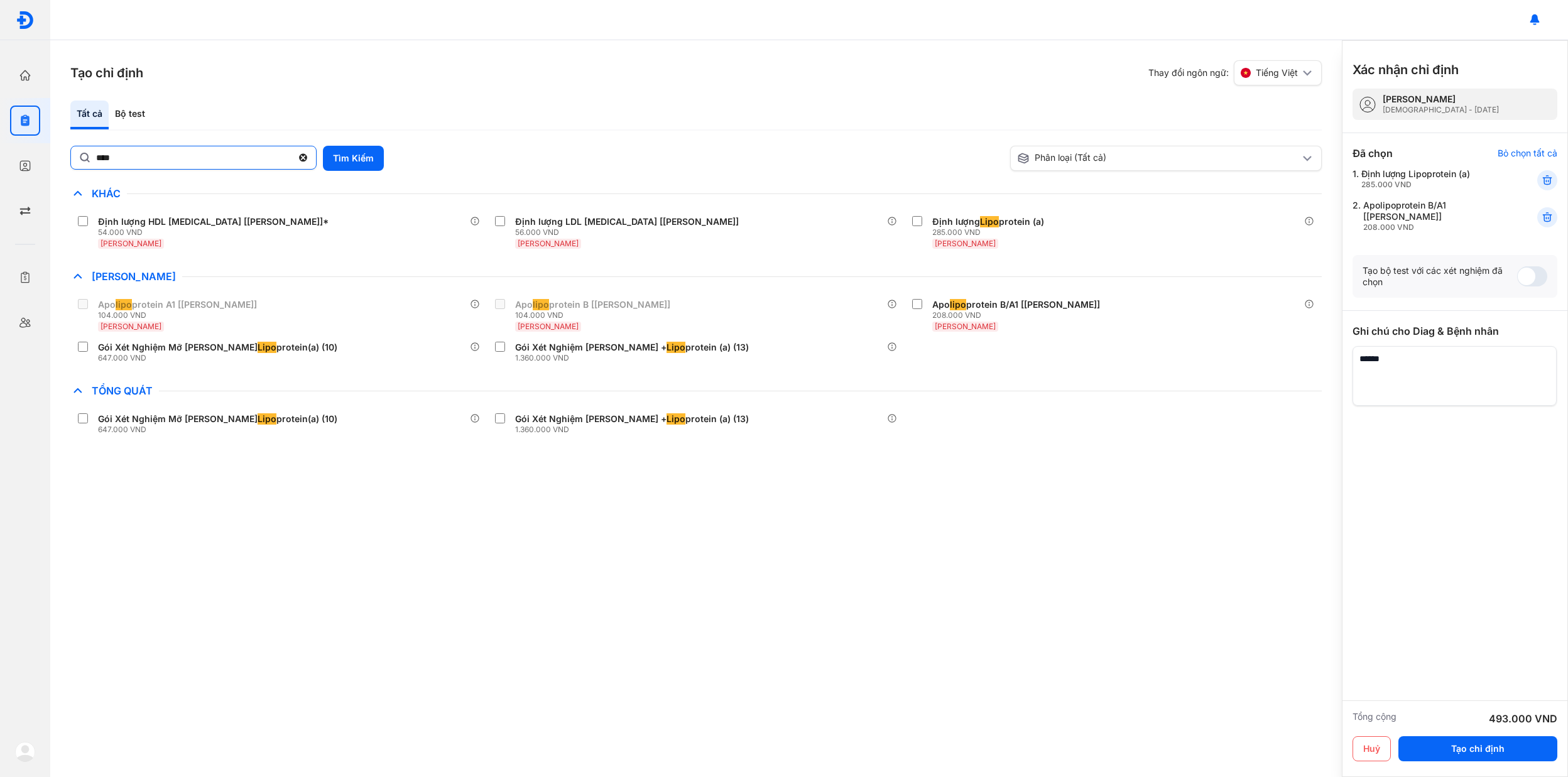
click at [217, 154] on input "****" at bounding box center [194, 158] width 196 height 23
click at [217, 154] on input "****" at bounding box center [194, 158] width 194 height 23
type input "***"
click at [363, 156] on button "Tìm Kiếm" at bounding box center [353, 158] width 61 height 25
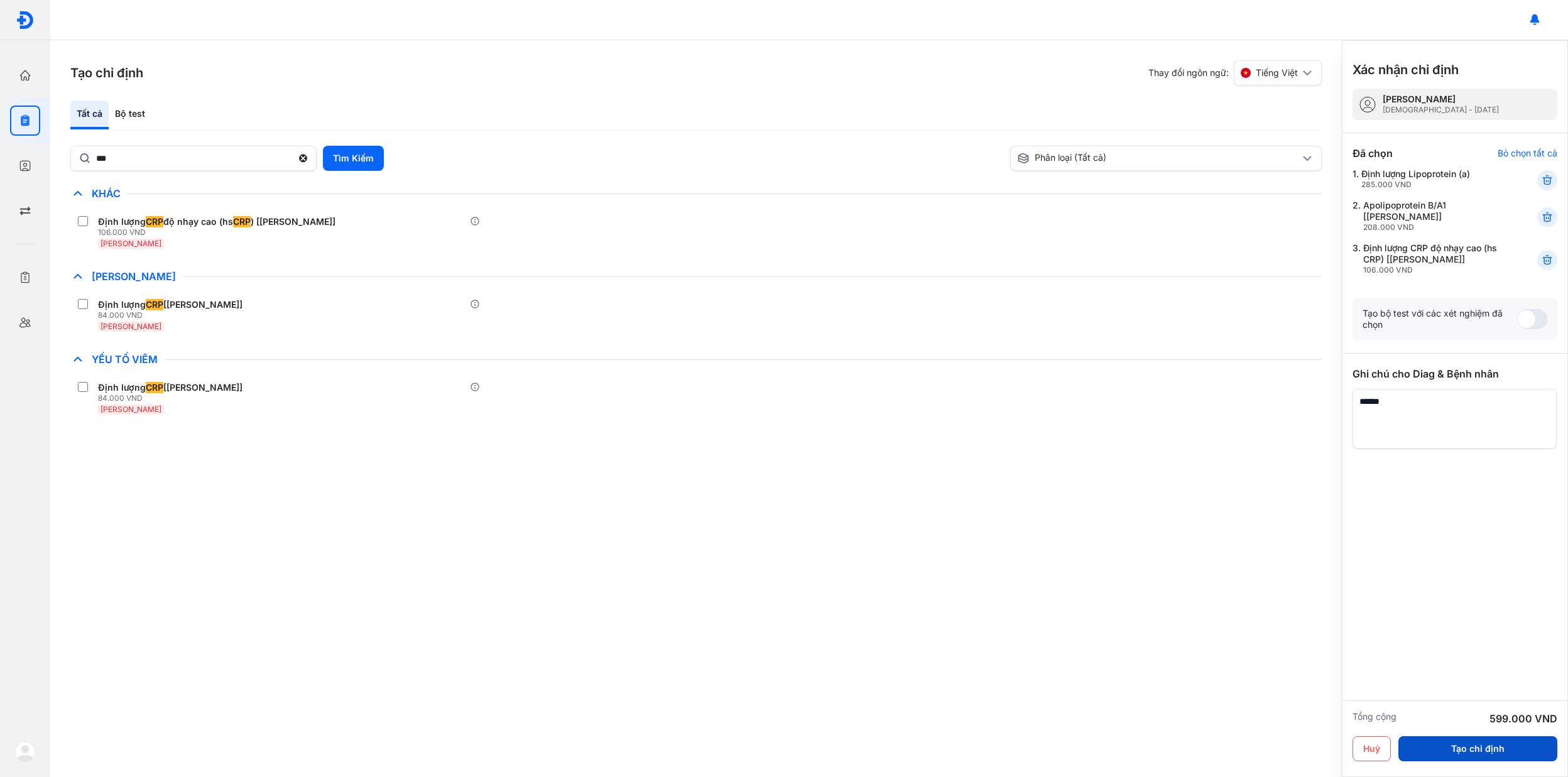
click at [1472, 754] on button "Tạo chỉ định" at bounding box center [1478, 748] width 159 height 25
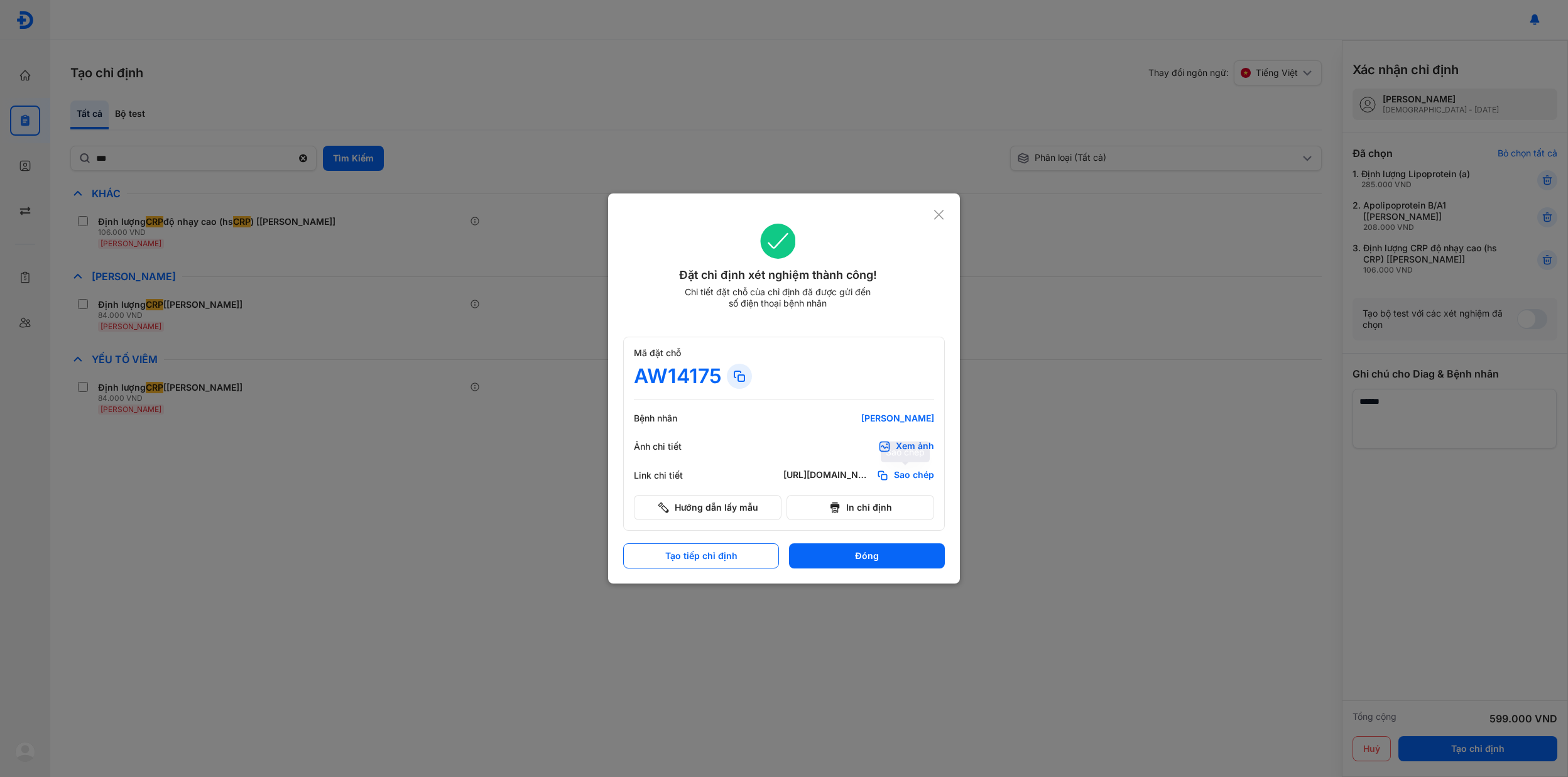
click at [906, 480] on span "Sao chép" at bounding box center [914, 475] width 40 height 12
click at [918, 477] on span "Sao chép" at bounding box center [914, 475] width 40 height 12
click at [737, 377] on use at bounding box center [739, 376] width 10 height 10
click at [1161, 536] on div at bounding box center [784, 388] width 1568 height 777
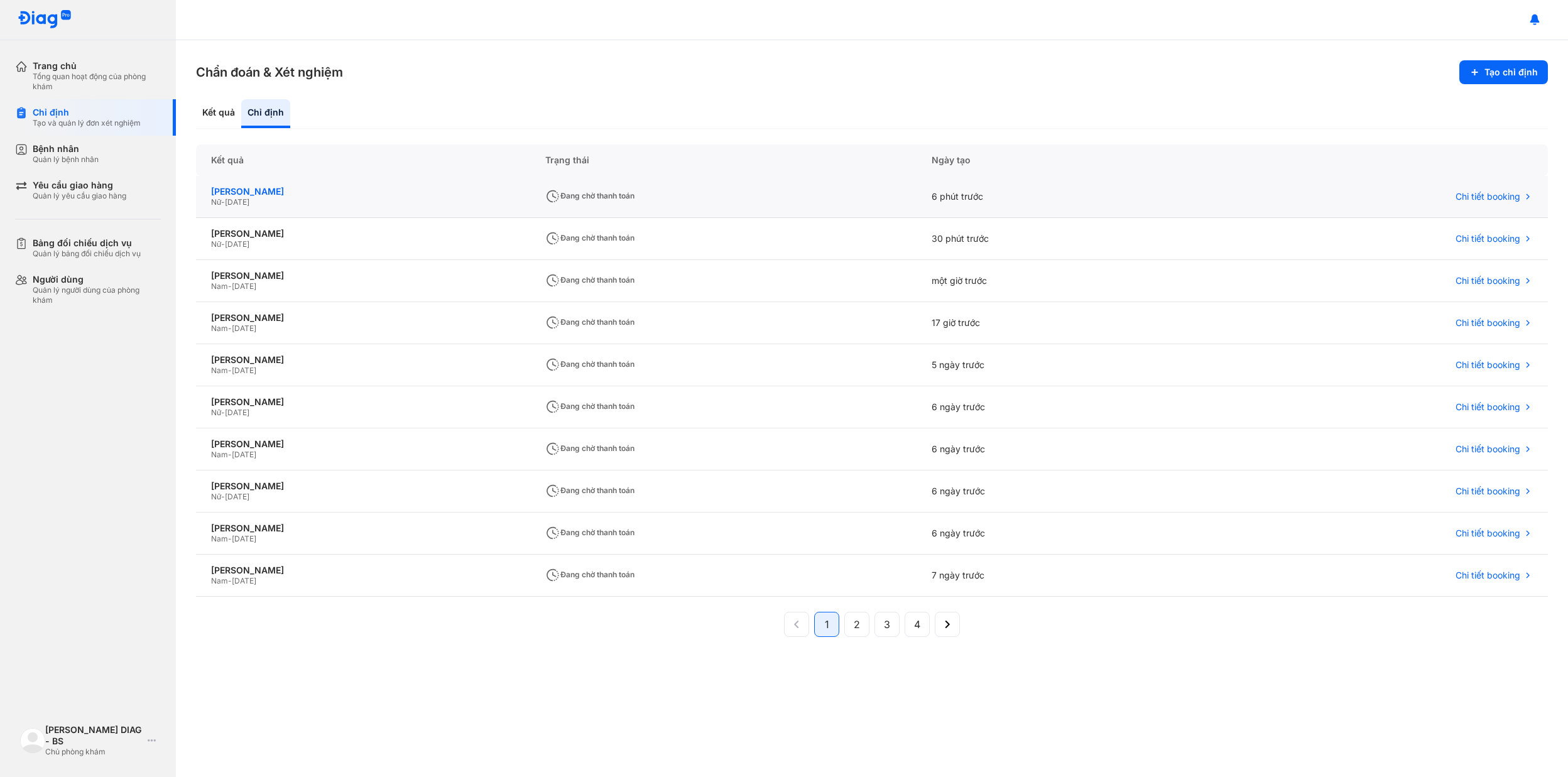
click at [251, 188] on div "[PERSON_NAME]" at bounding box center [363, 191] width 304 height 11
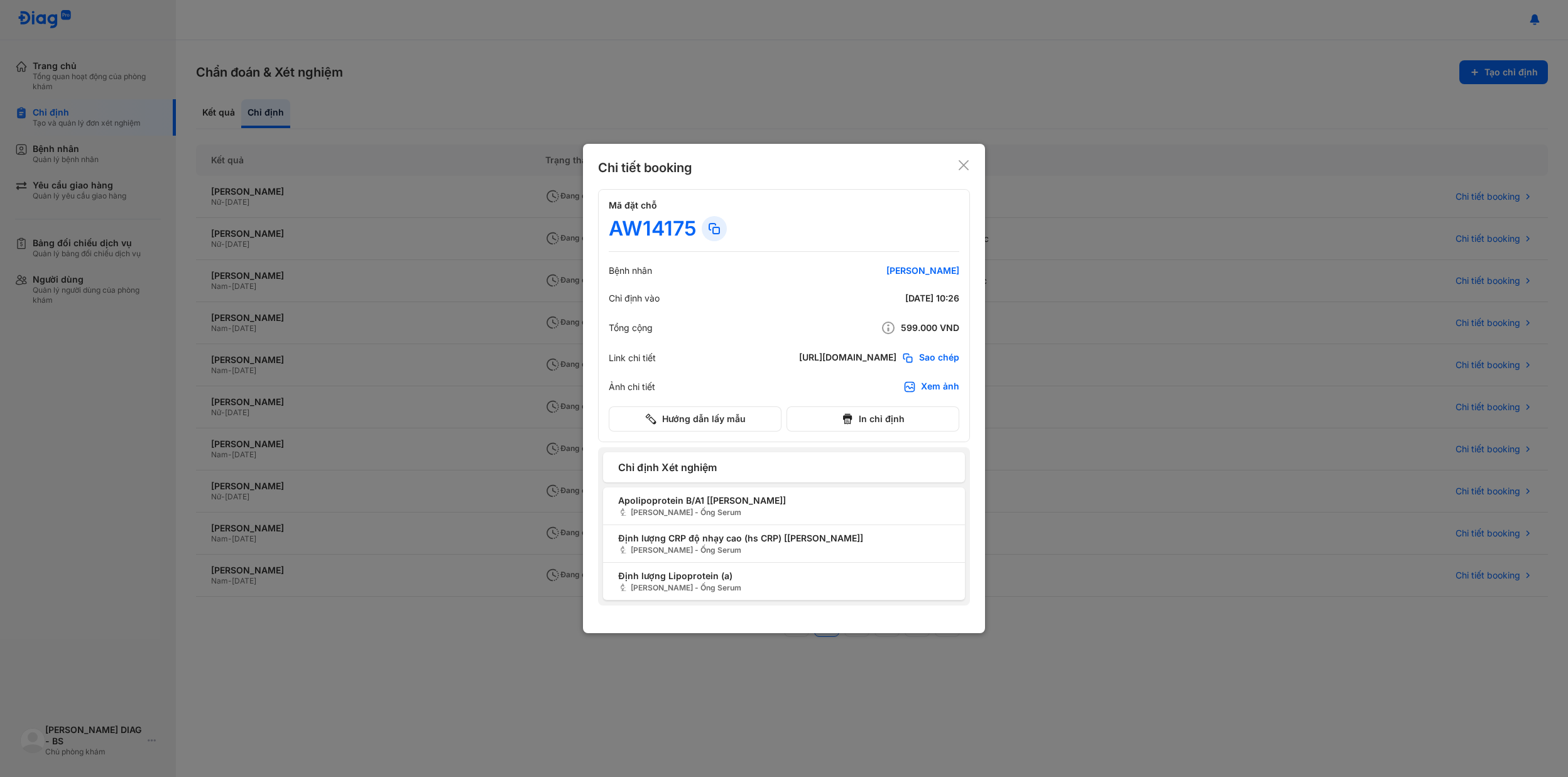
click at [965, 162] on icon at bounding box center [963, 165] width 12 height 12
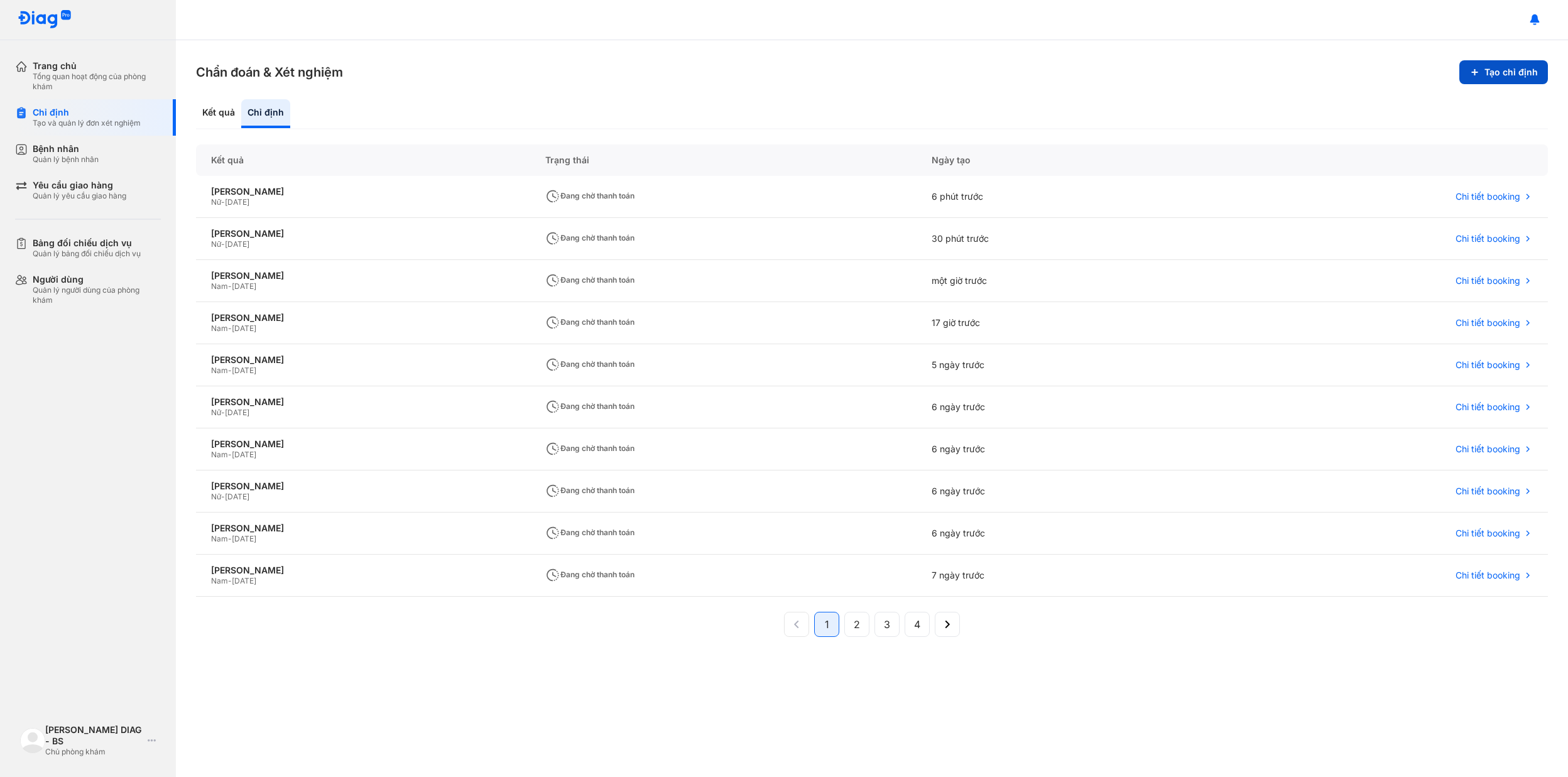
click at [1488, 74] on button "Tạo chỉ định" at bounding box center [1503, 71] width 89 height 24
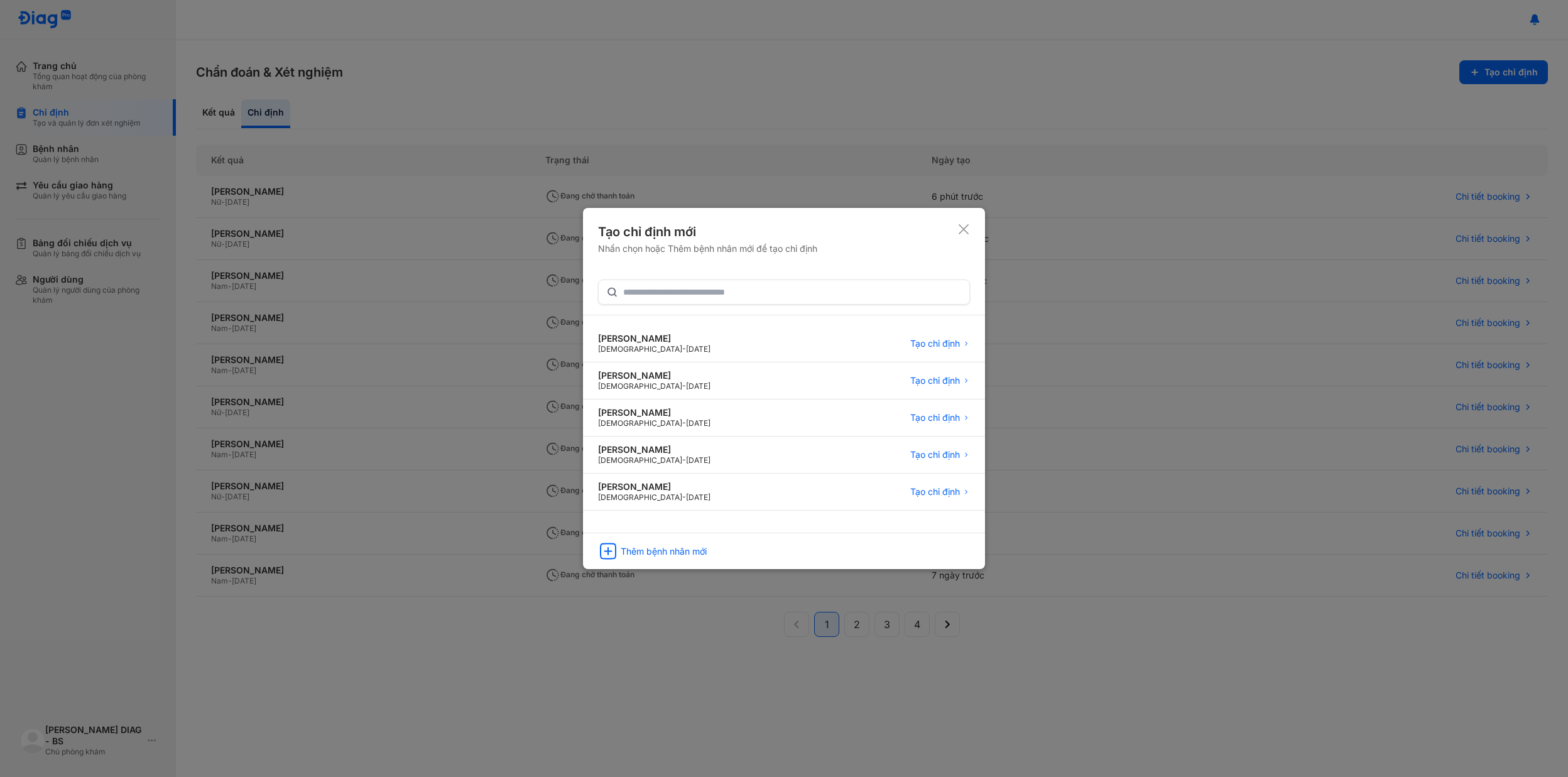
click at [970, 224] on div "Tạo chỉ định mới Nhấn chọn hoặc Thêm bệnh nhân mới để tạo chỉ định Lê Thị Mỹ Du…" at bounding box center [784, 388] width 402 height 361
click at [966, 229] on use at bounding box center [963, 229] width 10 height 10
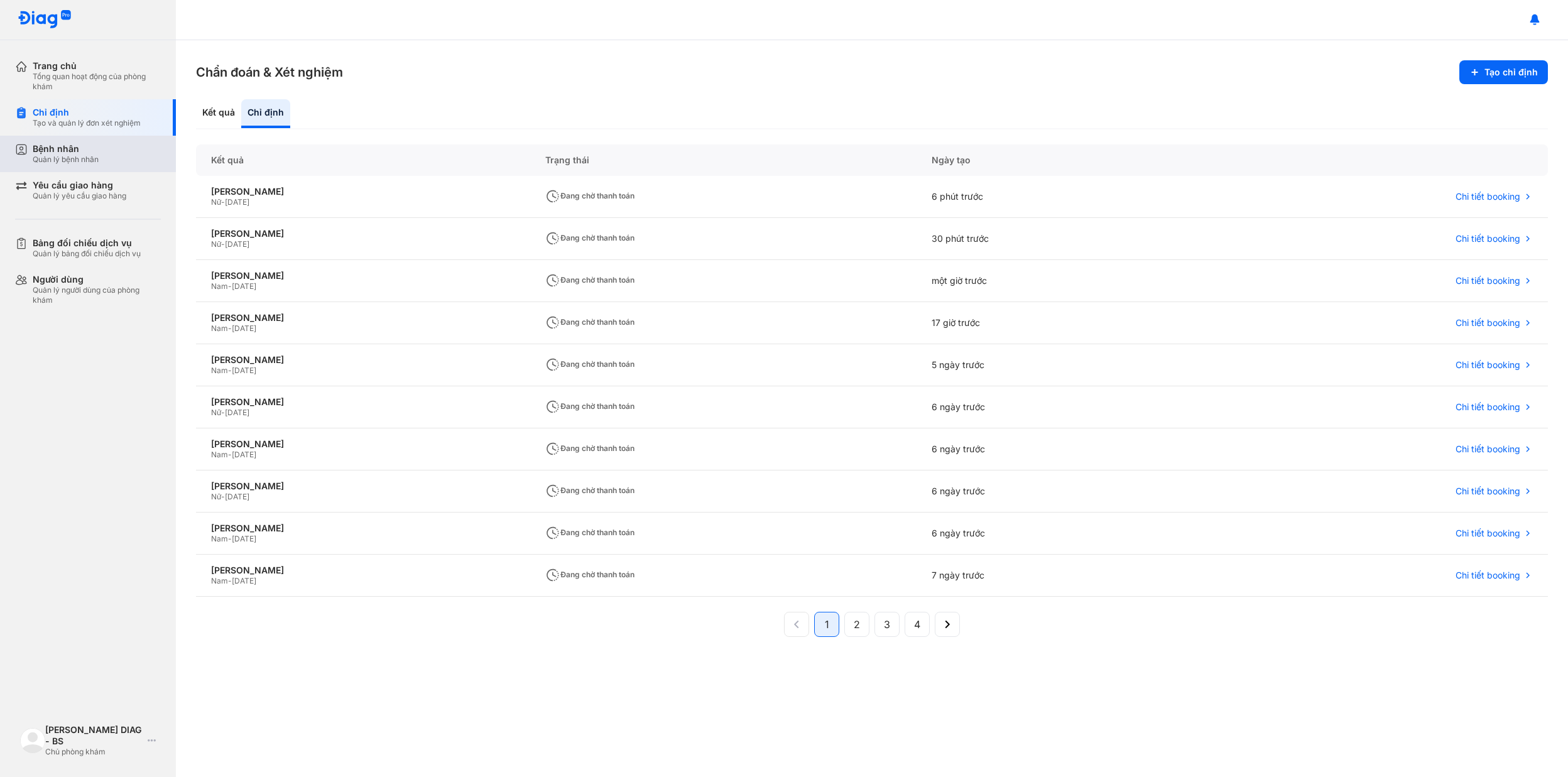
click at [90, 157] on div "Quản lý bệnh nhân" at bounding box center [65, 159] width 66 height 10
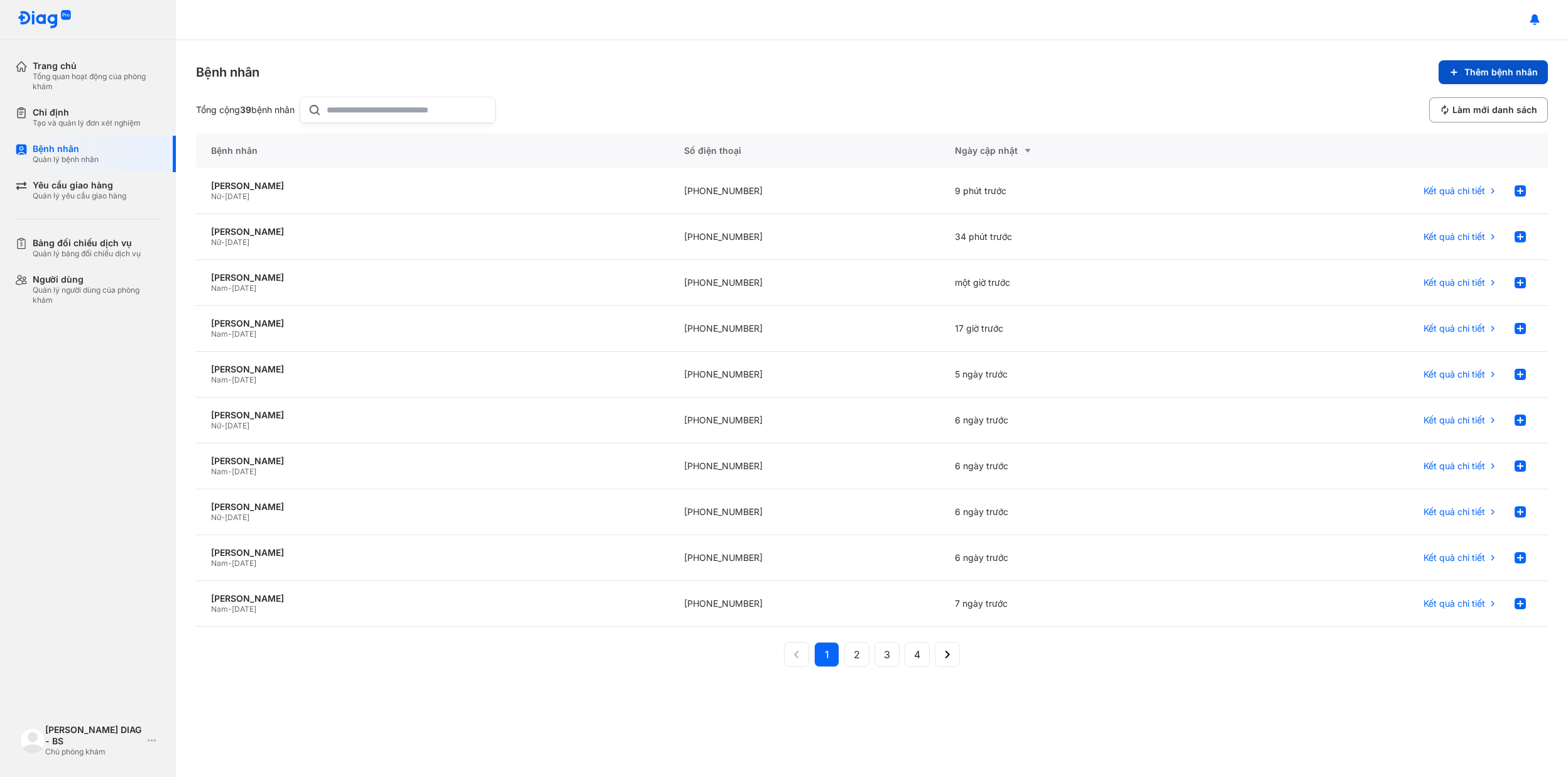
click at [1490, 73] on span "Thêm bệnh nhân" at bounding box center [1500, 72] width 73 height 11
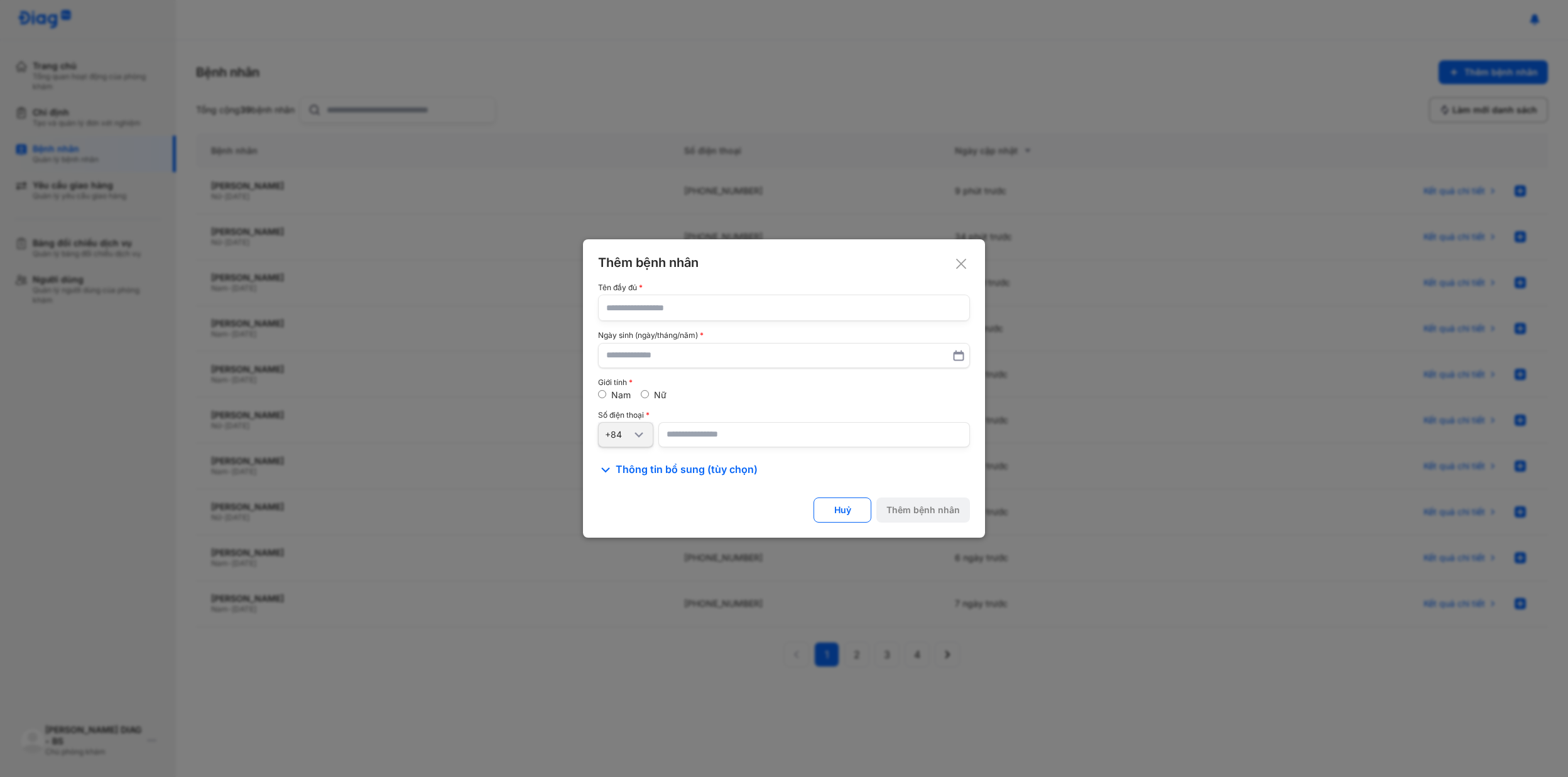
click at [647, 308] on input "text" at bounding box center [783, 308] width 355 height 25
click at [673, 297] on input "text" at bounding box center [783, 308] width 355 height 25
type input "**********"
click at [690, 357] on input "text" at bounding box center [784, 355] width 354 height 23
click at [963, 352] on use at bounding box center [959, 355] width 10 height 10
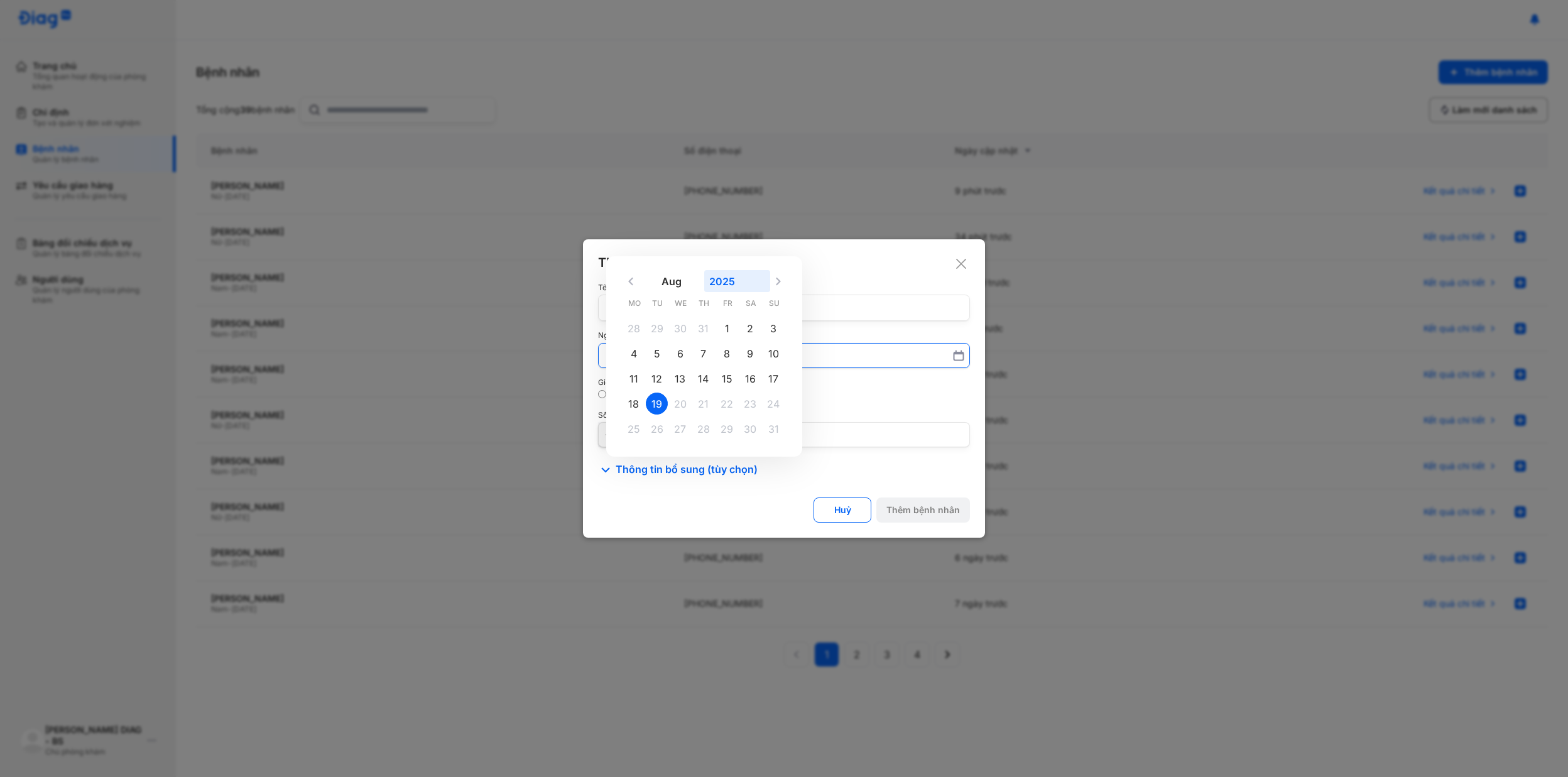
click at [725, 284] on button "2025" at bounding box center [736, 281] width 66 height 22
click at [761, 410] on div "1998" at bounding box center [760, 416] width 53 height 28
click at [761, 367] on input "Aug 2025 1900 1901 1902 1903 1904 1905 1906 1907 1908 1909 1910 1911 1912 1913 …" at bounding box center [783, 355] width 355 height 23
click at [677, 267] on button "Aug" at bounding box center [671, 268] width 66 height 22
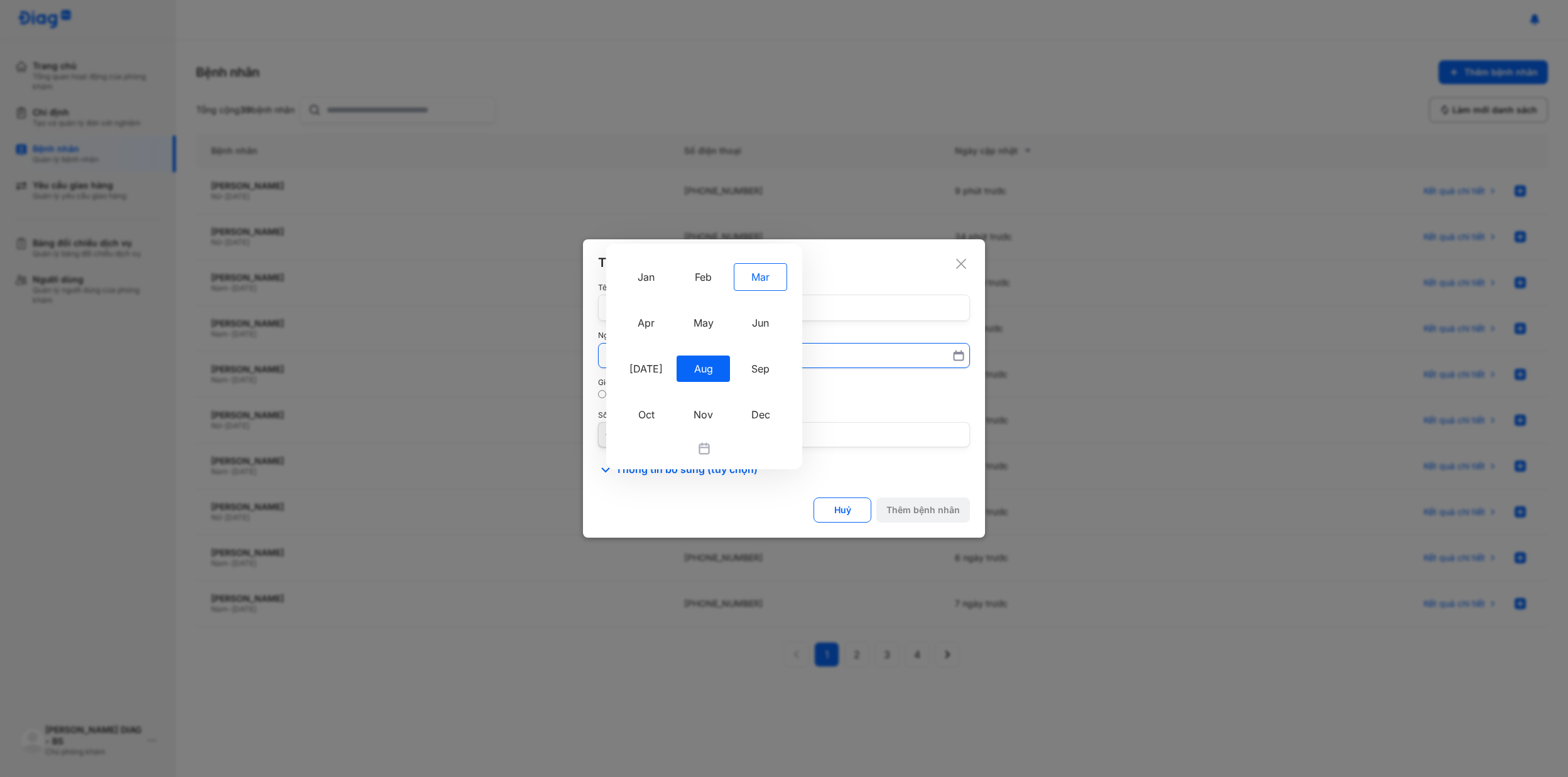
click at [767, 280] on div "Mar" at bounding box center [760, 276] width 53 height 28
click at [767, 344] on input "Aug Jan Feb Mar Apr May Jun Jul Aug Sep Oct Nov Dec 1998 Mo Tu We Th Fr Sa Su 2…" at bounding box center [783, 355] width 355 height 24
click at [724, 369] on div "13" at bounding box center [728, 366] width 22 height 22
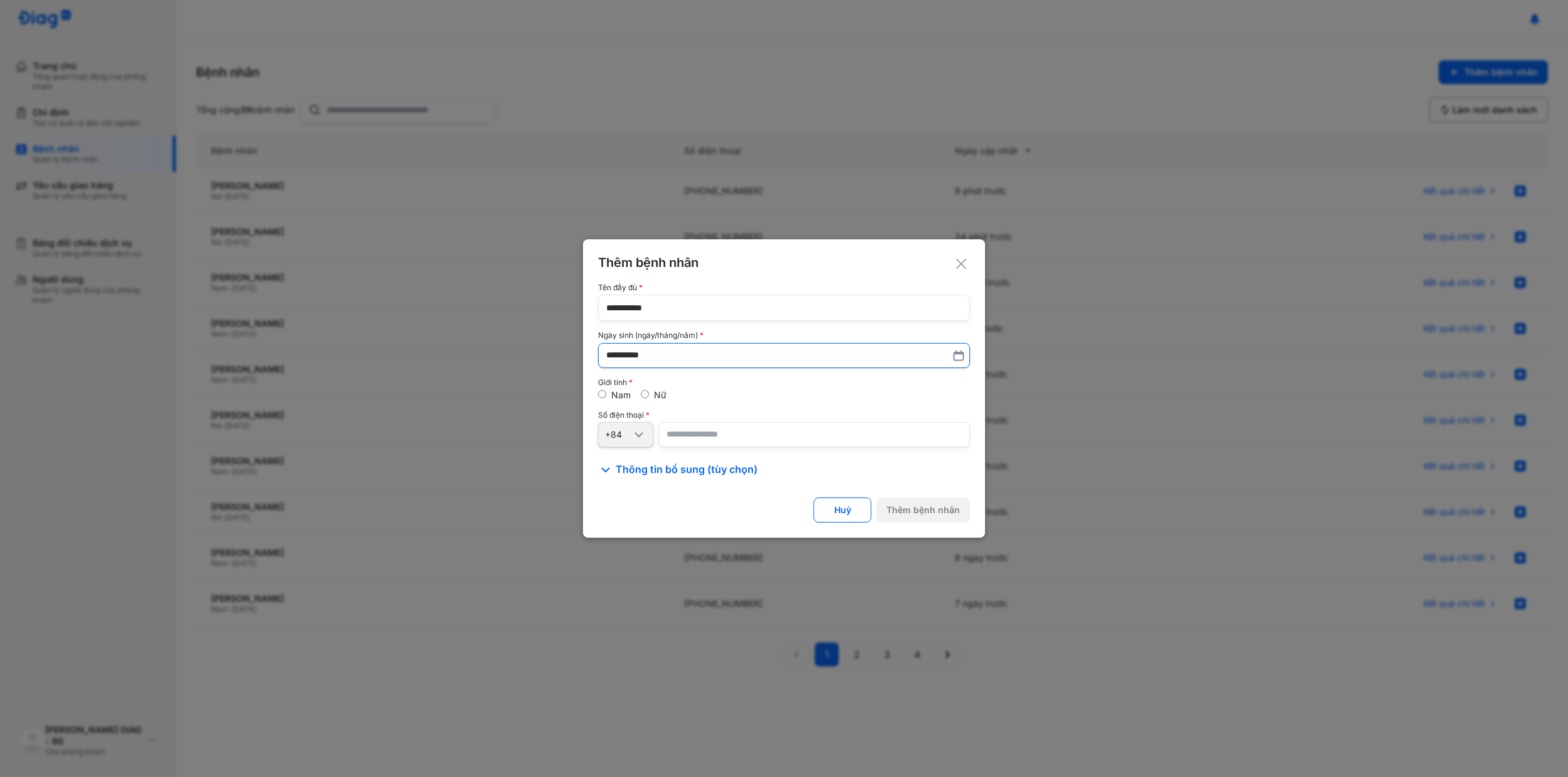
click at [956, 355] on icon at bounding box center [958, 355] width 12 height 12
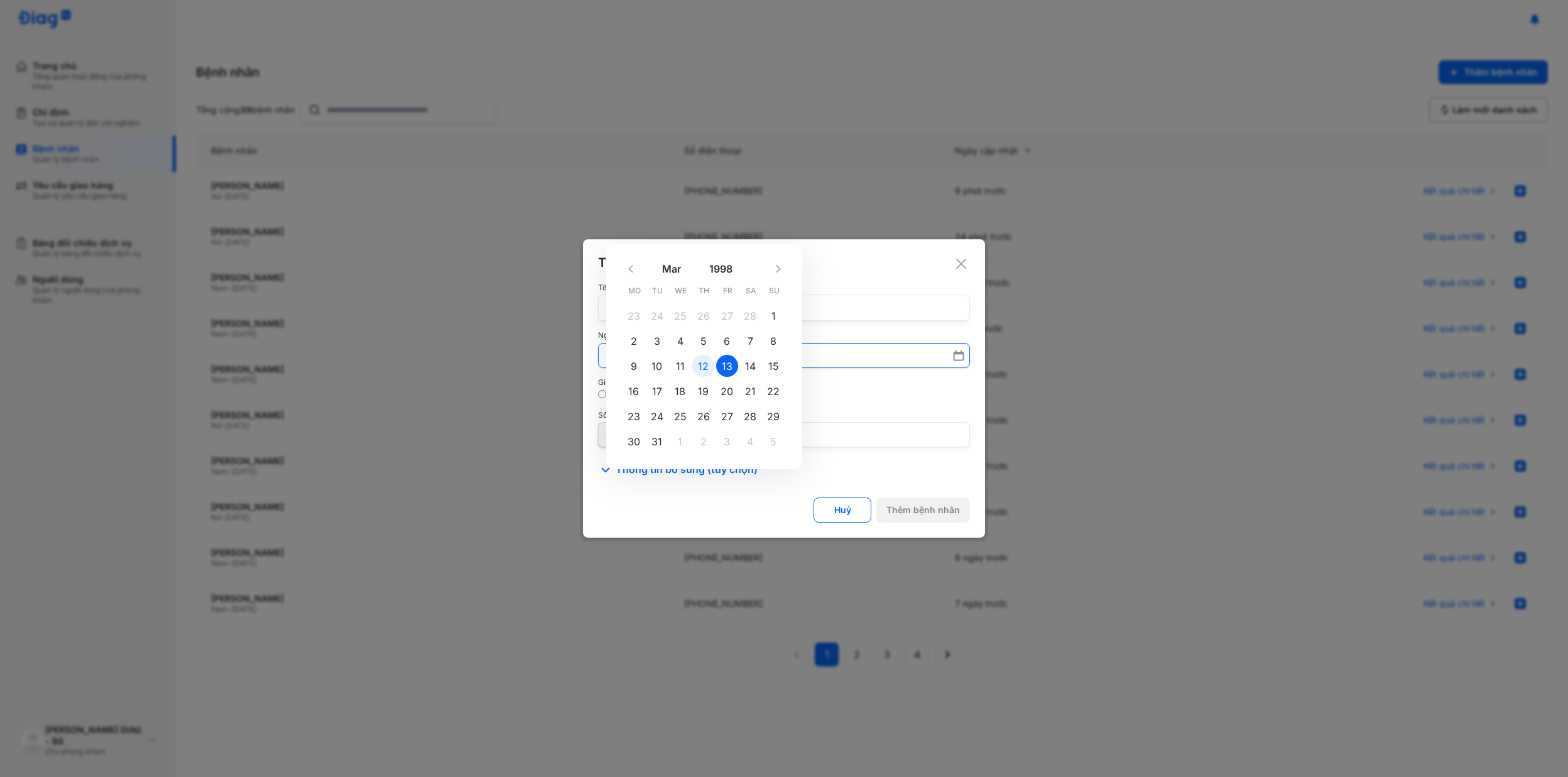
click at [708, 367] on div "12" at bounding box center [703, 366] width 22 height 22
type input "**********"
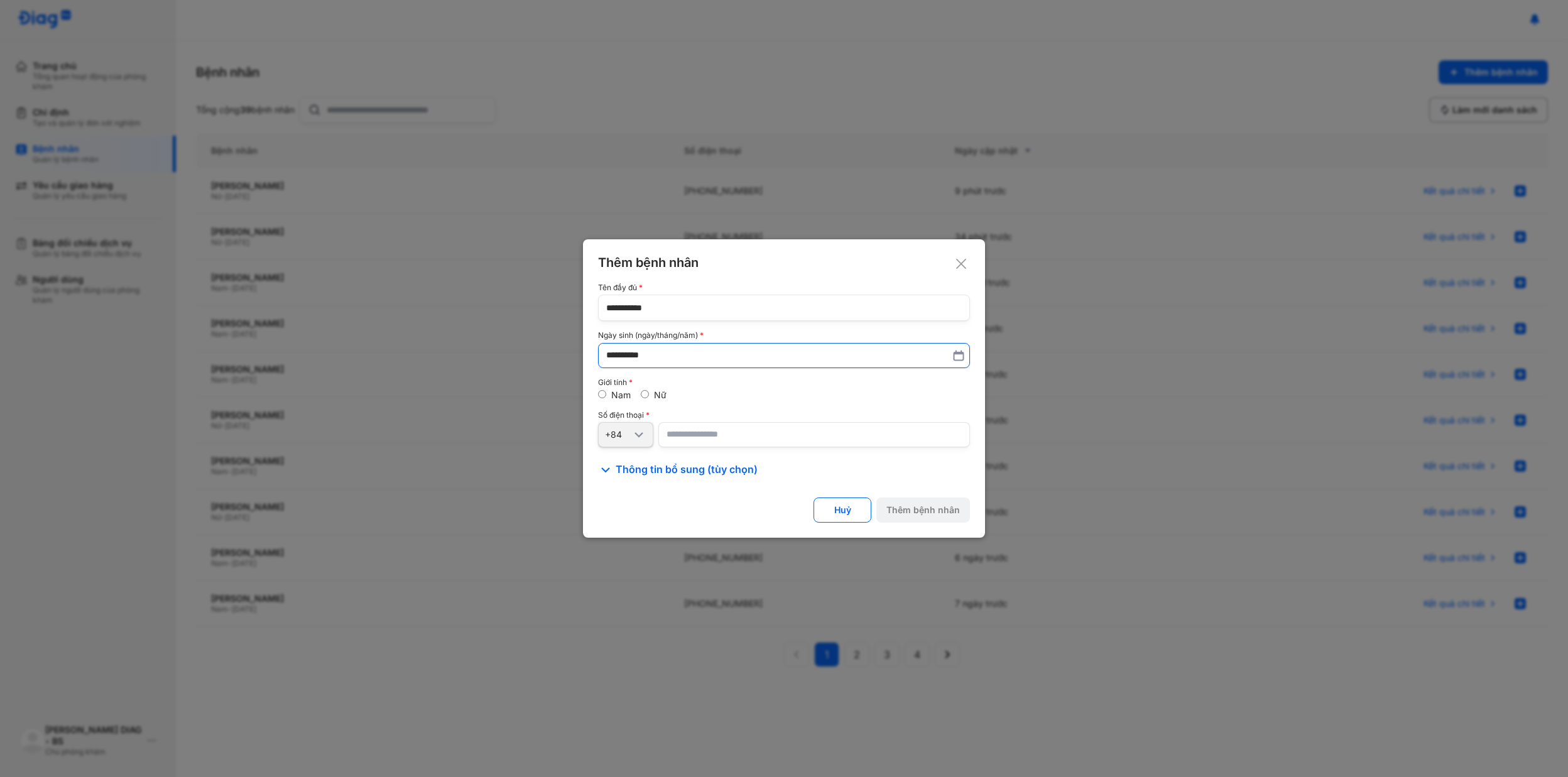
click at [688, 428] on input "number" at bounding box center [814, 434] width 312 height 25
paste input "**********"
type input "**********"
click at [911, 512] on div "Thêm bệnh nhân" at bounding box center [923, 510] width 73 height 11
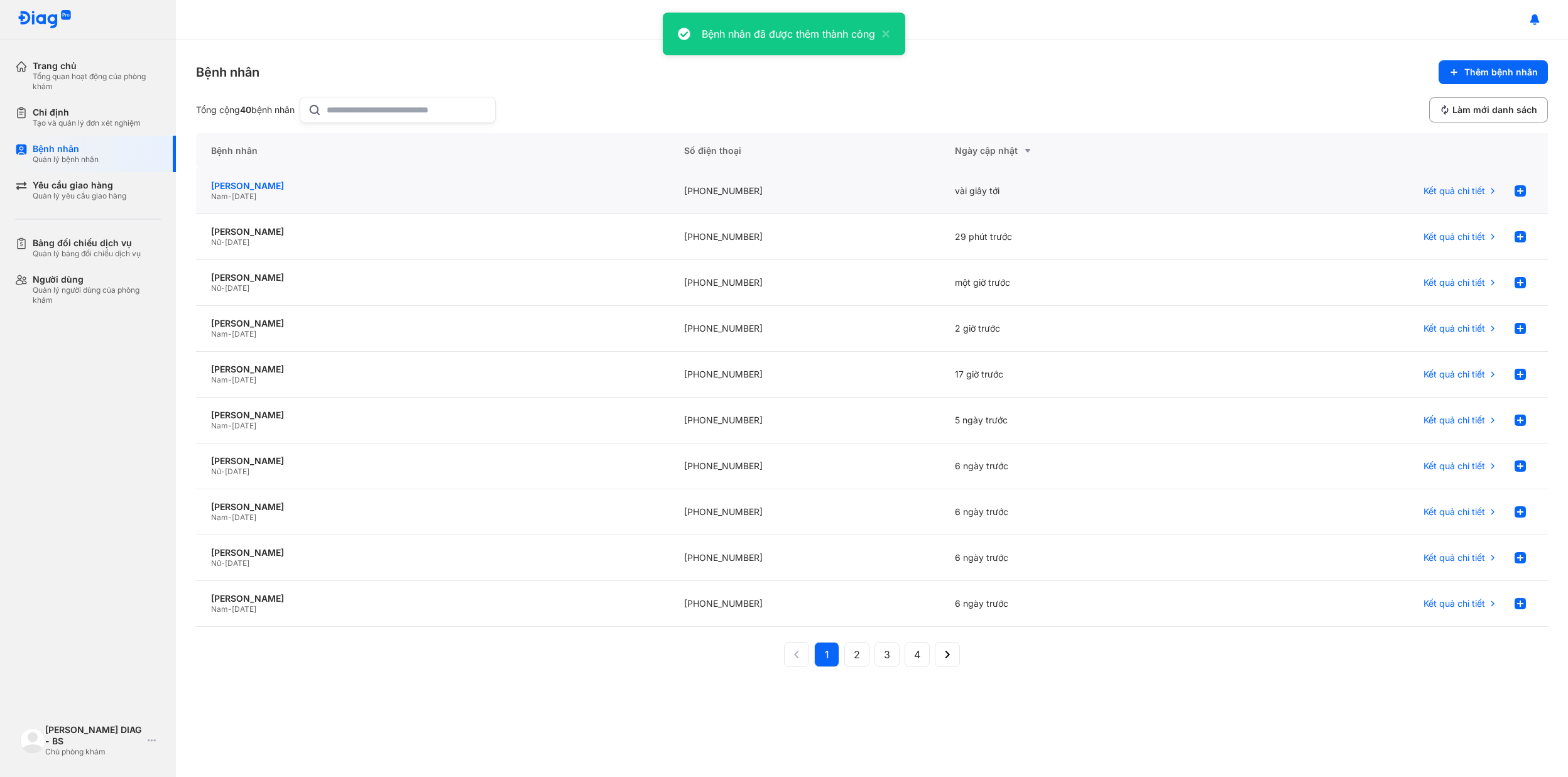
click at [274, 190] on div "[PERSON_NAME]" at bounding box center [432, 186] width 443 height 11
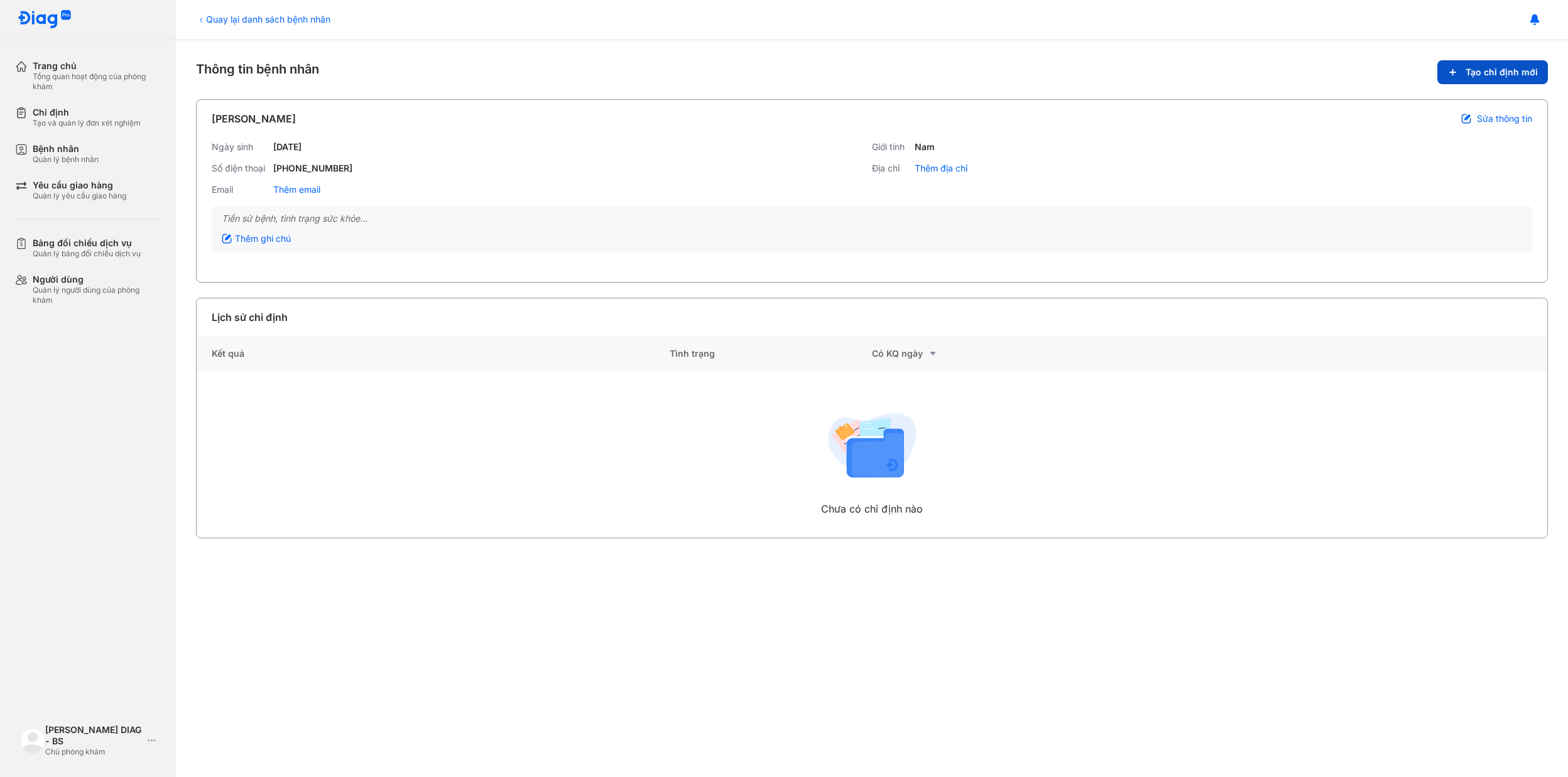
click at [1462, 70] on button "Tạo chỉ định mới" at bounding box center [1493, 71] width 111 height 24
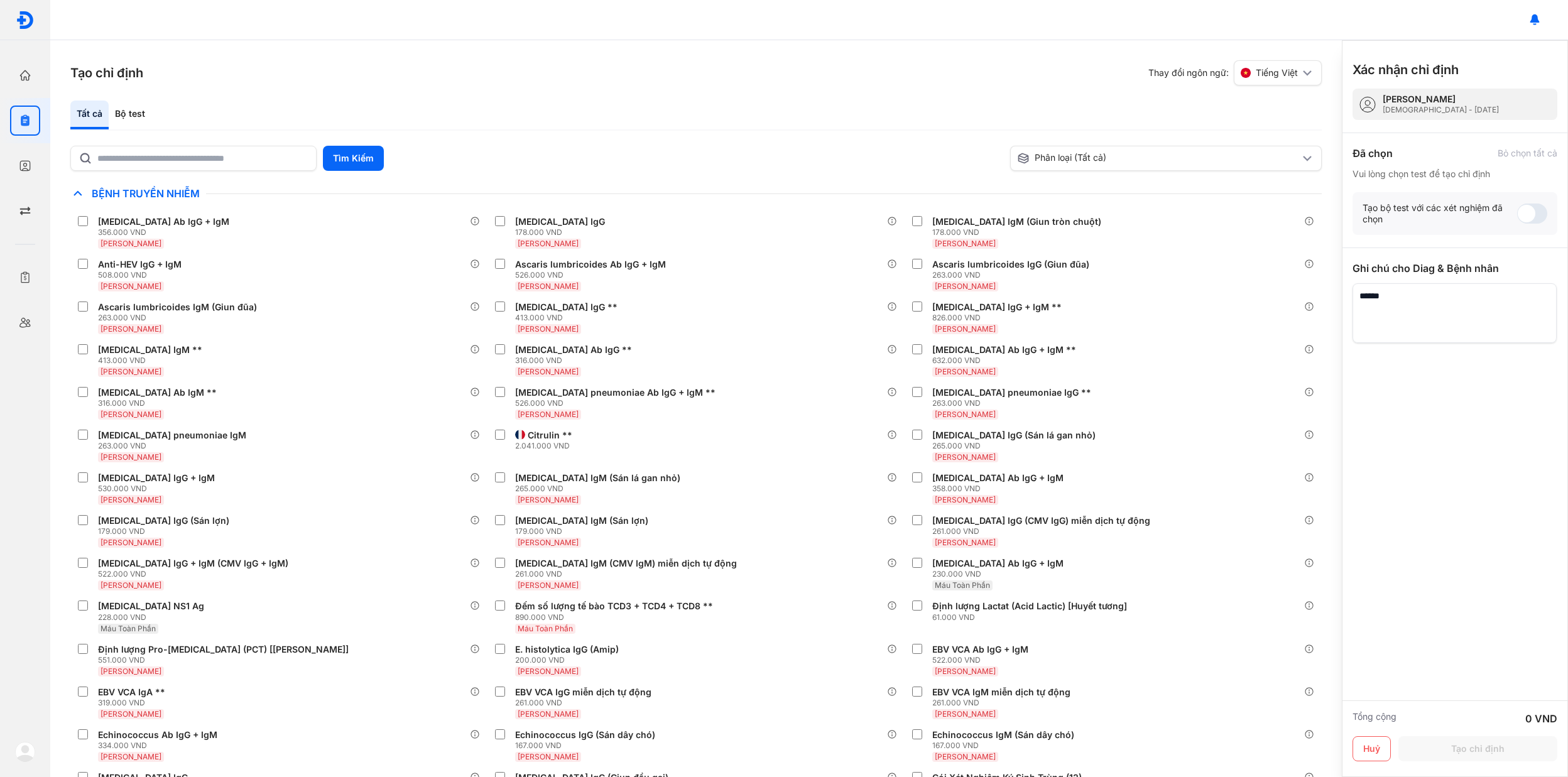
click at [337, 141] on div "Tất cả Bộ test Tìm Kiếm Phân loại (Tất cả) [PERSON_NAME] làm chế độ xem mặc địn…" at bounding box center [696, 439] width 1252 height 676
click at [237, 153] on input "text" at bounding box center [203, 158] width 211 height 23
type input "******"
click at [338, 153] on button "Tìm Kiếm" at bounding box center [353, 158] width 61 height 25
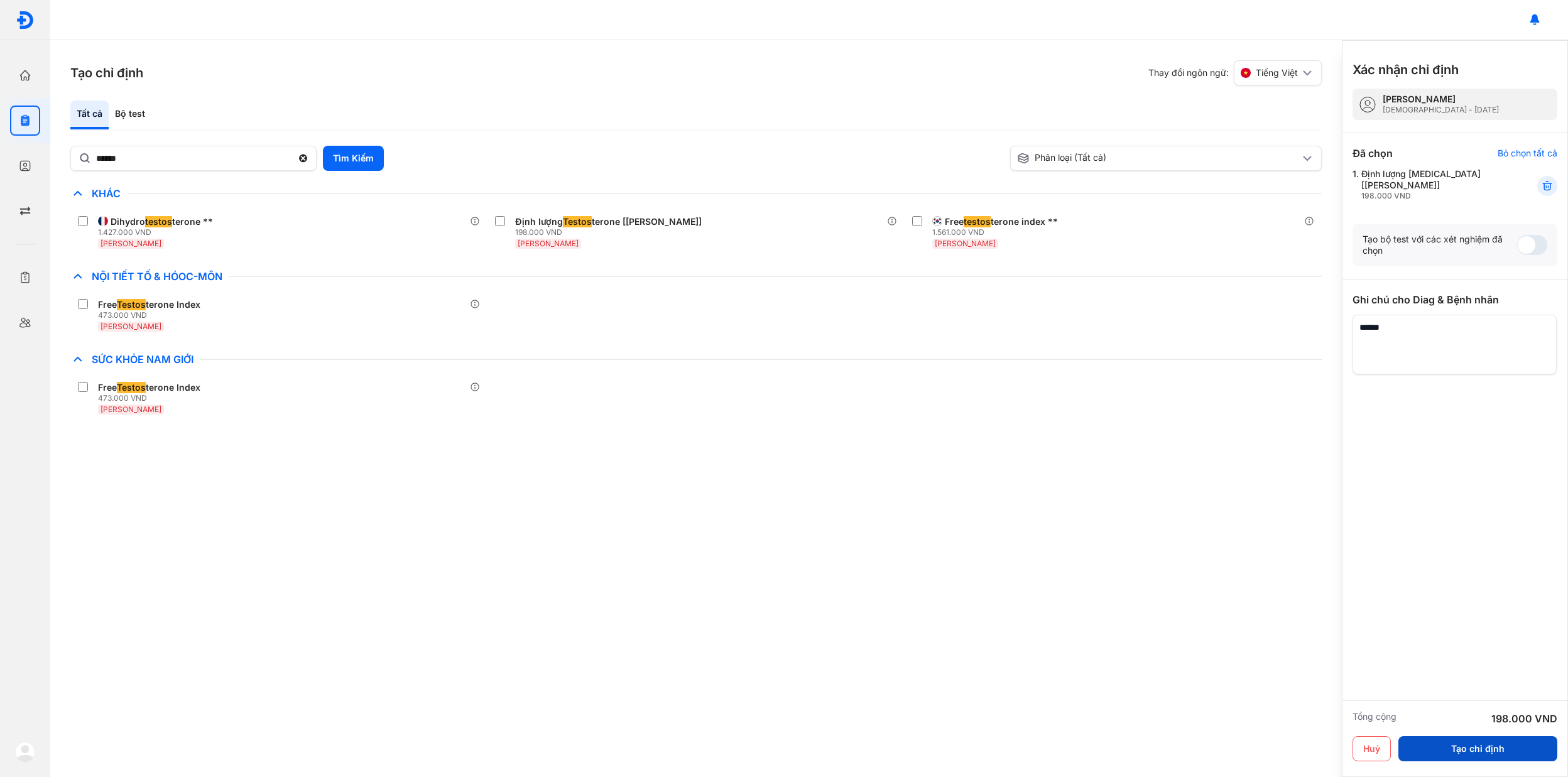
click at [1449, 751] on button "Tạo chỉ định" at bounding box center [1478, 748] width 159 height 25
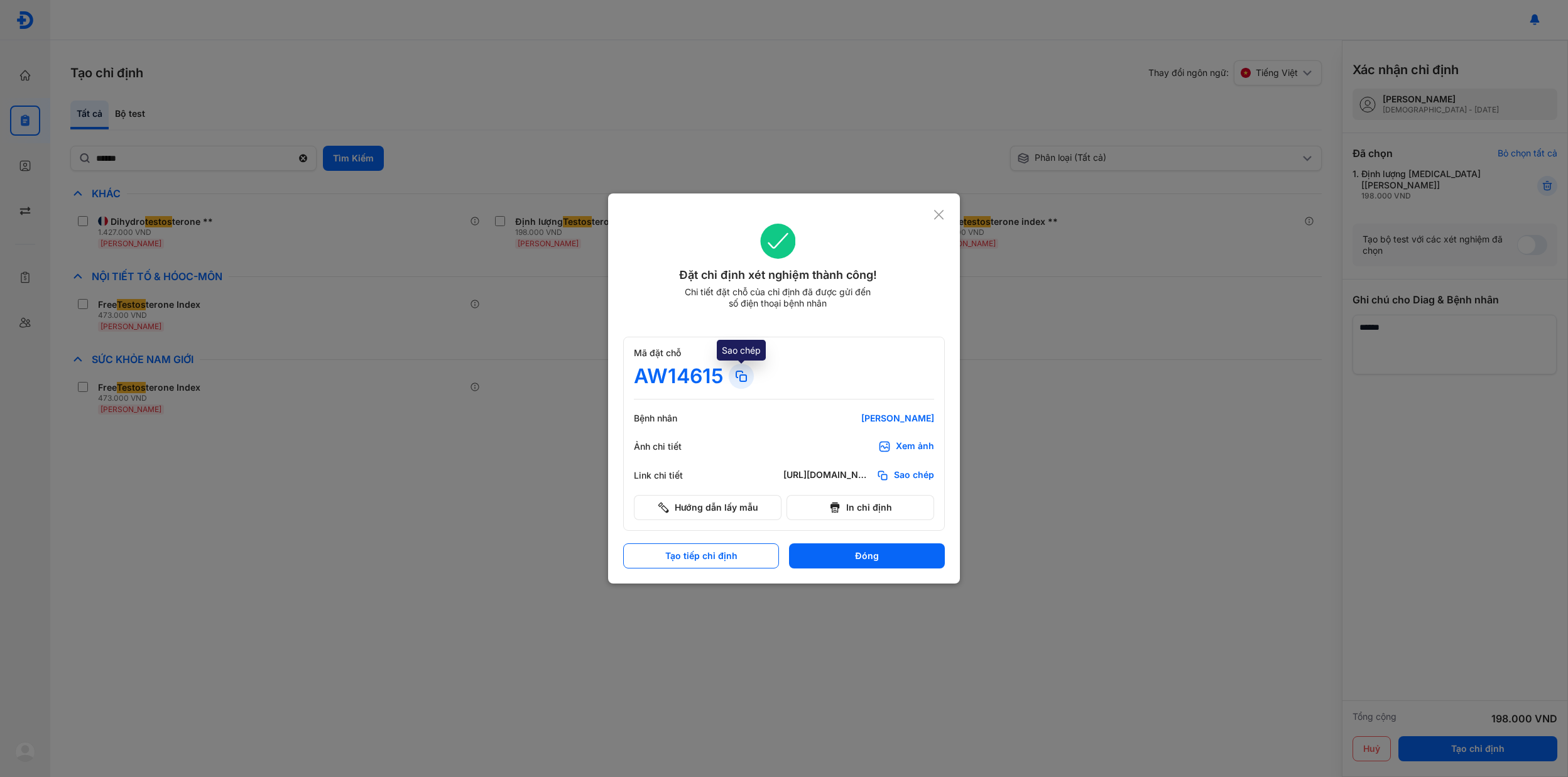
click at [736, 369] on icon at bounding box center [741, 376] width 15 height 15
click at [938, 217] on icon at bounding box center [938, 214] width 12 height 12
